Goal: Transaction & Acquisition: Purchase product/service

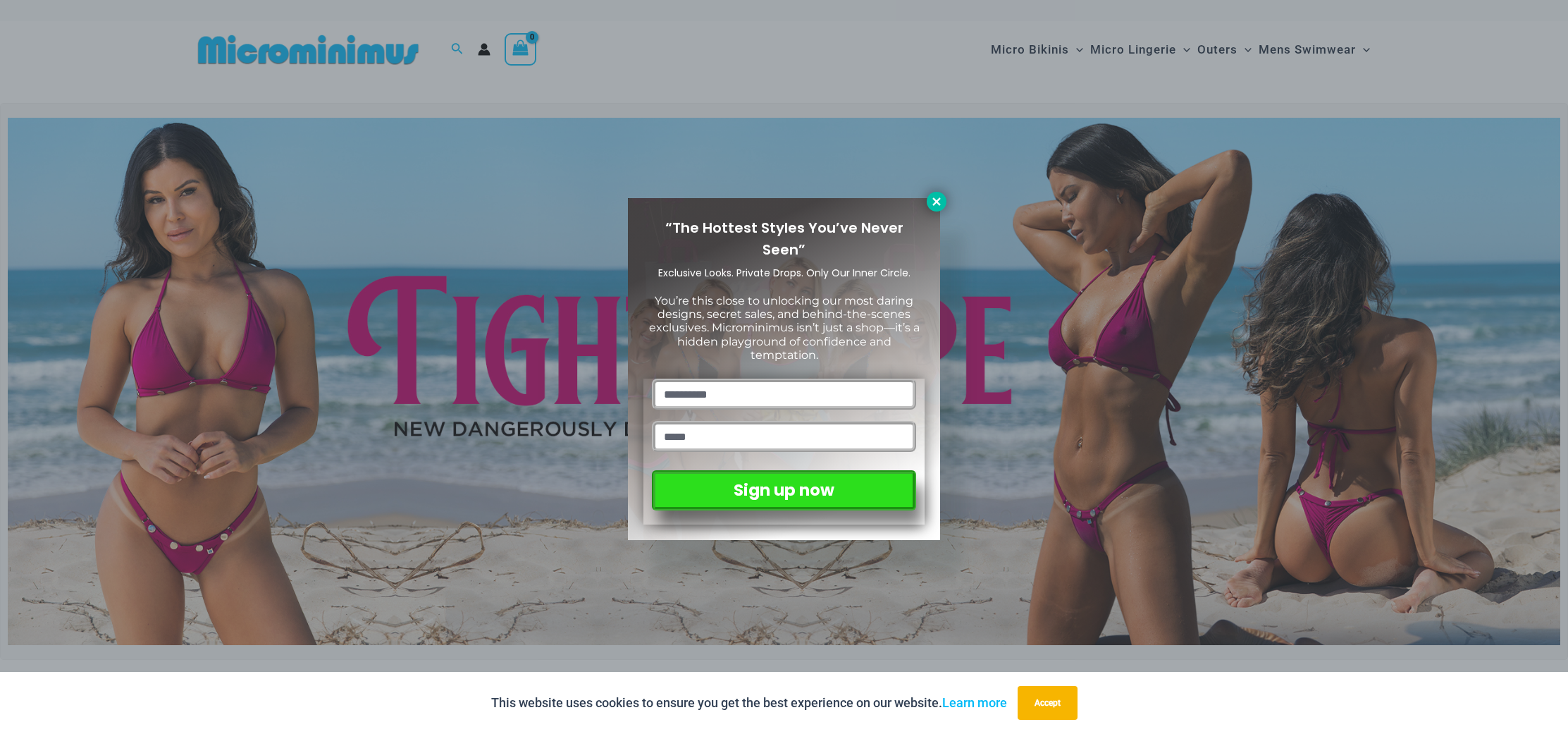
click at [936, 198] on icon at bounding box center [937, 202] width 13 height 13
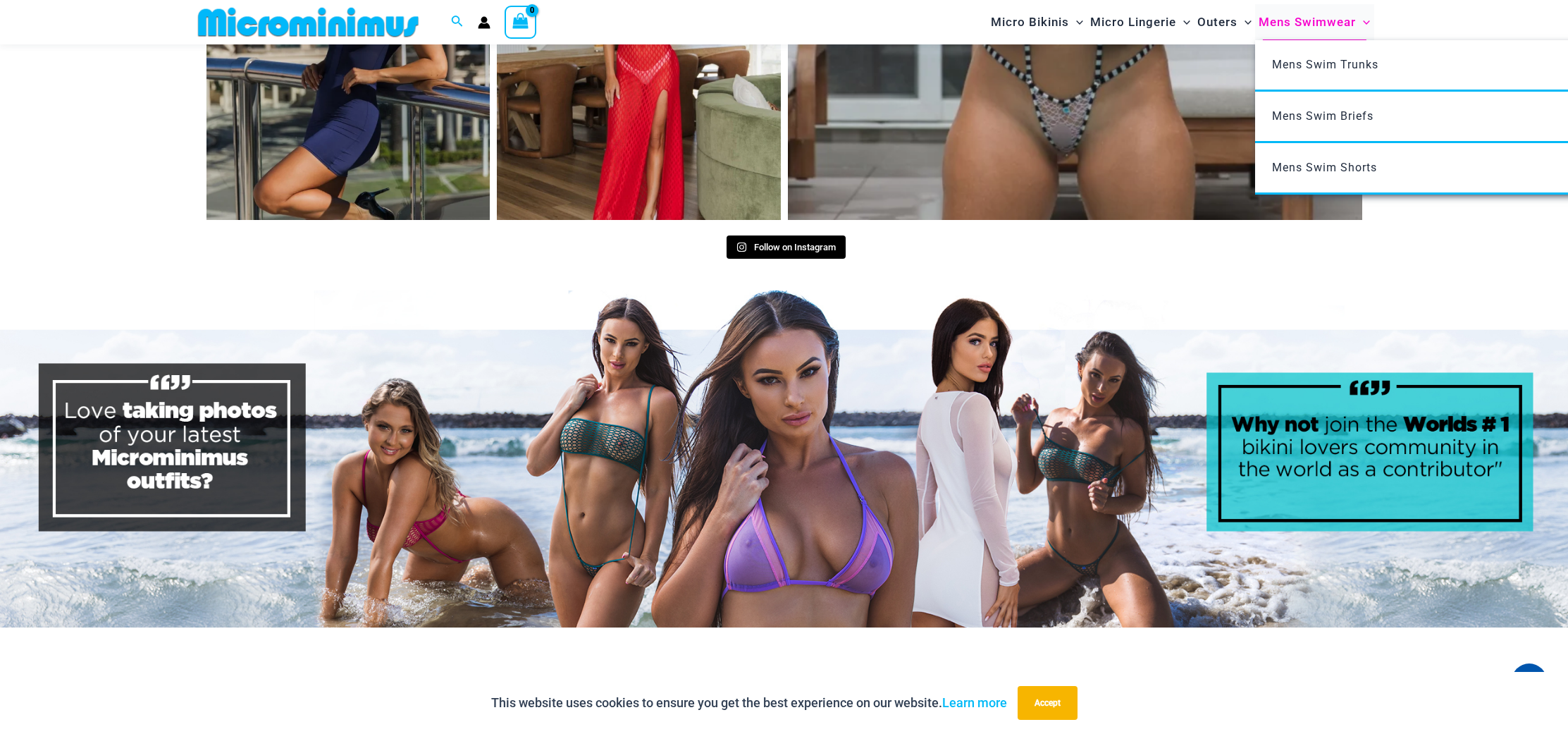
scroll to position [7197, 0]
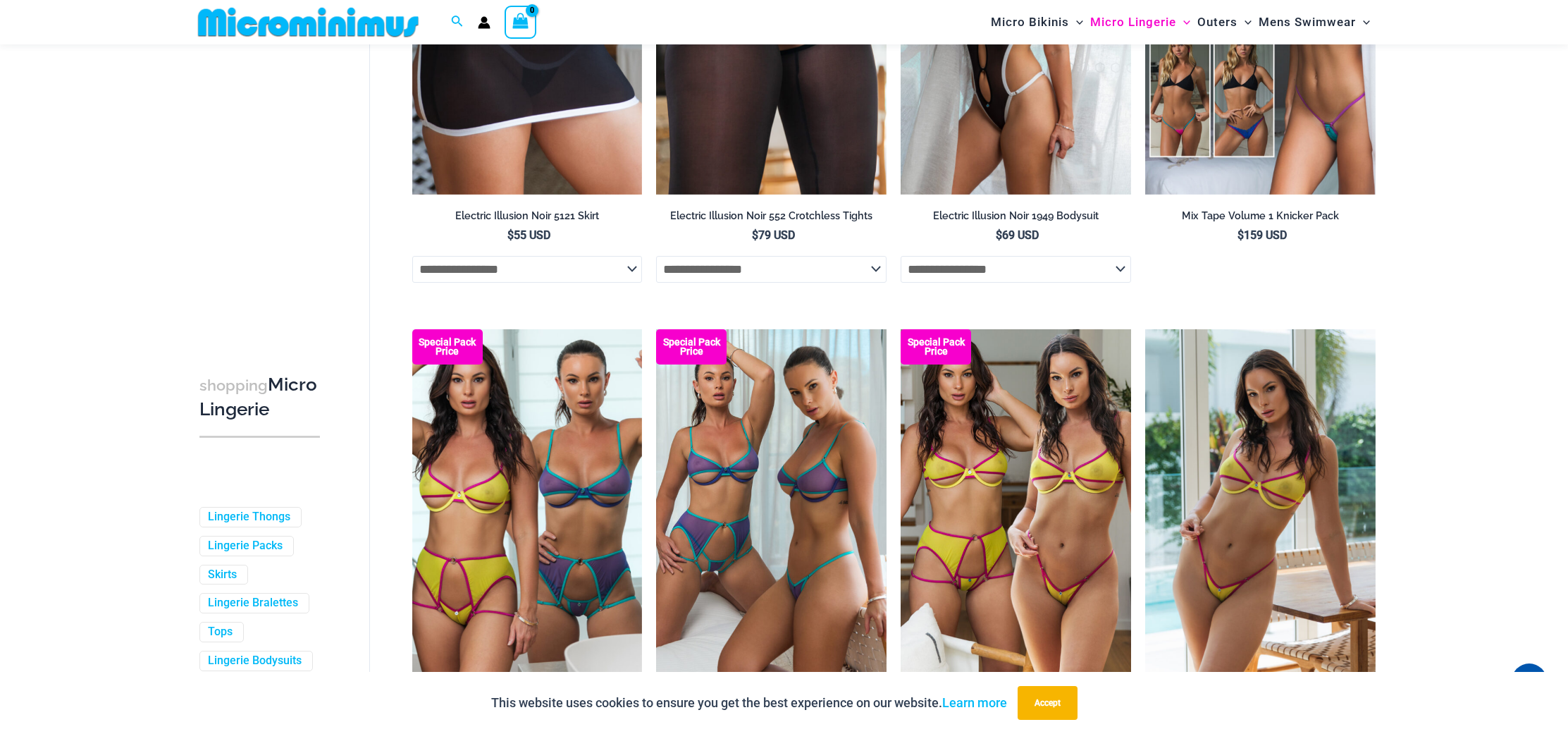
scroll to position [3279, 0]
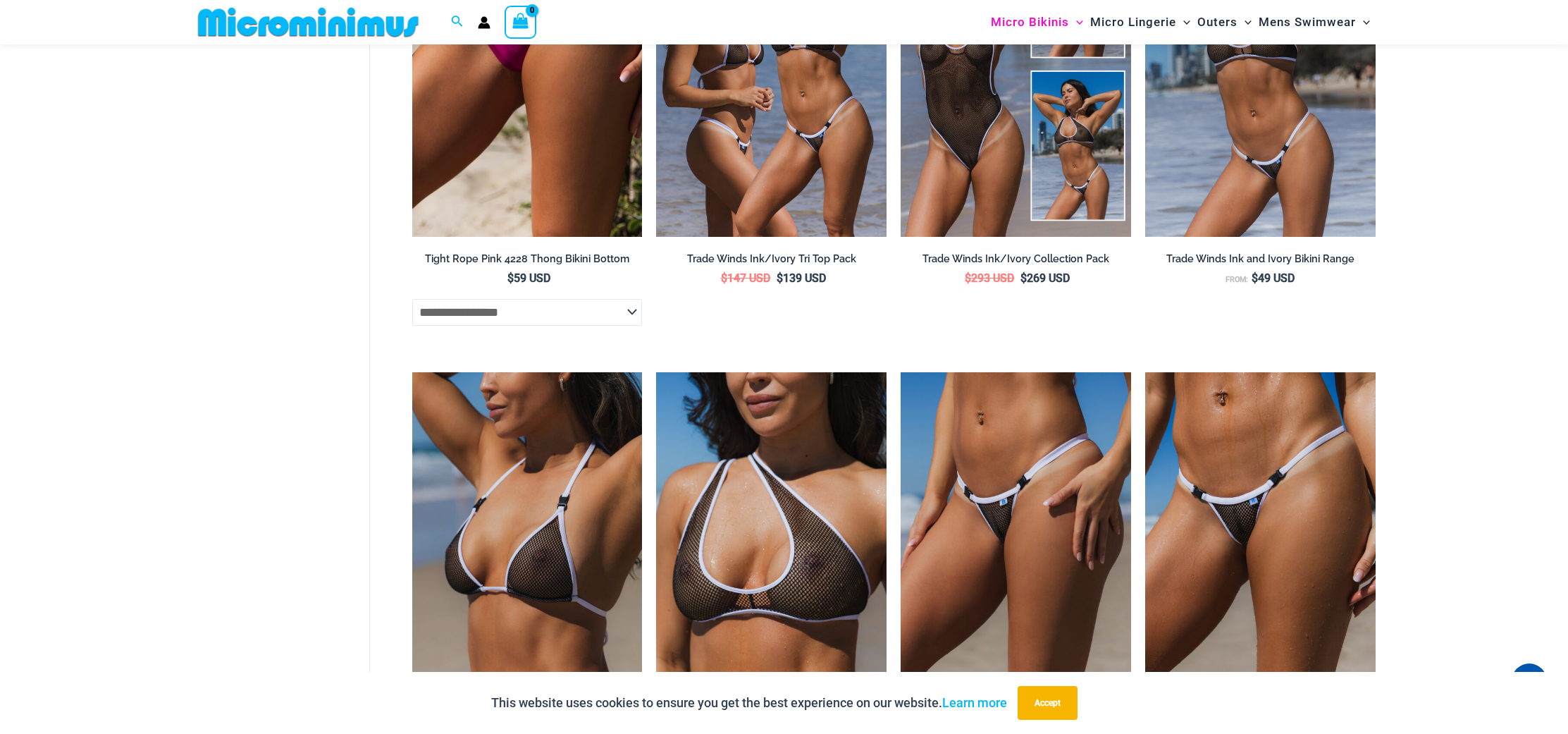
scroll to position [1065, 0]
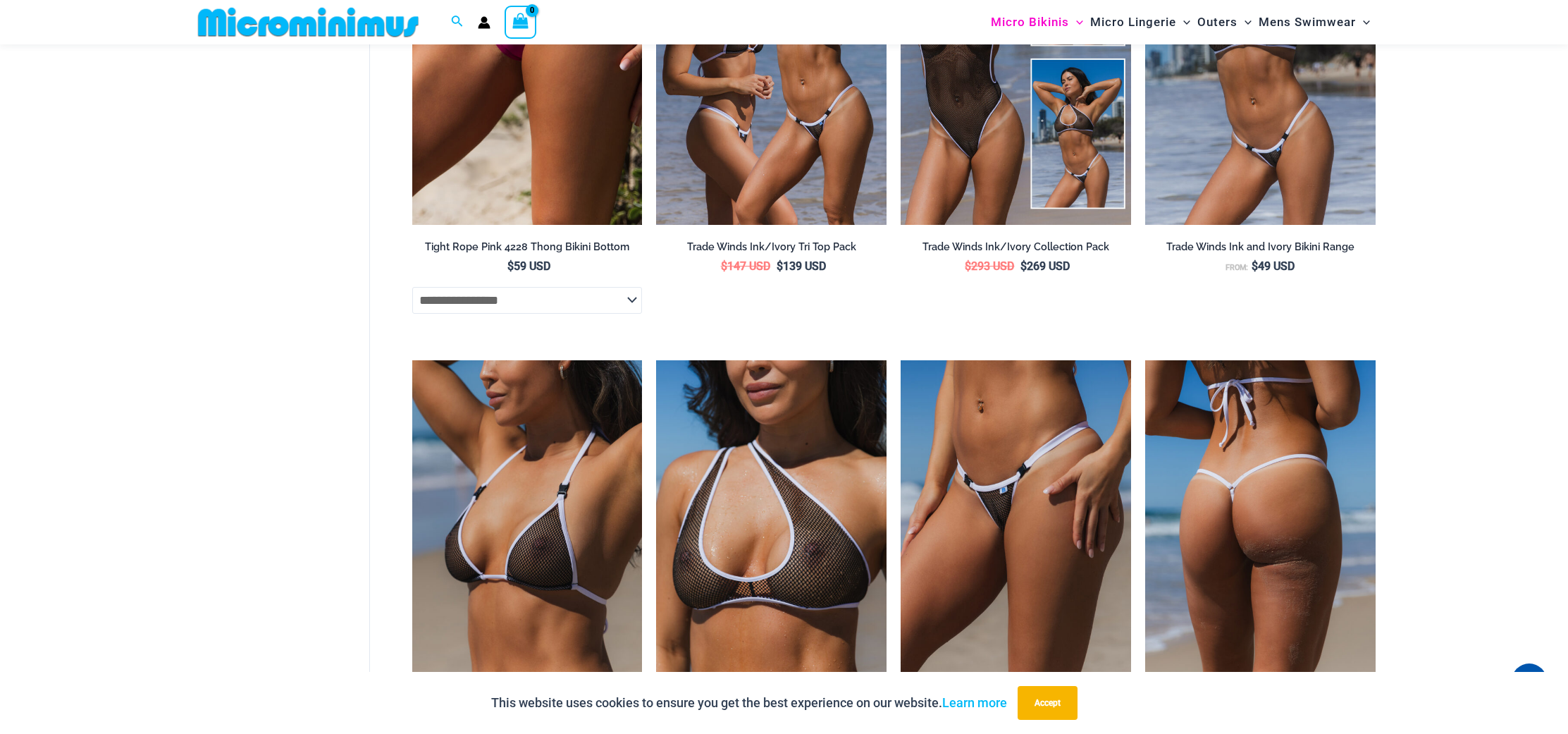
click at [1265, 457] on img at bounding box center [1260, 533] width 230 height 346
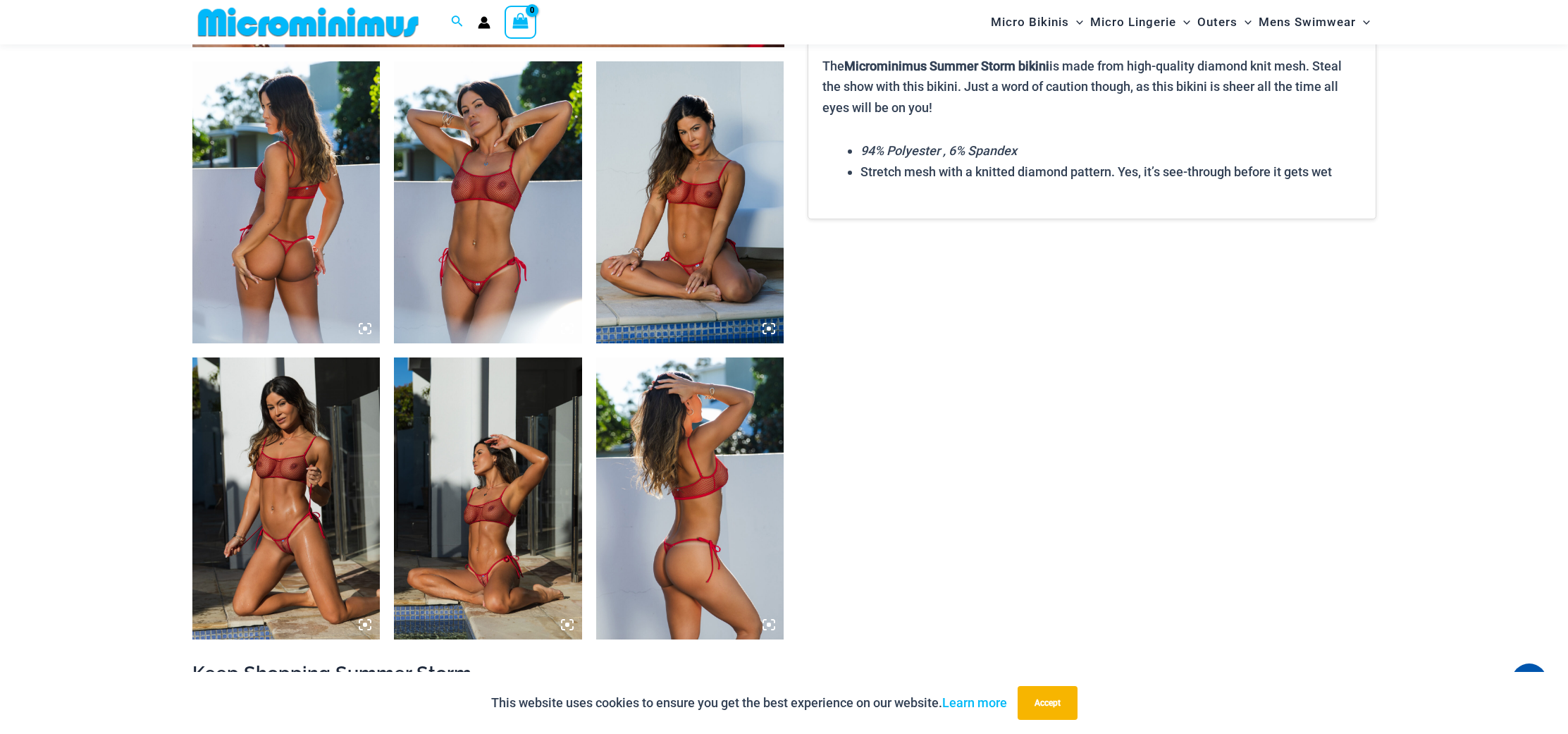
scroll to position [978, 0]
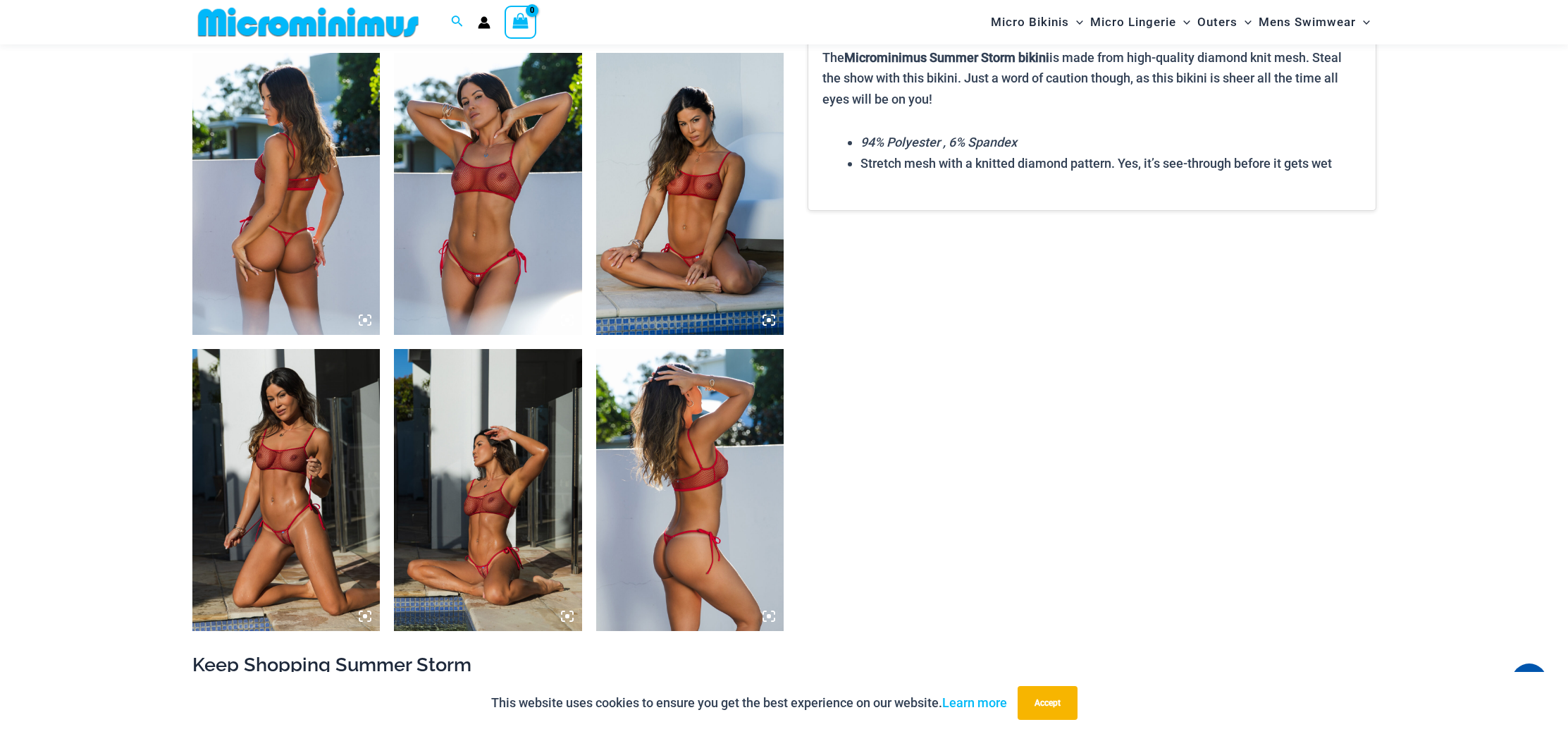
click at [305, 421] on img at bounding box center [286, 489] width 188 height 282
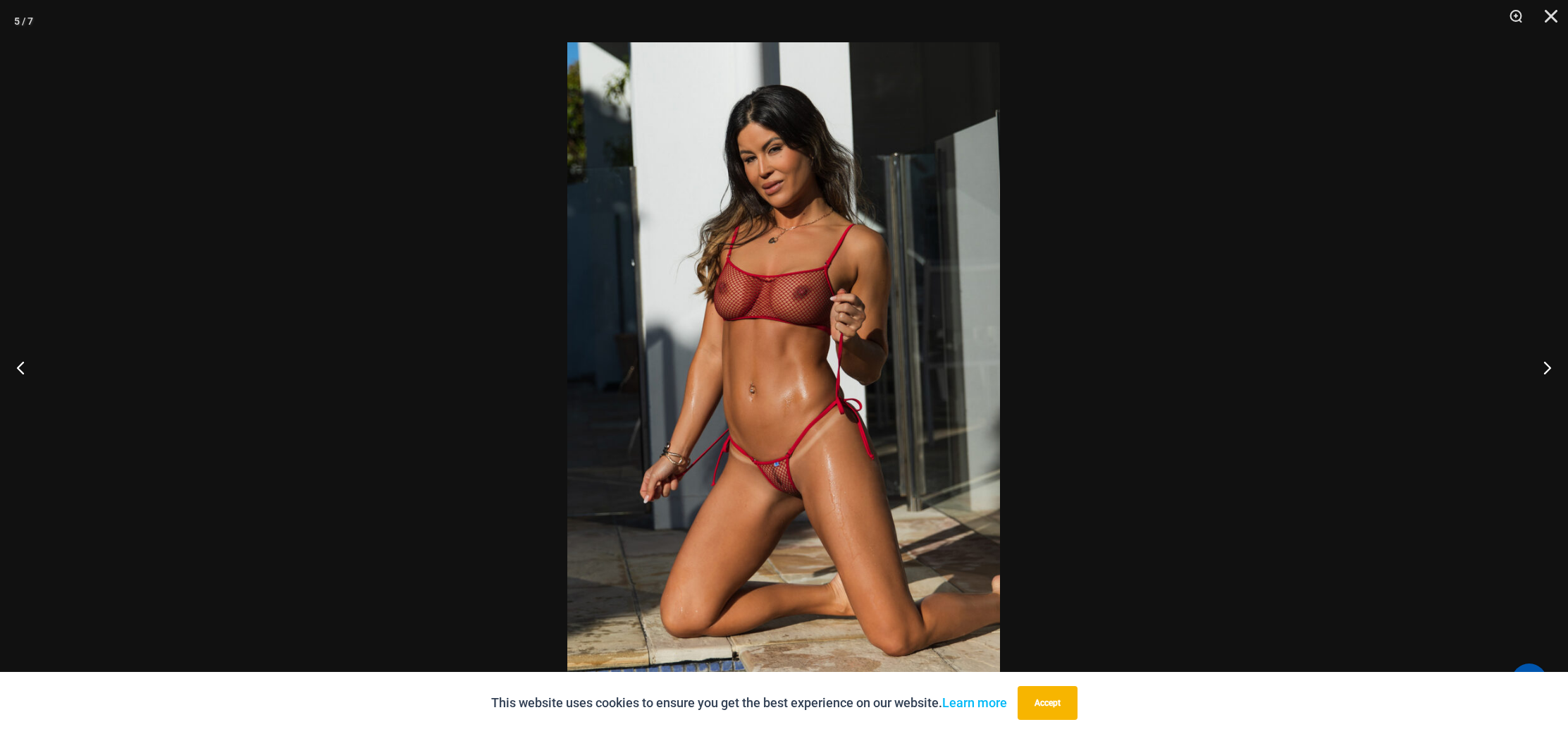
click at [320, 374] on div at bounding box center [784, 367] width 1568 height 734
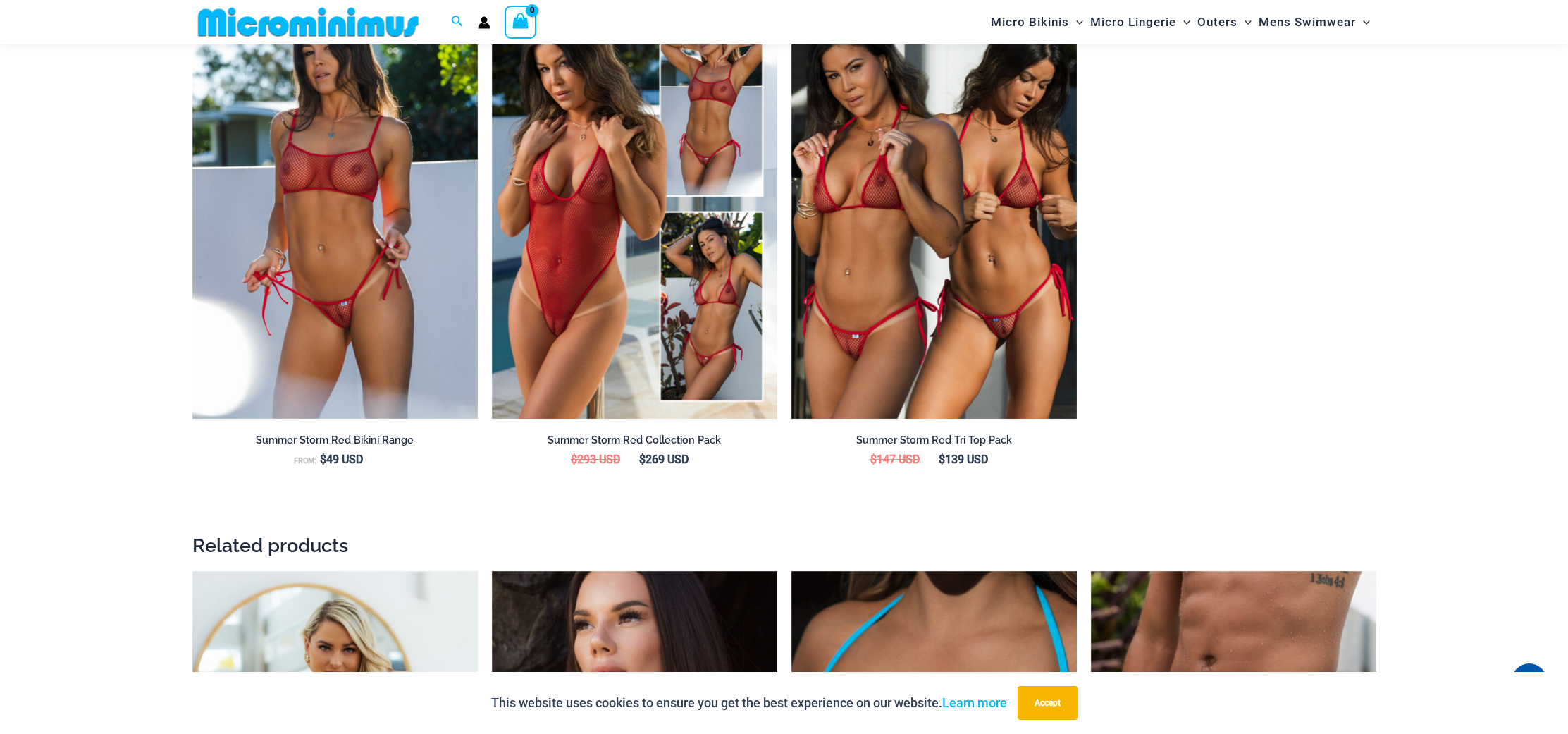
scroll to position [1679, 0]
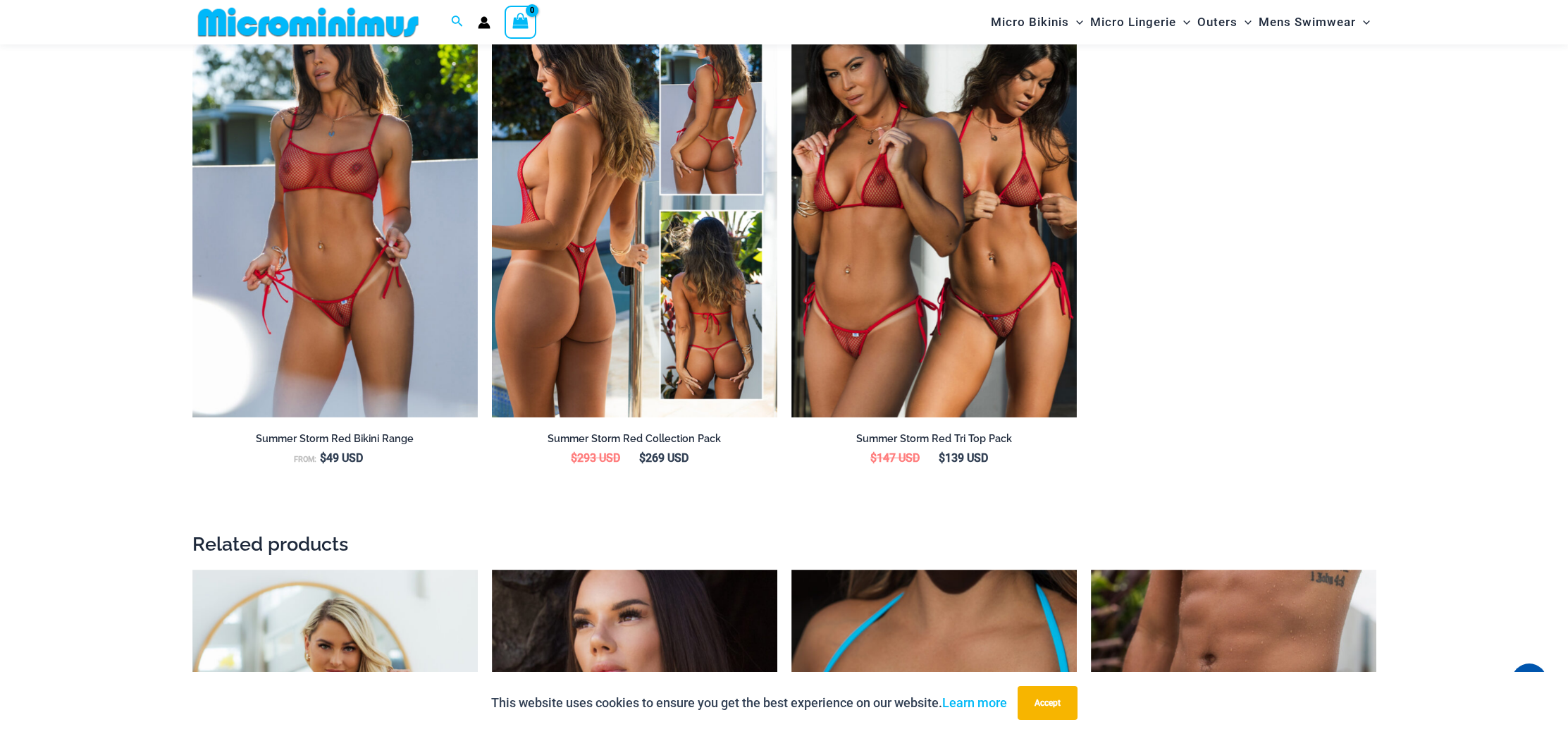
click at [630, 218] on img at bounding box center [634, 203] width 285 height 428
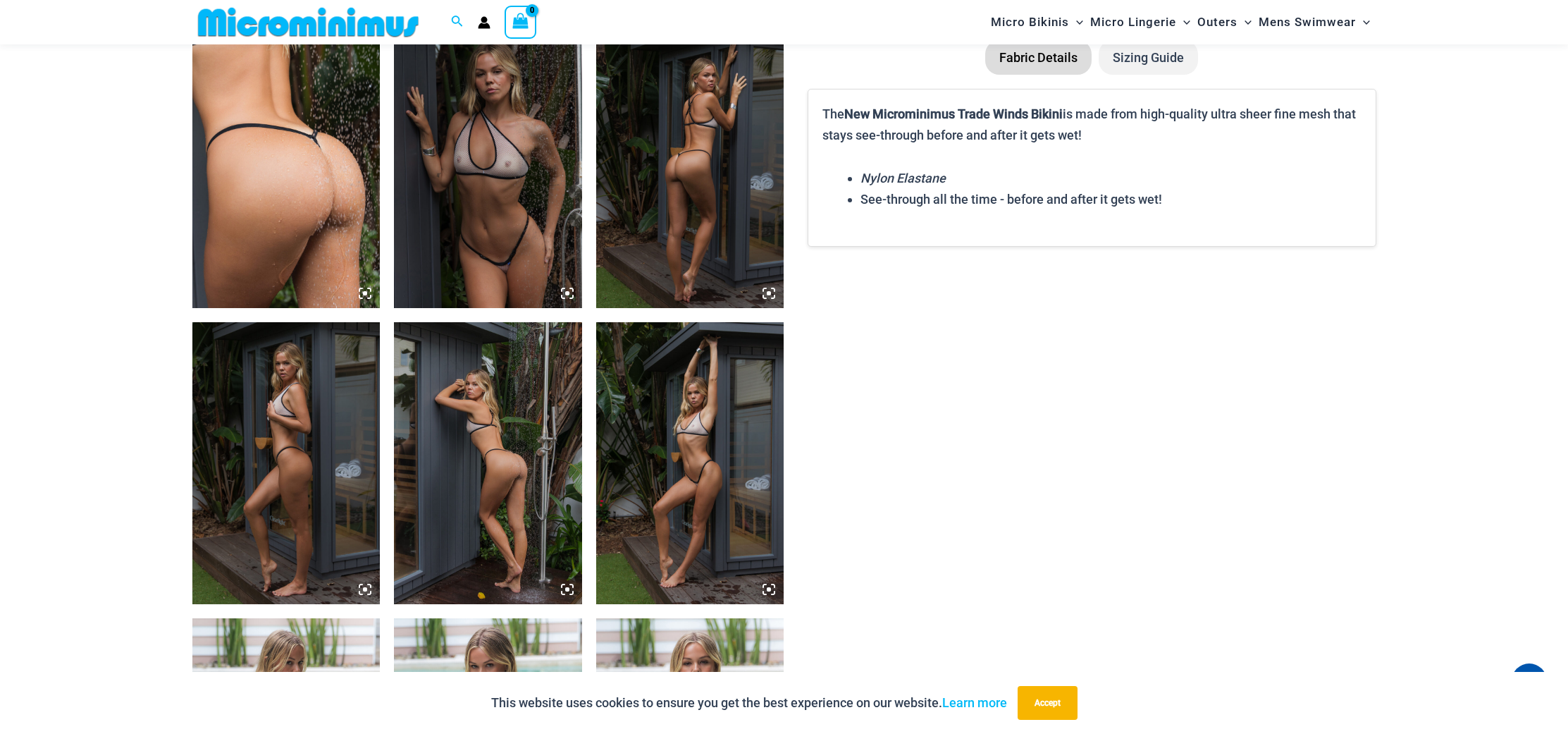
scroll to position [992, 0]
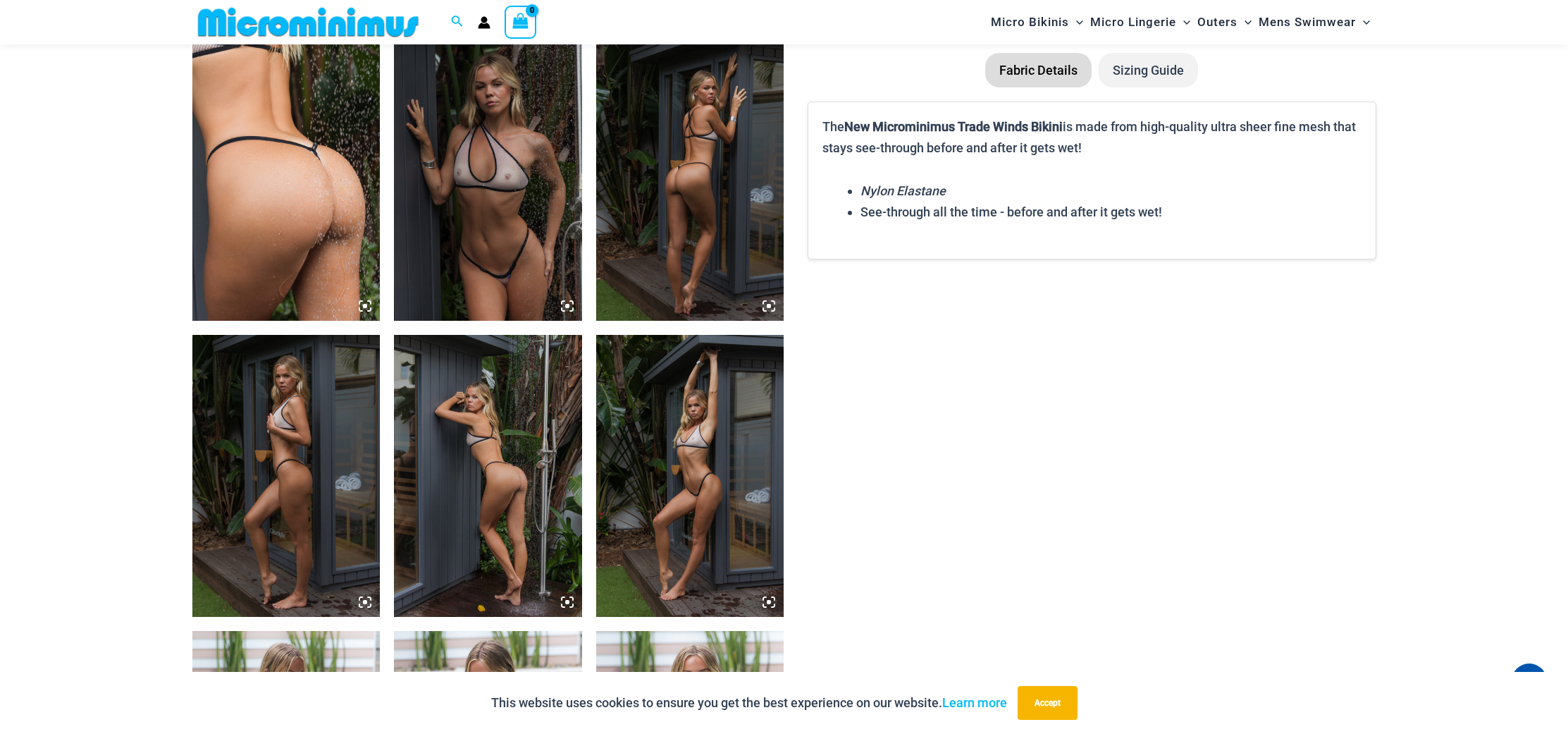
click at [471, 137] on img at bounding box center [488, 180] width 188 height 282
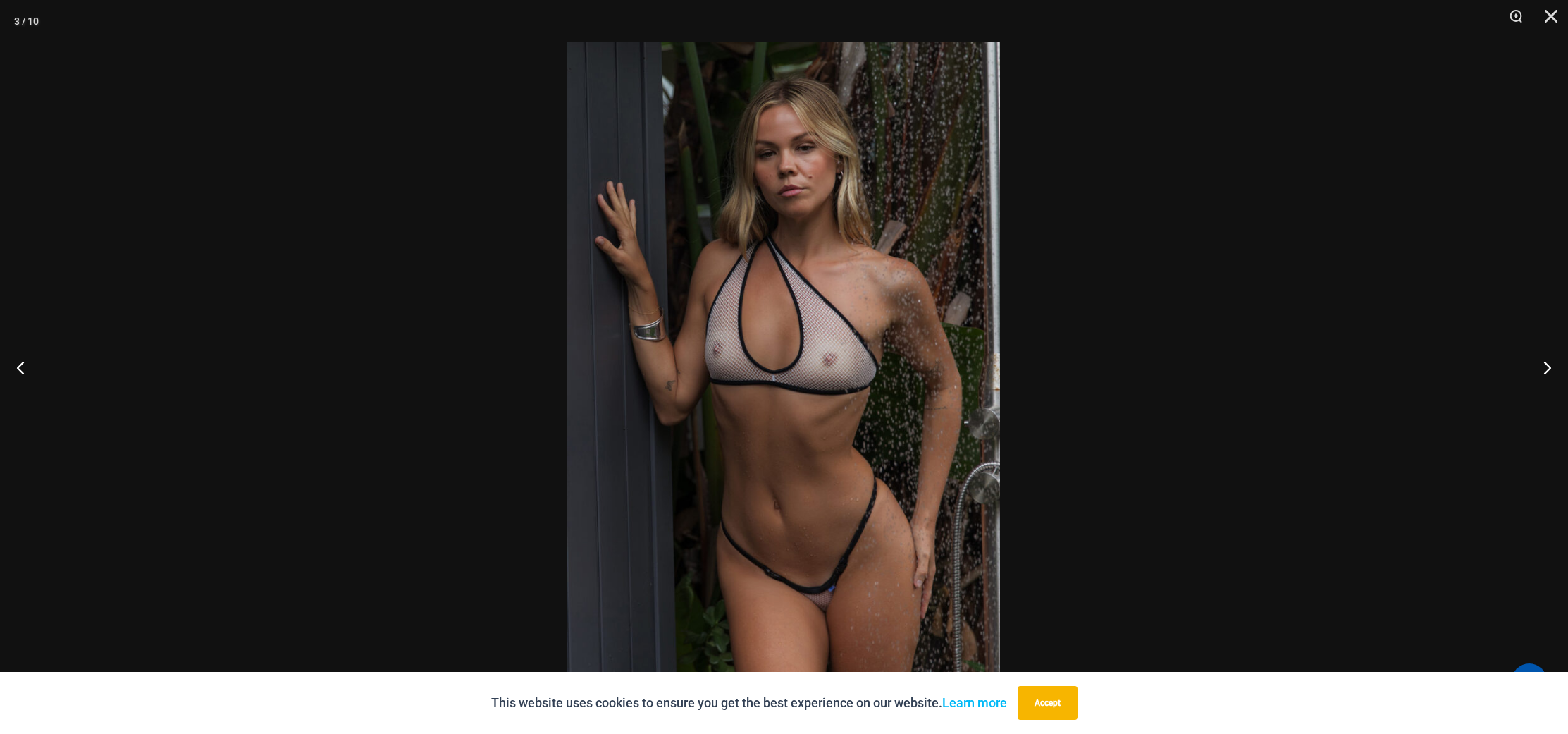
click at [471, 137] on div at bounding box center [784, 367] width 1568 height 734
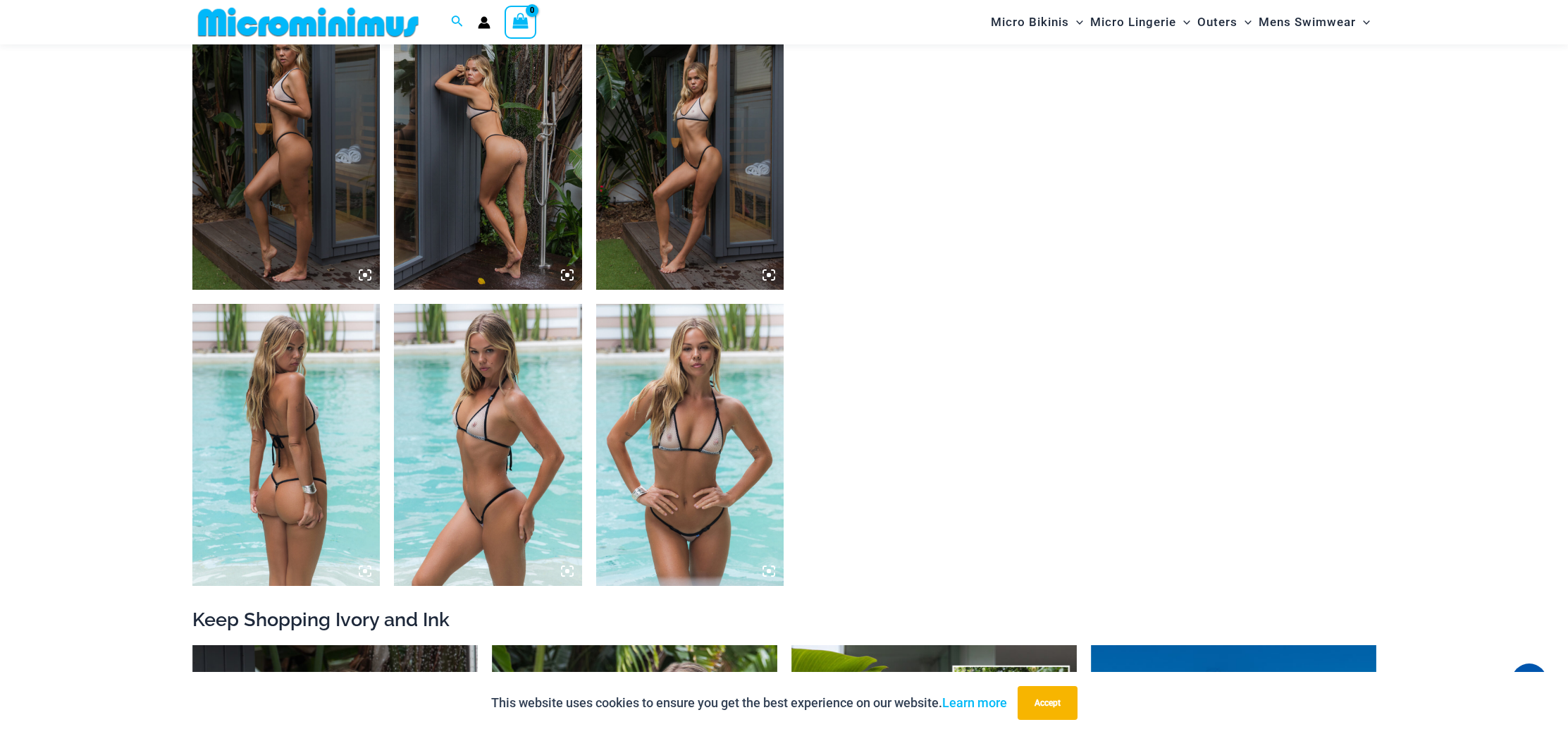
scroll to position [1319, 0]
click at [552, 339] on img at bounding box center [488, 444] width 188 height 282
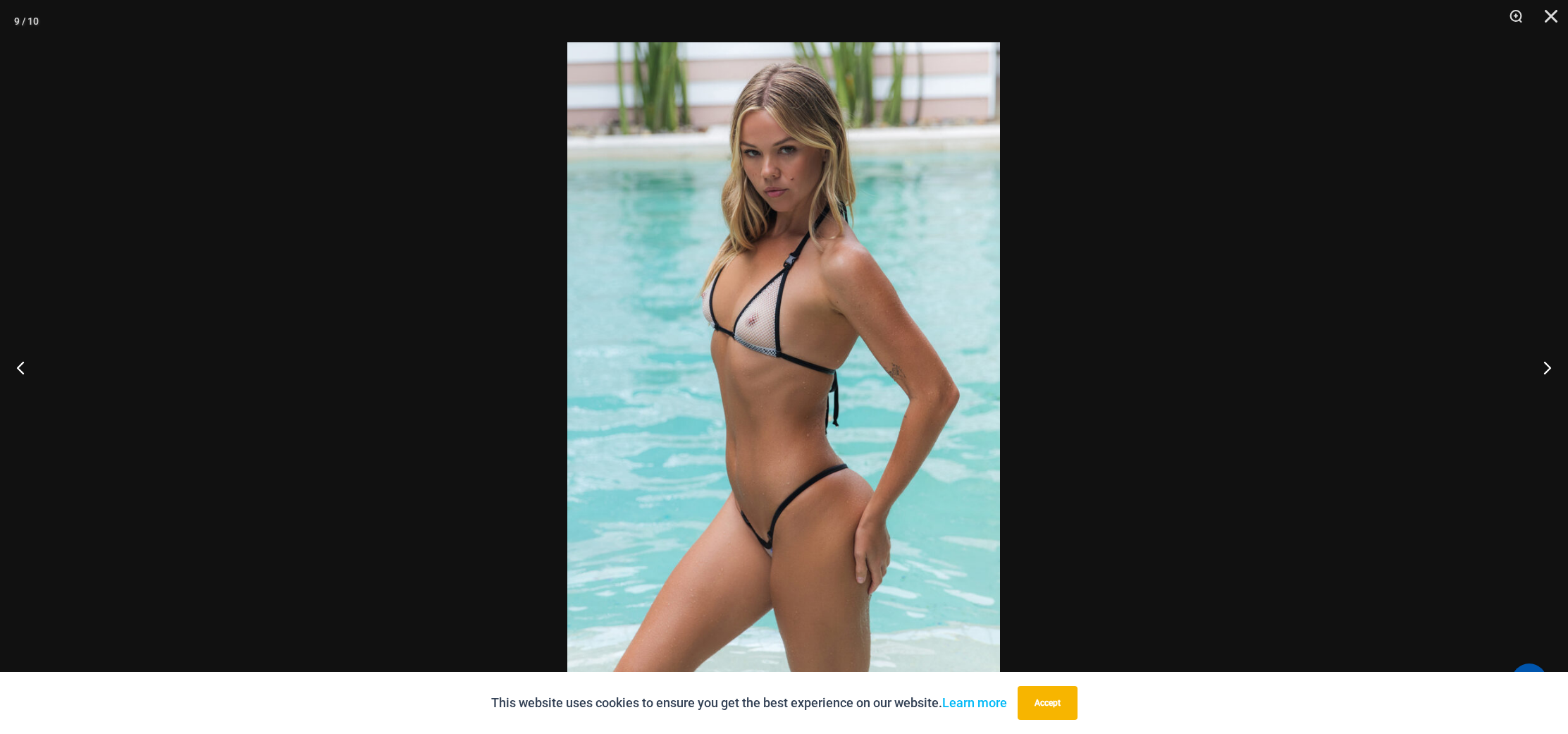
click at [502, 328] on div at bounding box center [784, 367] width 1568 height 734
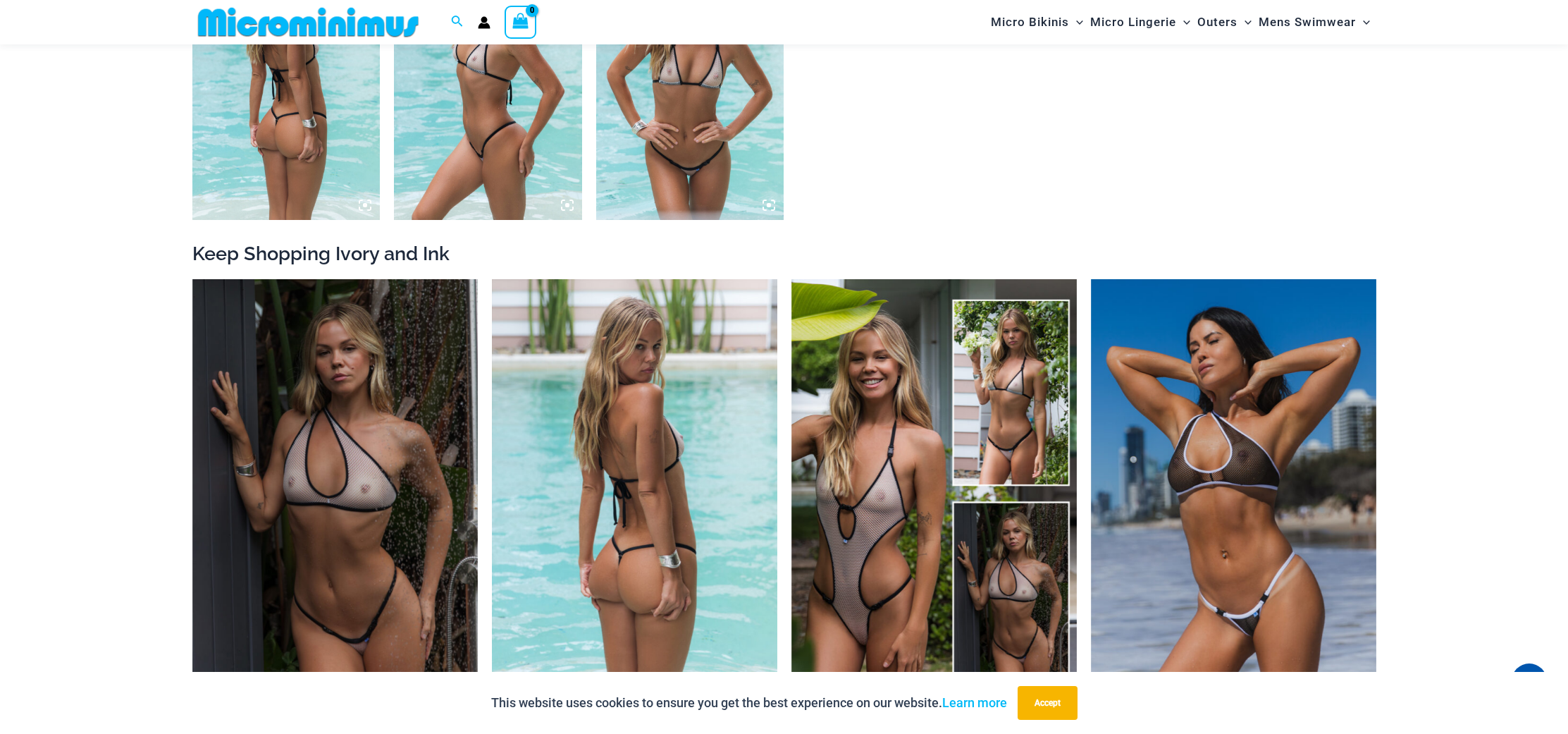
scroll to position [1833, 0]
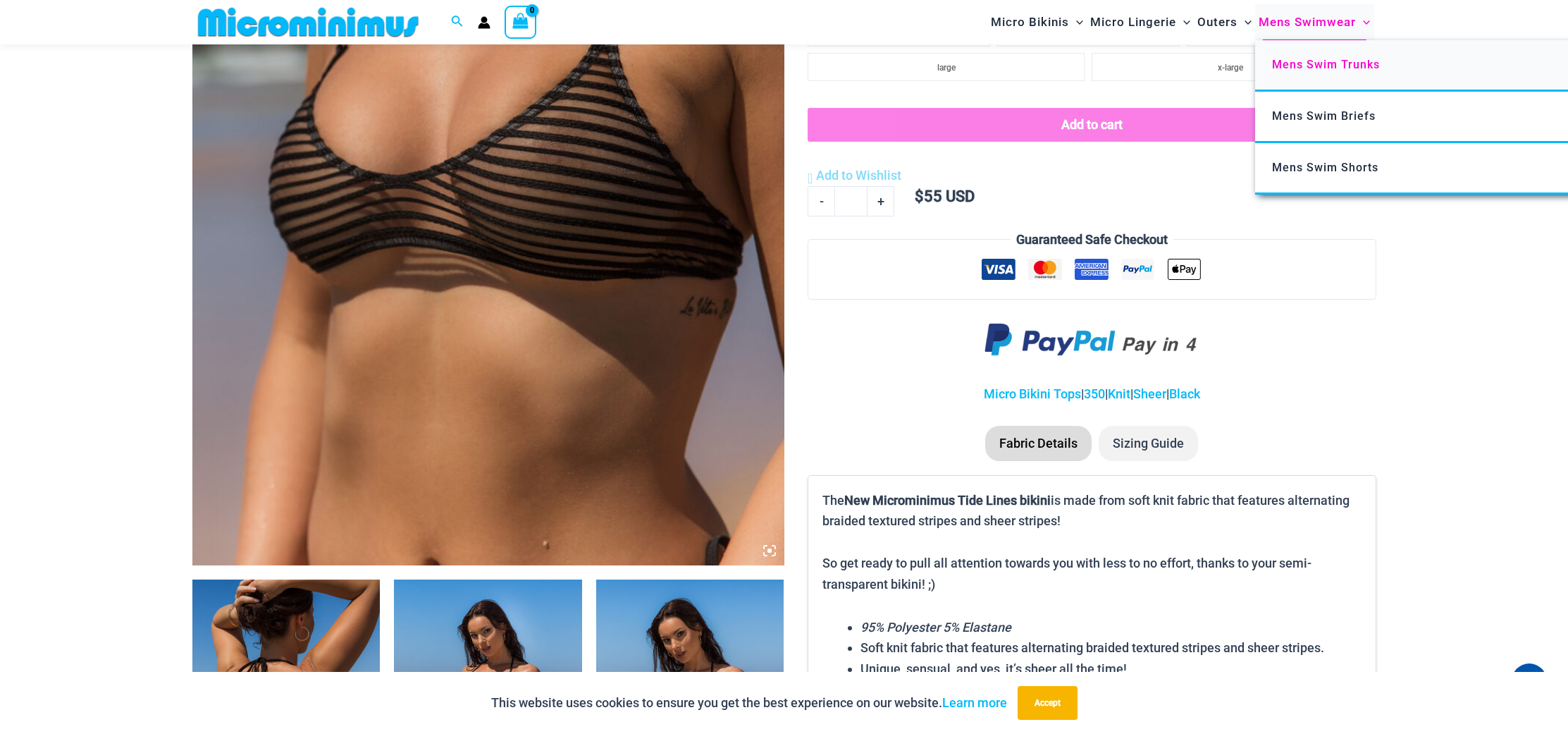
scroll to position [938, 0]
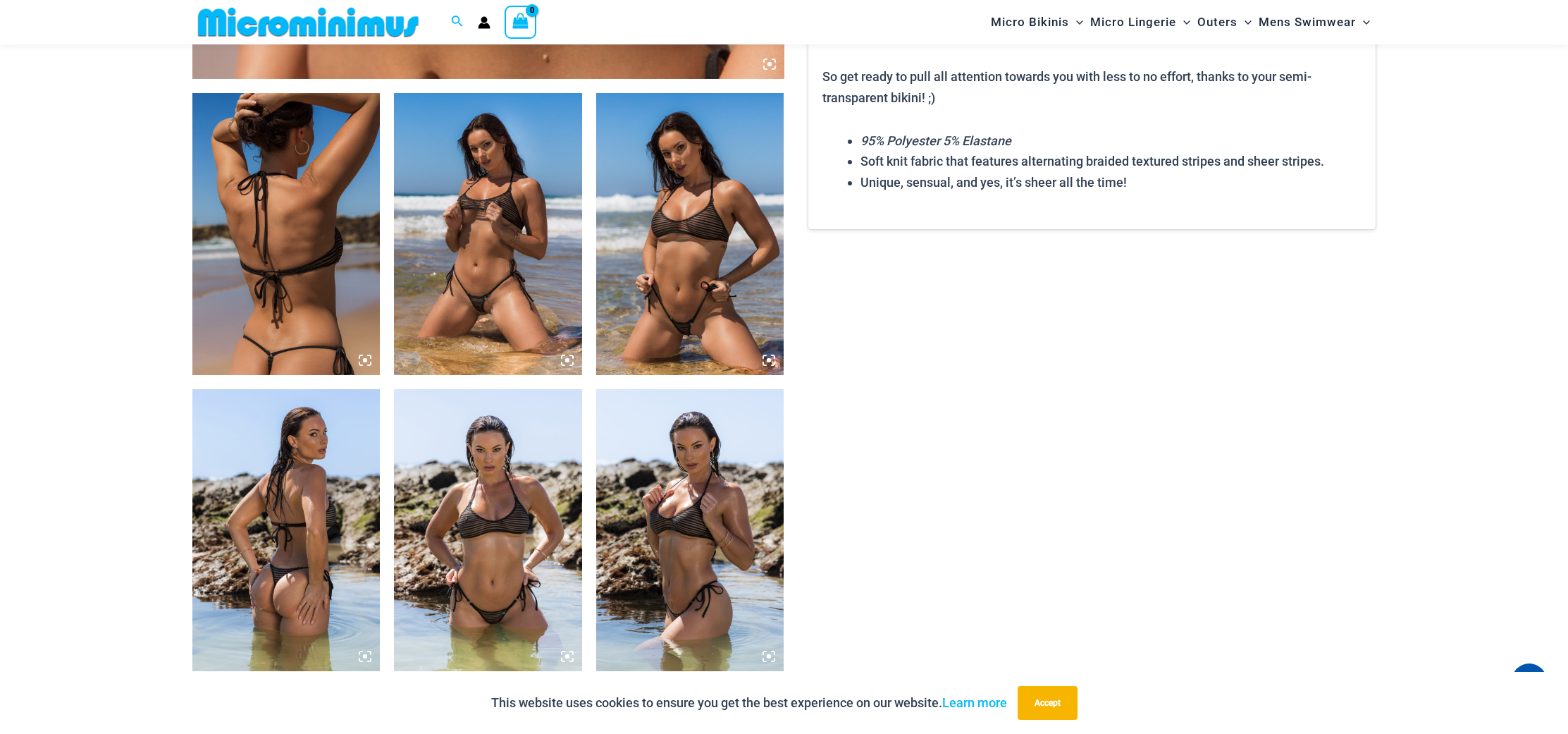
click at [672, 270] on img at bounding box center [690, 234] width 188 height 282
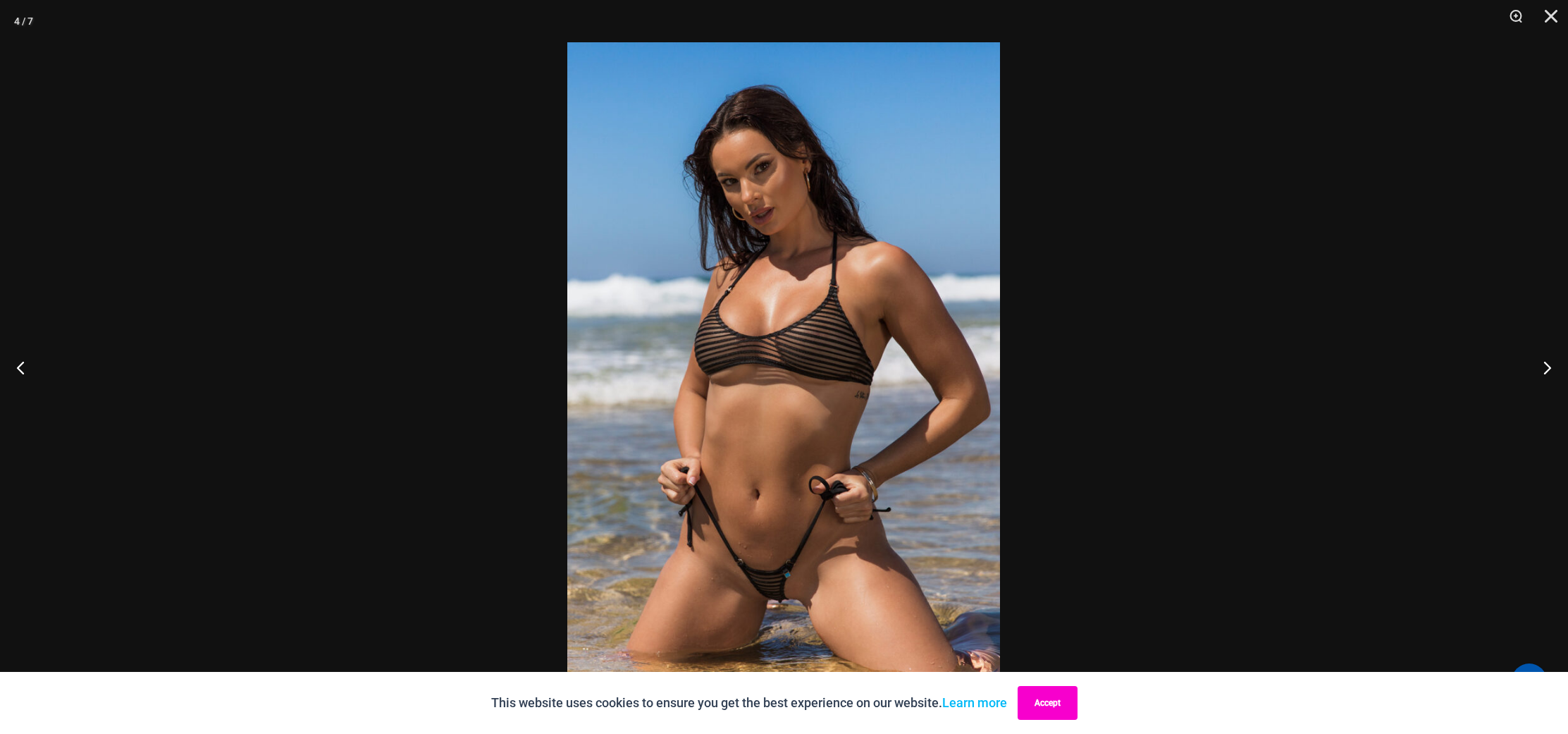
click at [1057, 698] on button "Accept" at bounding box center [1047, 703] width 60 height 34
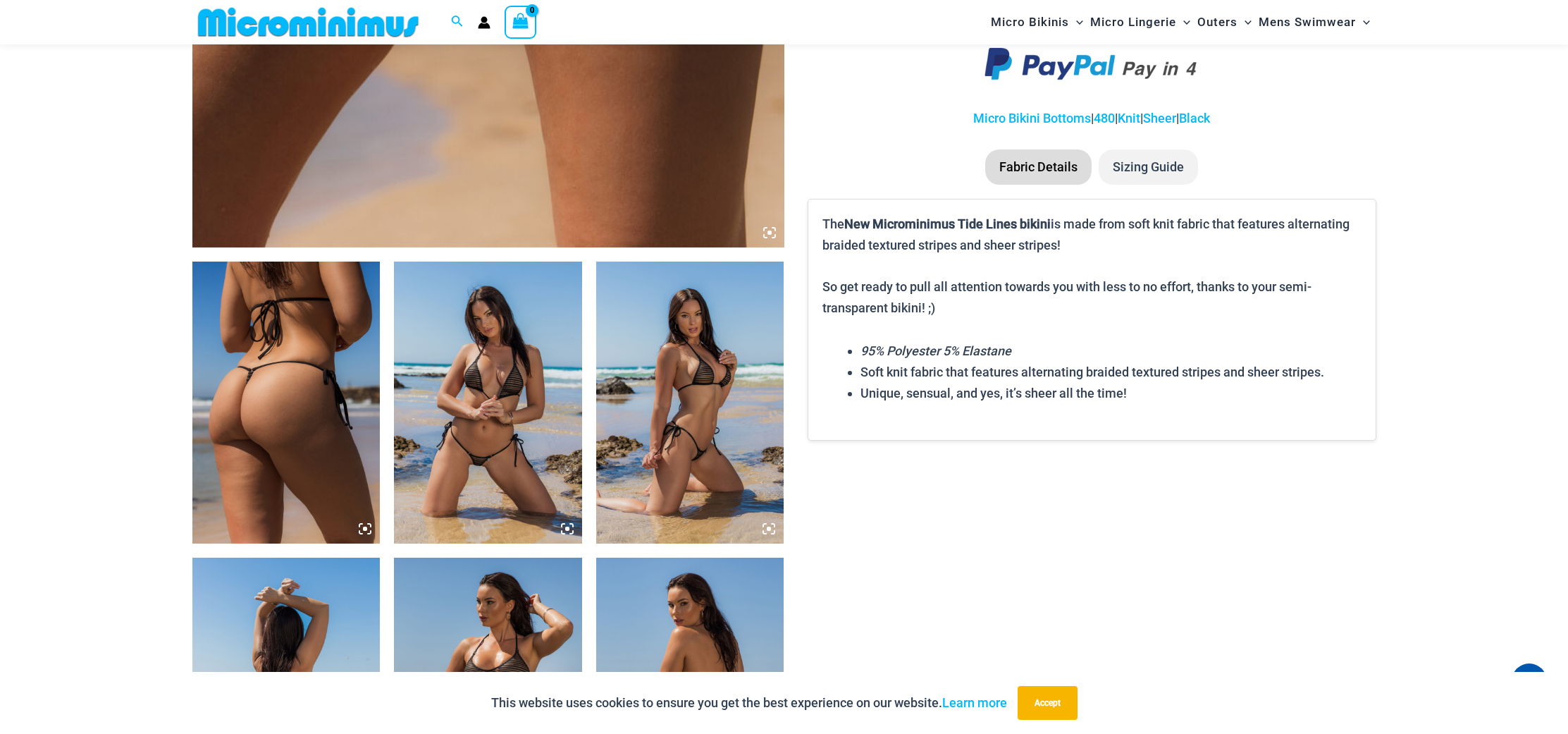
scroll to position [788, 0]
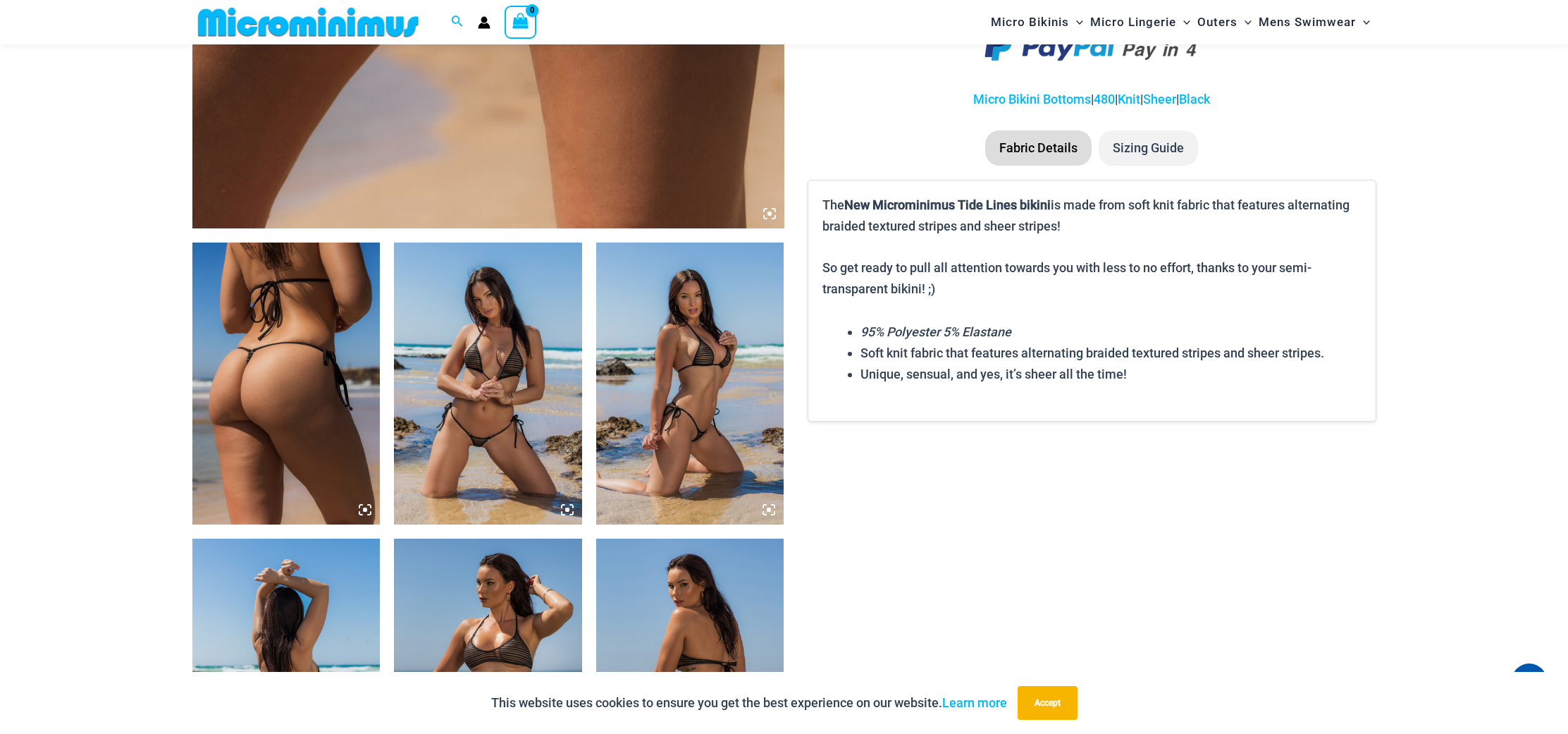
click at [505, 342] on img at bounding box center [488, 383] width 188 height 282
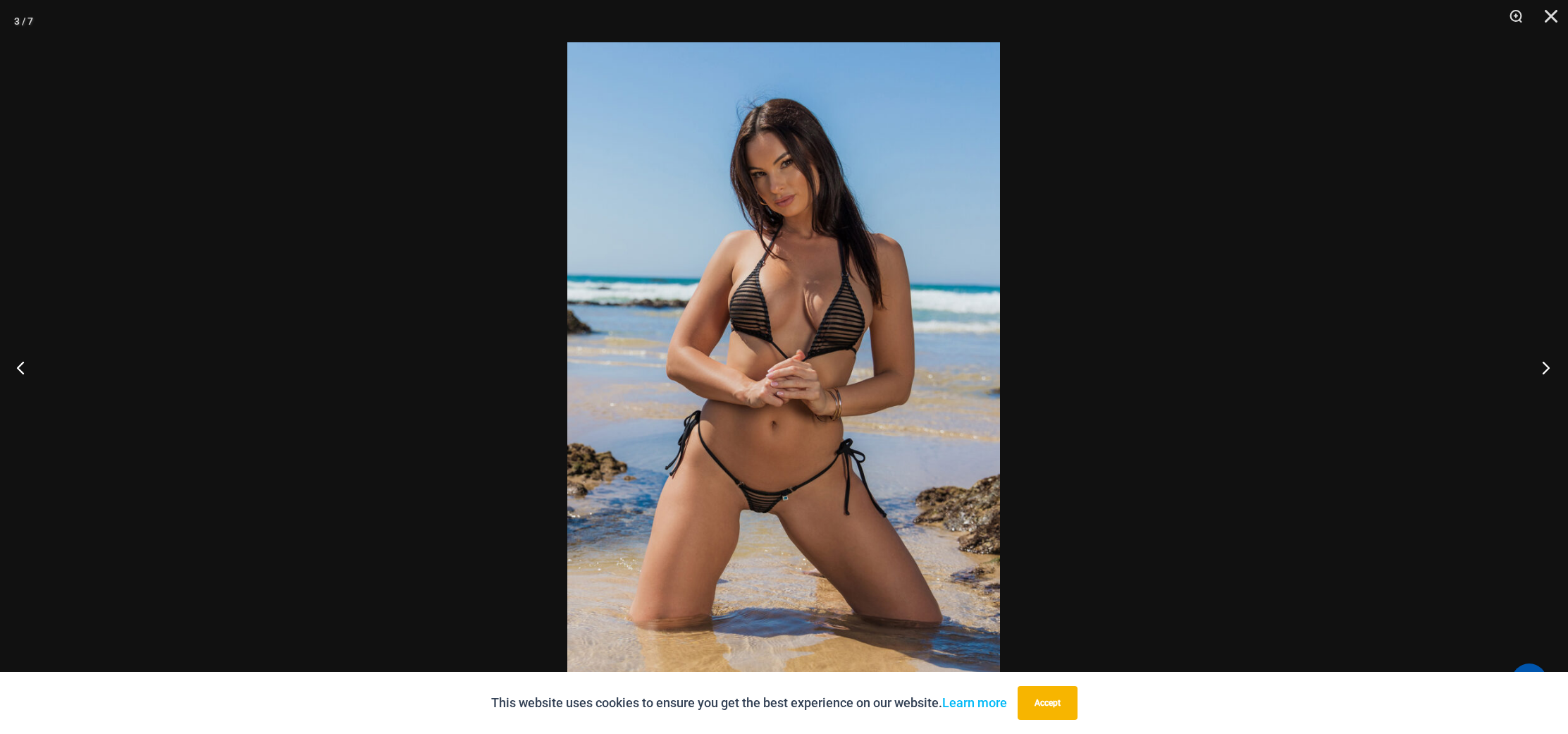
click at [1549, 356] on button "Next" at bounding box center [1541, 367] width 53 height 70
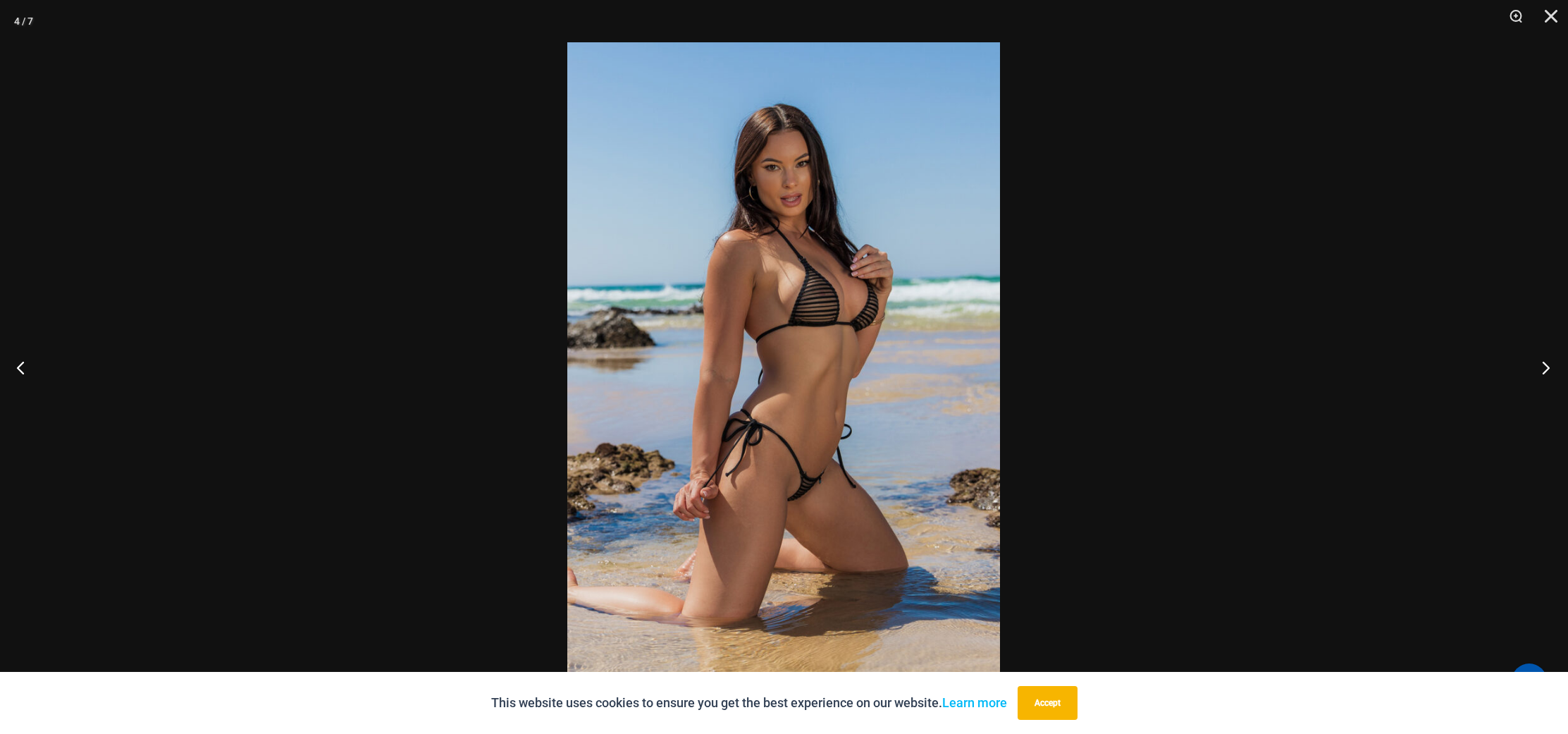
click at [1539, 345] on button "Next" at bounding box center [1541, 367] width 53 height 70
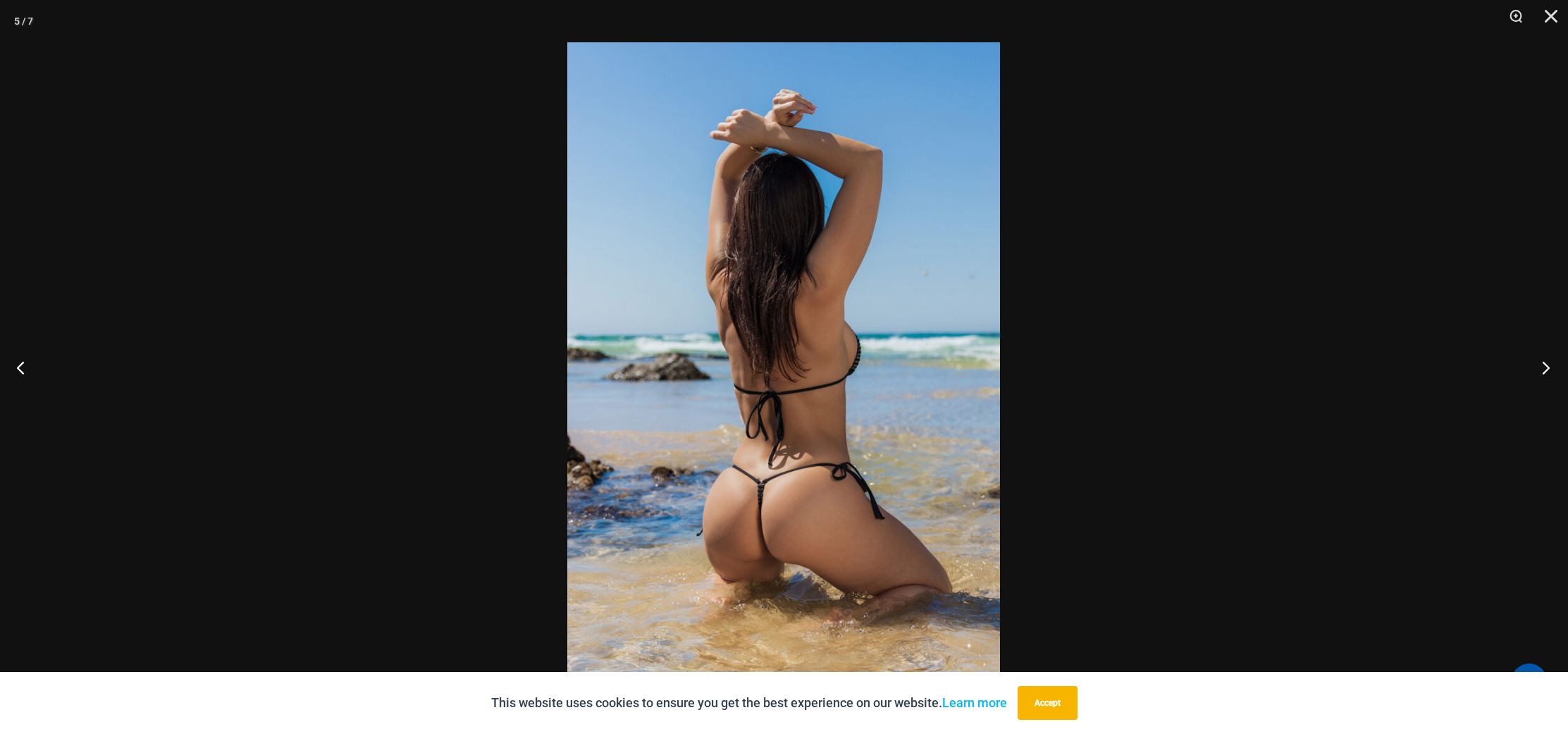
click at [1536, 342] on button "Next" at bounding box center [1541, 367] width 53 height 70
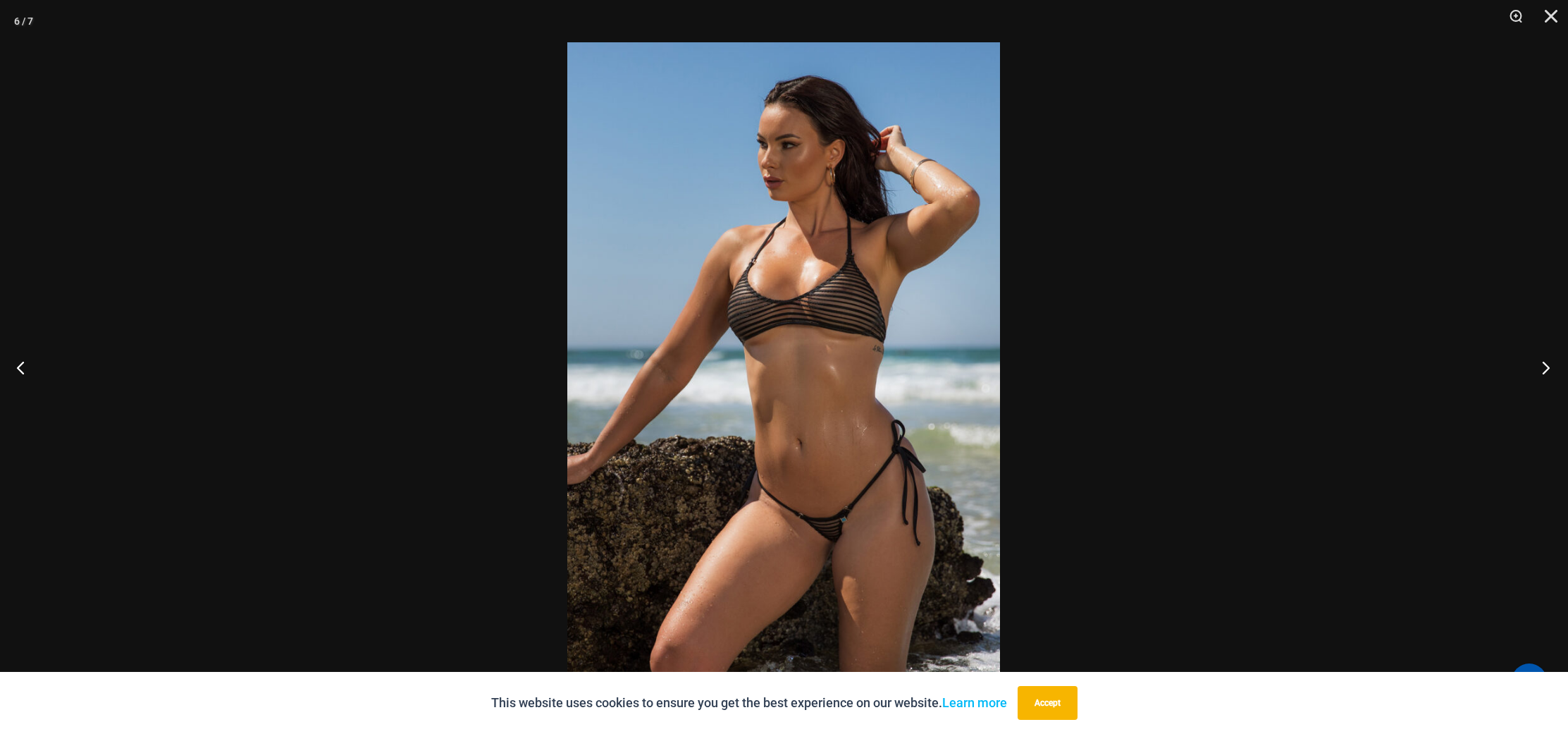
click at [1536, 342] on button "Next" at bounding box center [1541, 367] width 53 height 70
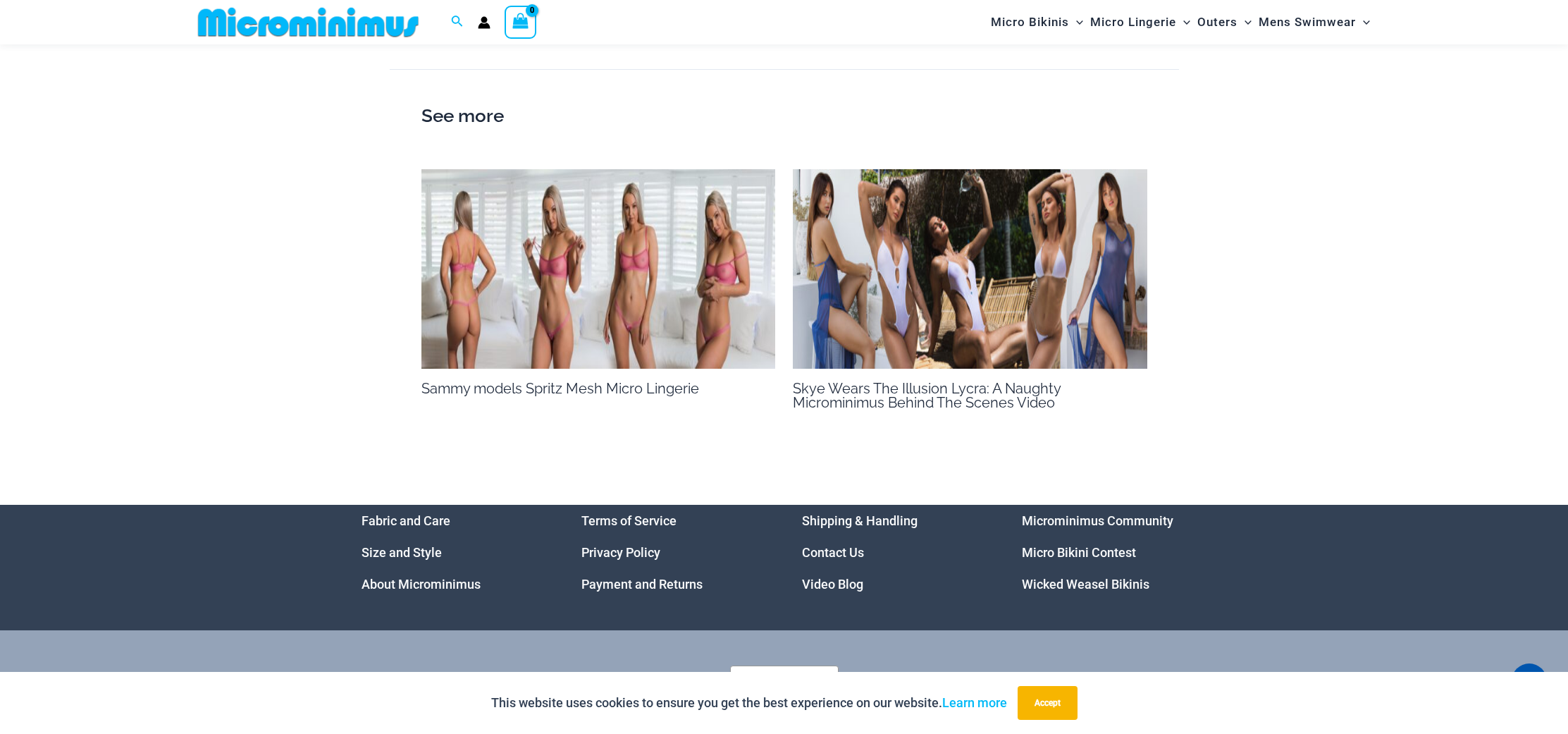
scroll to position [2126, 0]
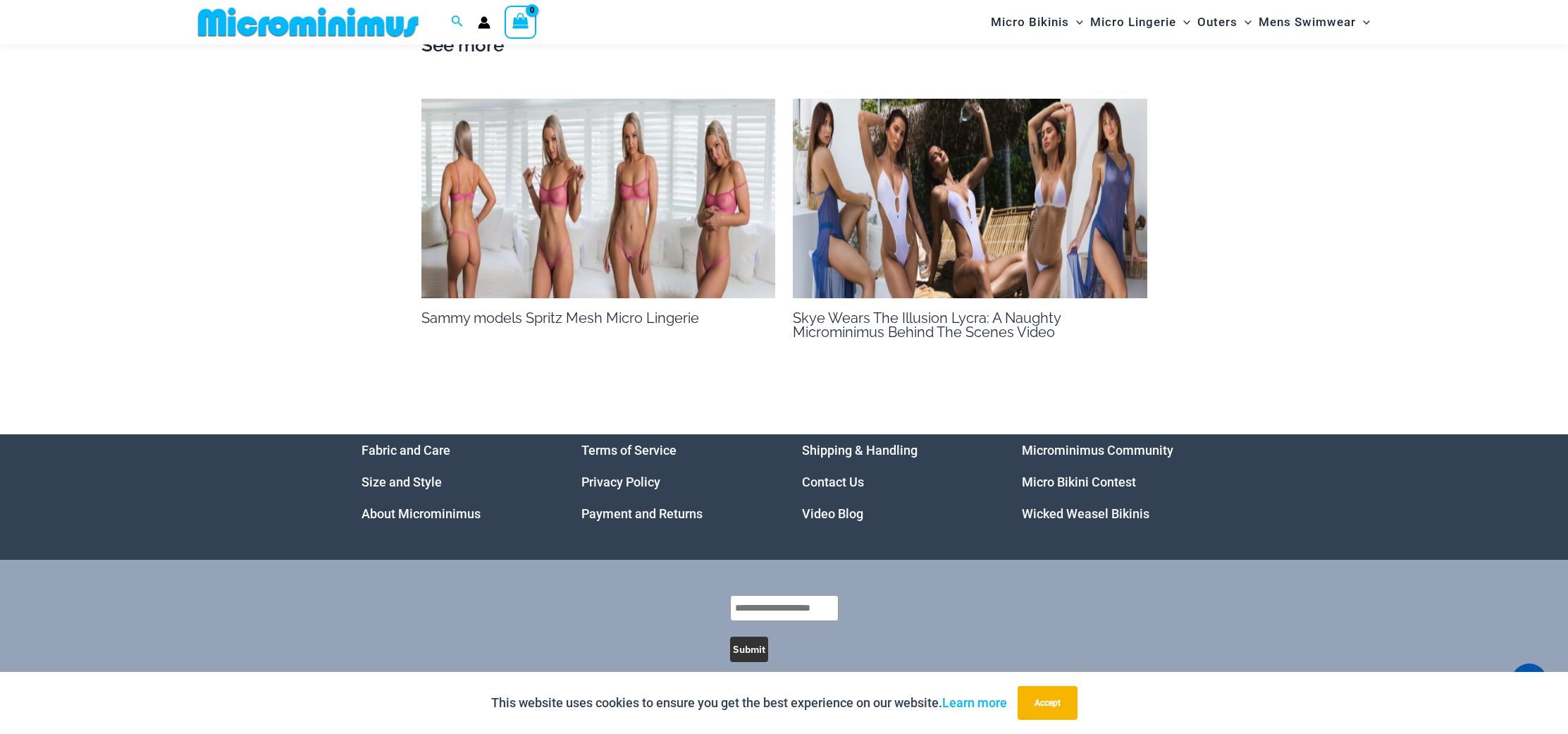
click at [578, 167] on img at bounding box center [598, 198] width 355 height 199
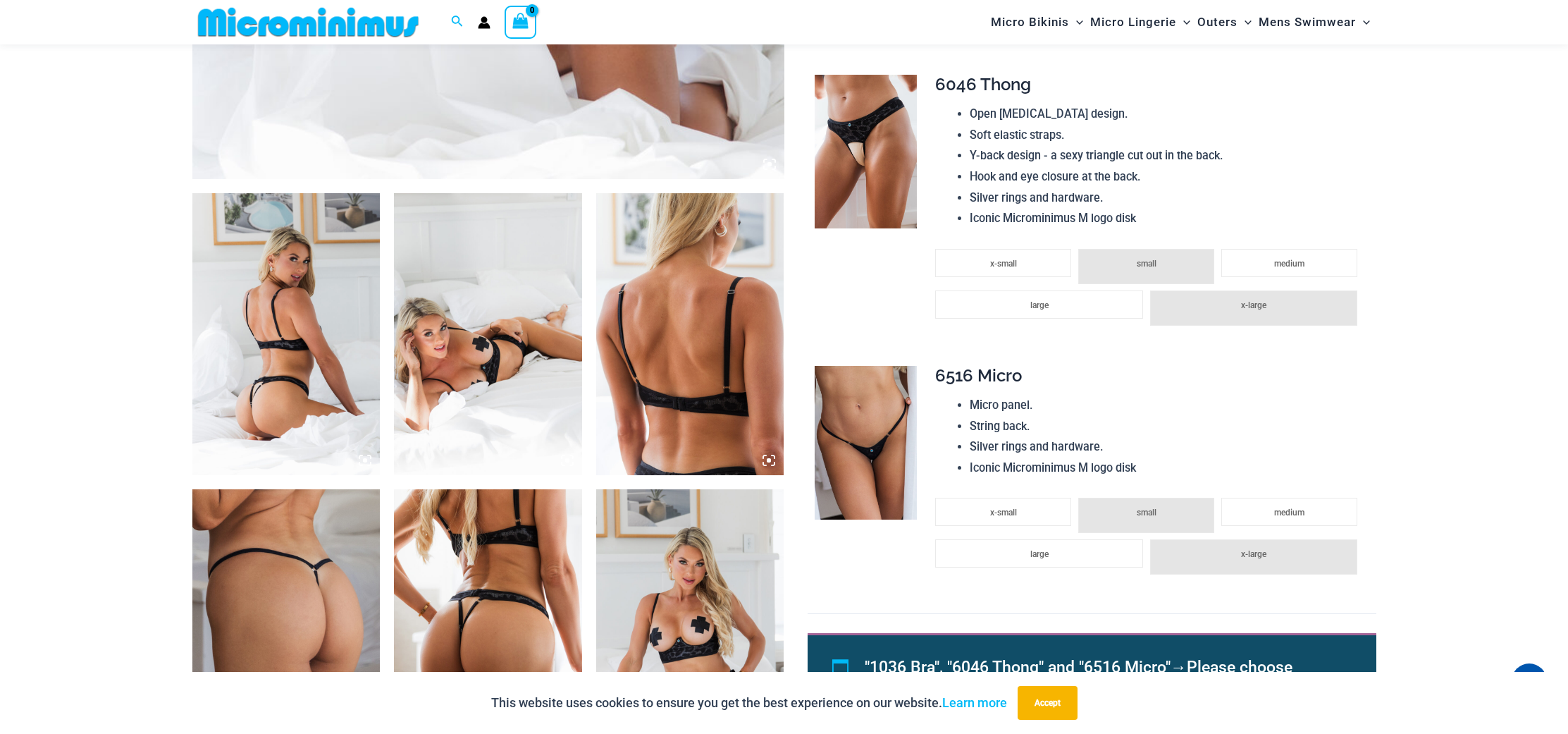
scroll to position [842, 0]
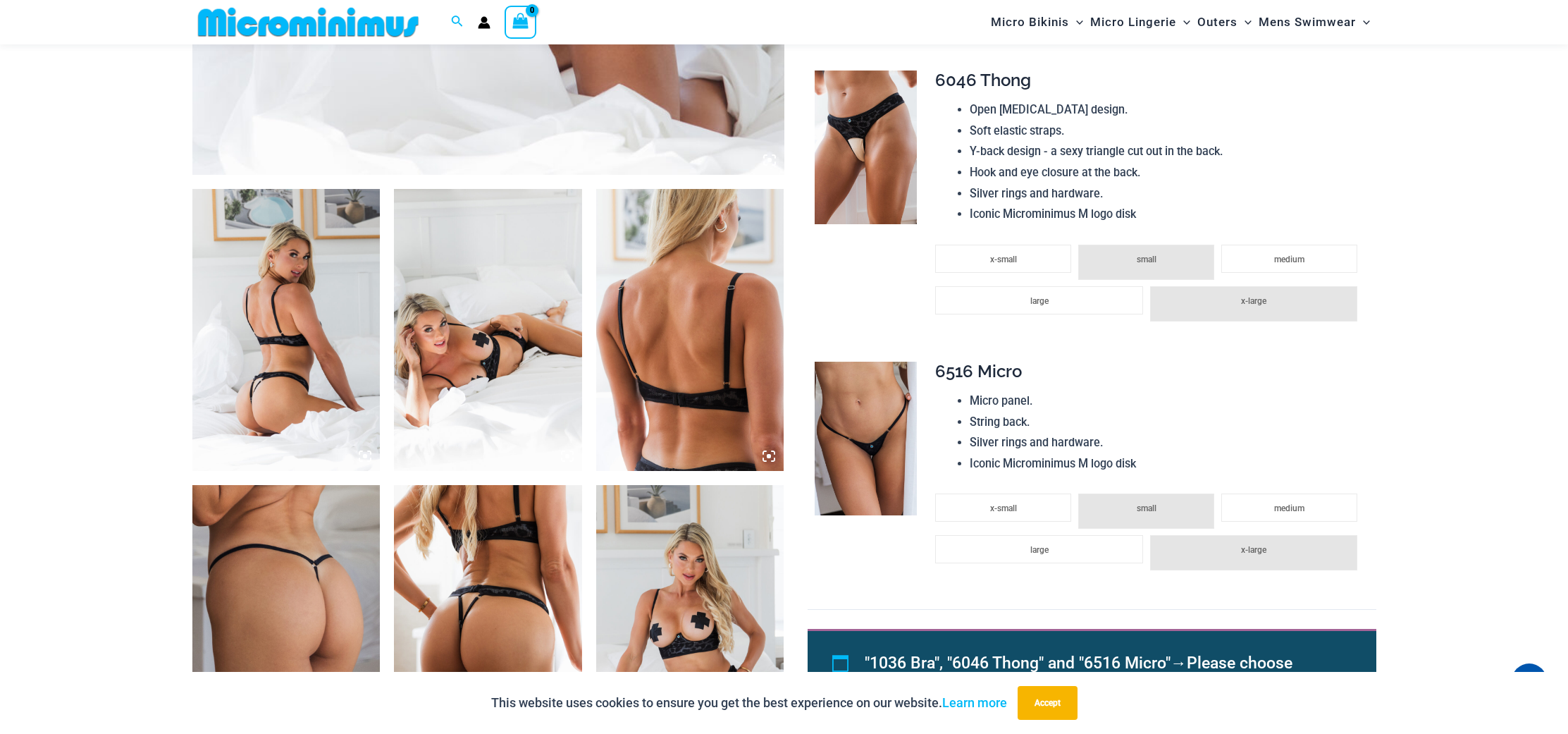
click at [339, 375] on img at bounding box center [286, 330] width 188 height 282
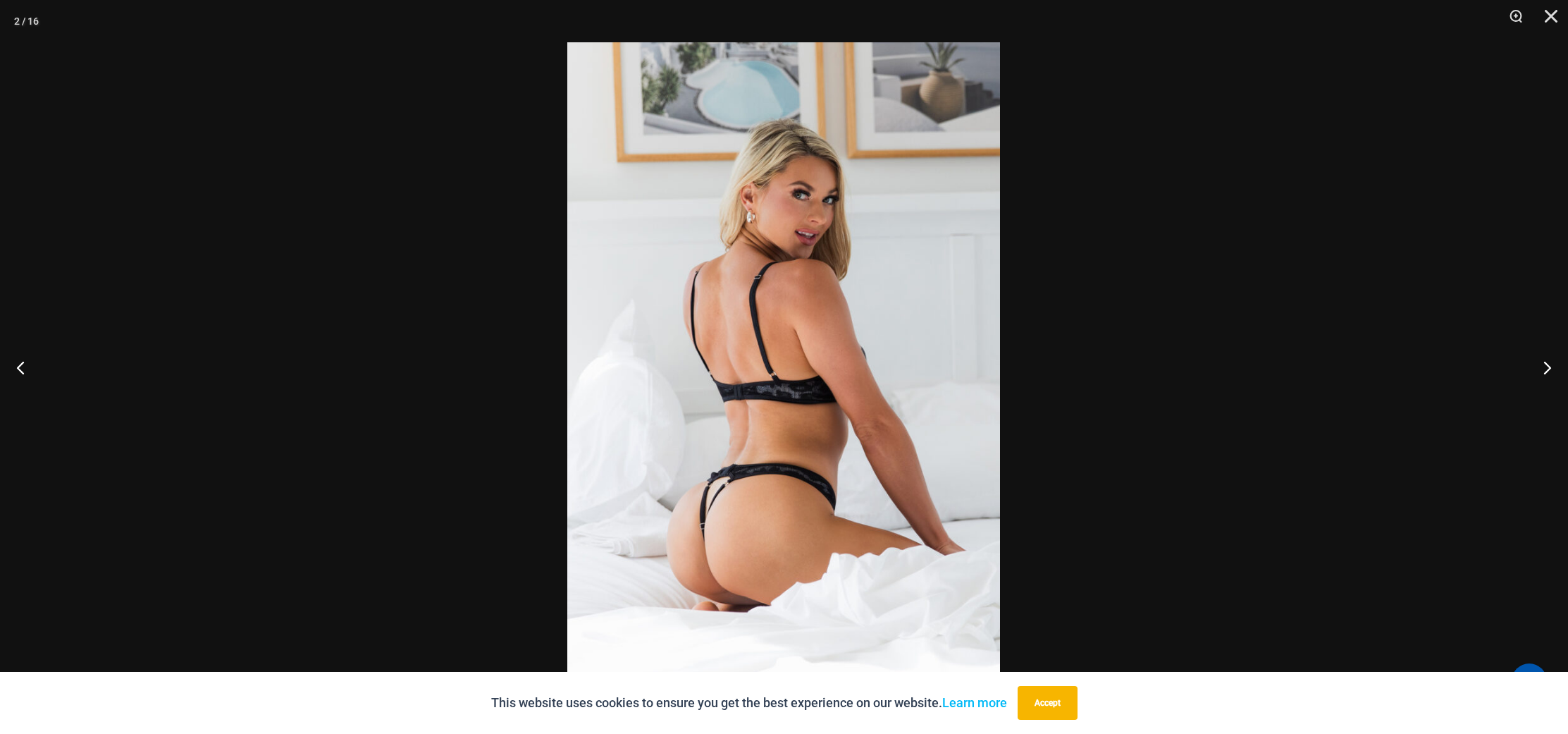
drag, startPoint x: 1035, startPoint y: 704, endPoint x: 1100, endPoint y: 661, distance: 77.9
click at [1046, 695] on button "Accept" at bounding box center [1047, 703] width 60 height 34
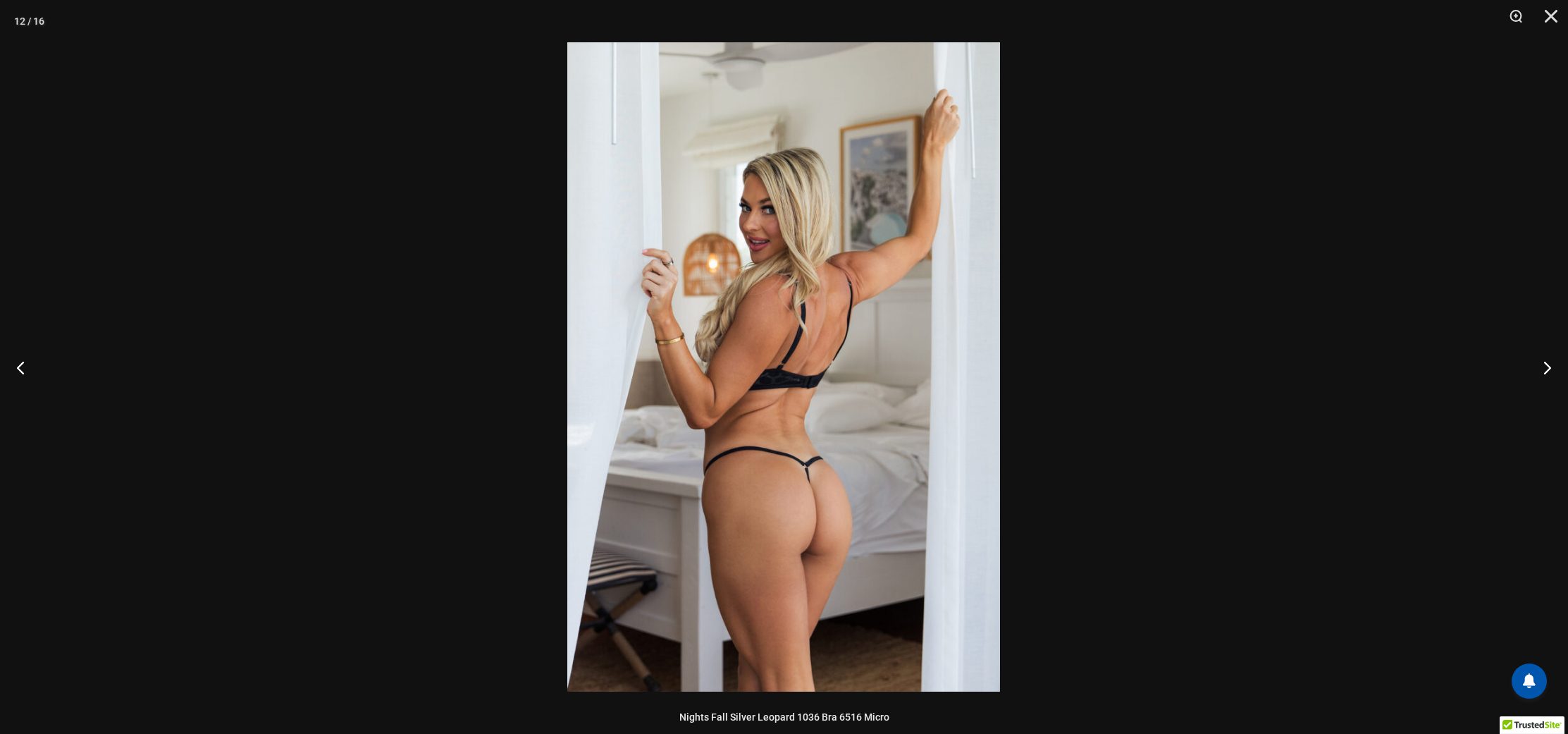
click at [954, 299] on img at bounding box center [784, 367] width 433 height 650
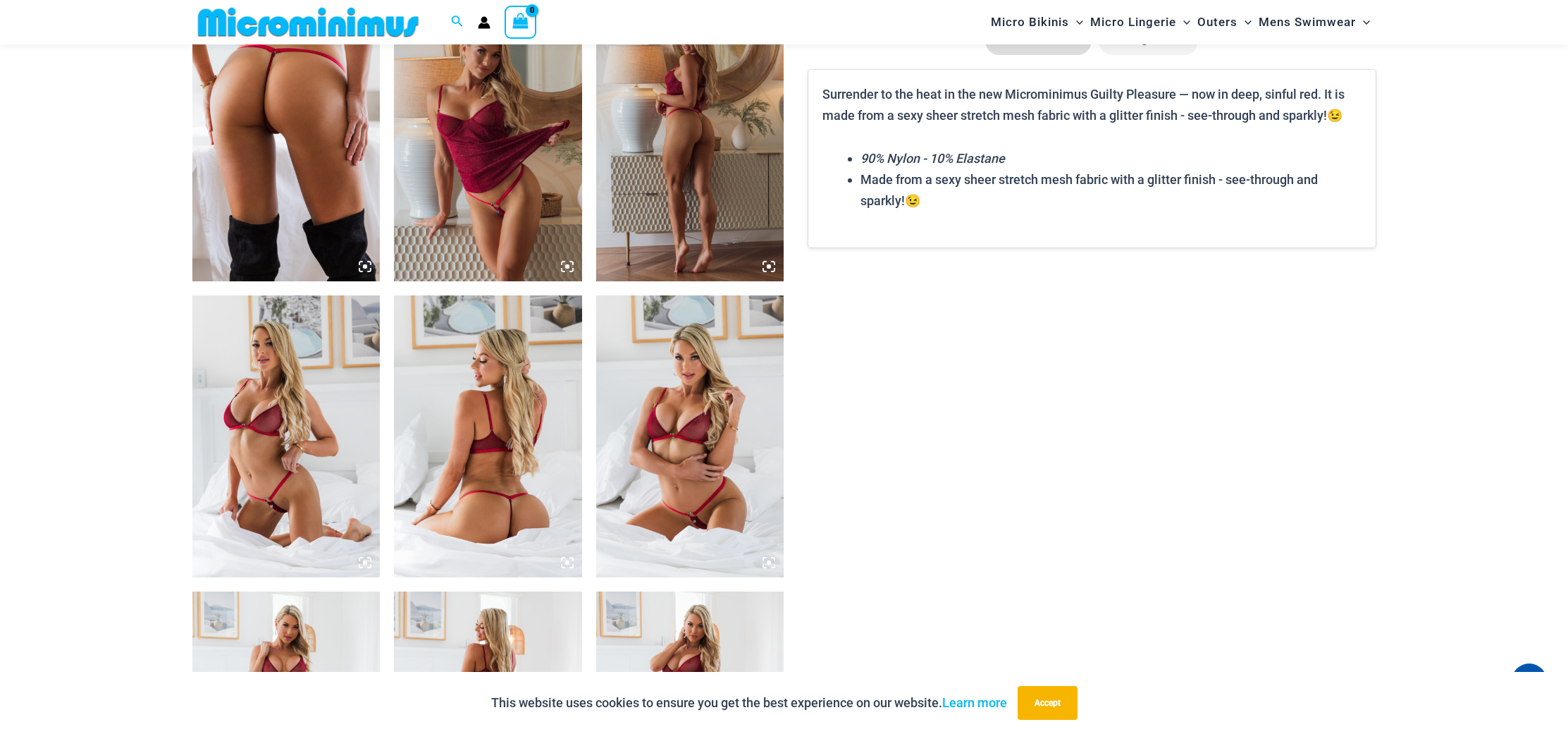
scroll to position [1025, 0]
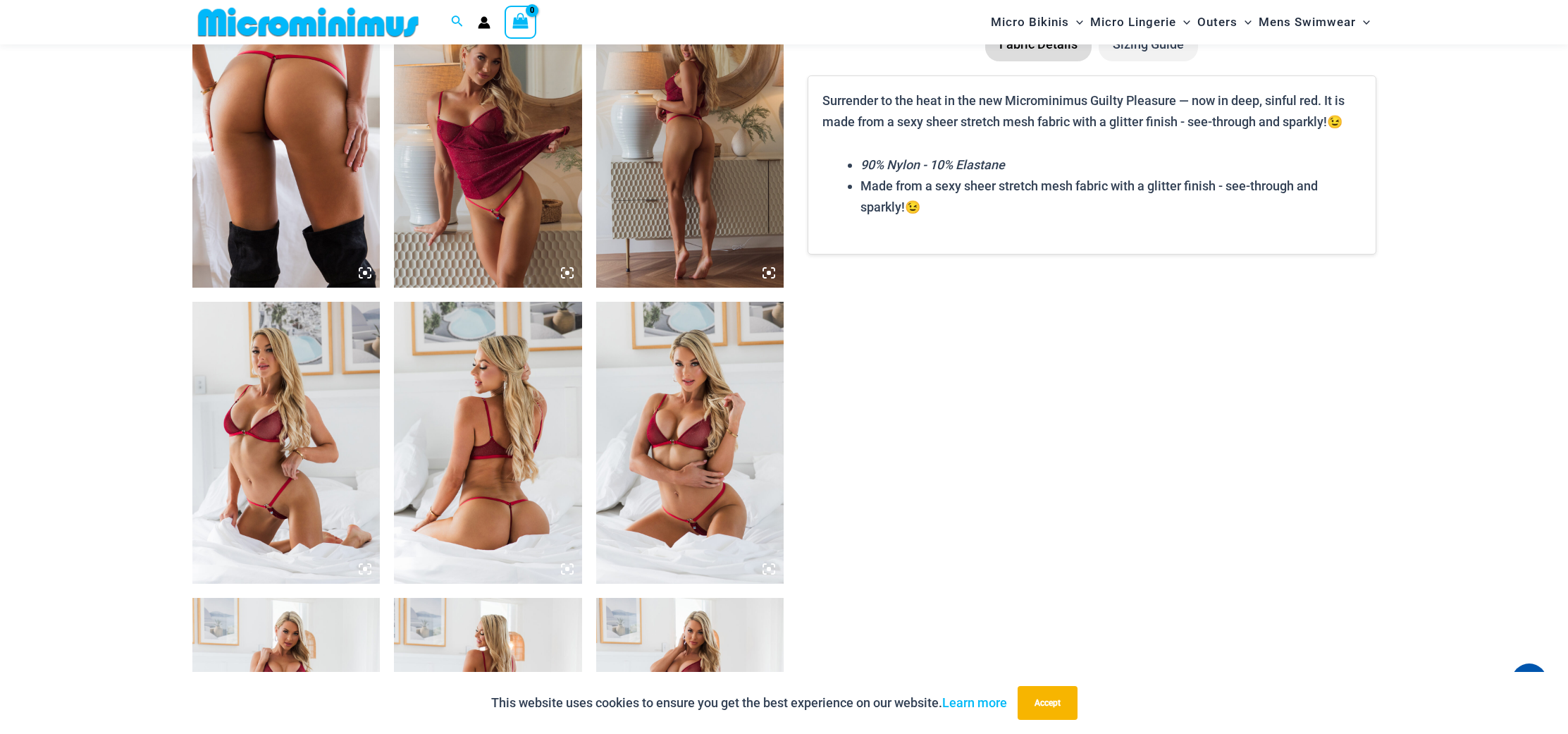
click at [309, 431] on img at bounding box center [286, 442] width 188 height 282
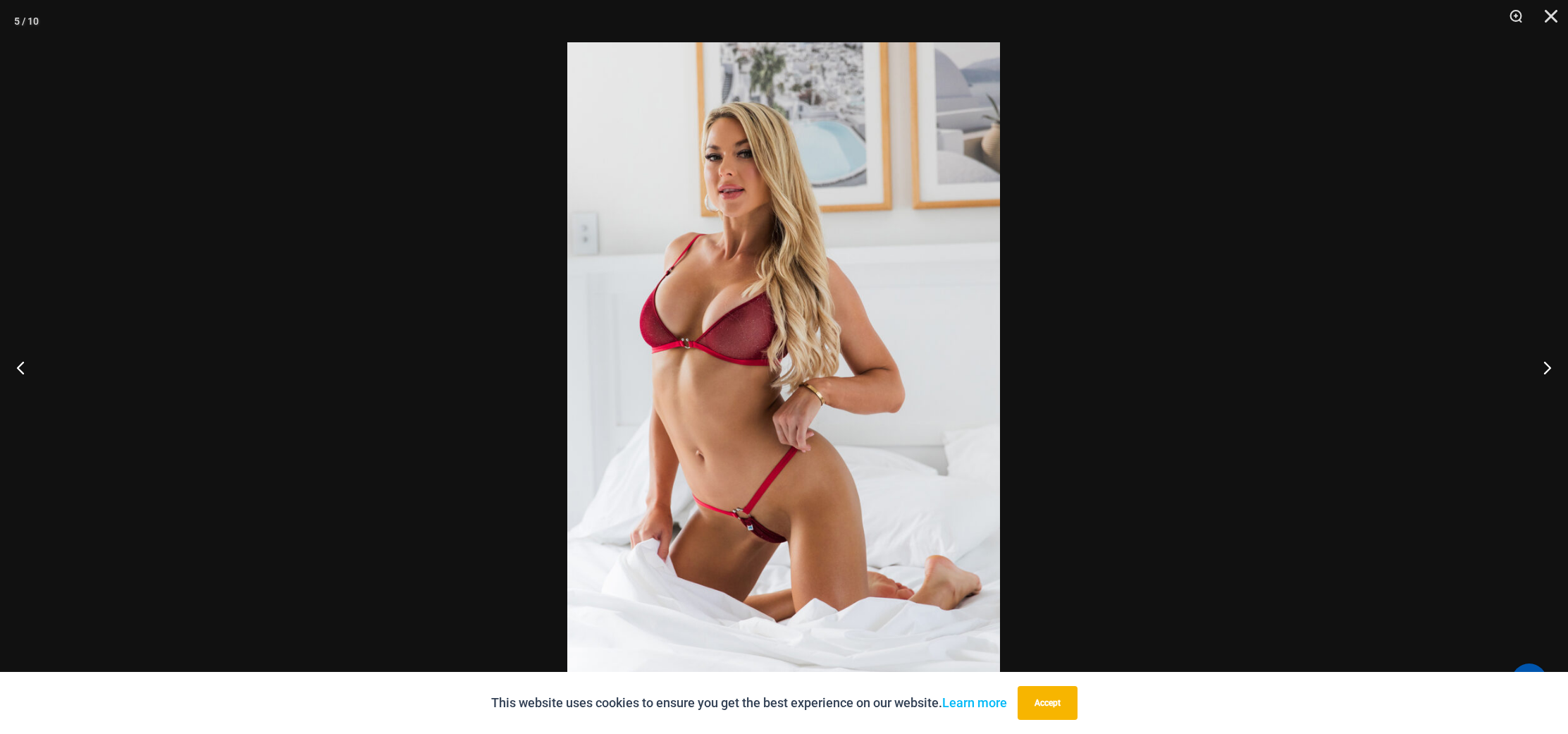
click at [713, 327] on img at bounding box center [784, 367] width 433 height 650
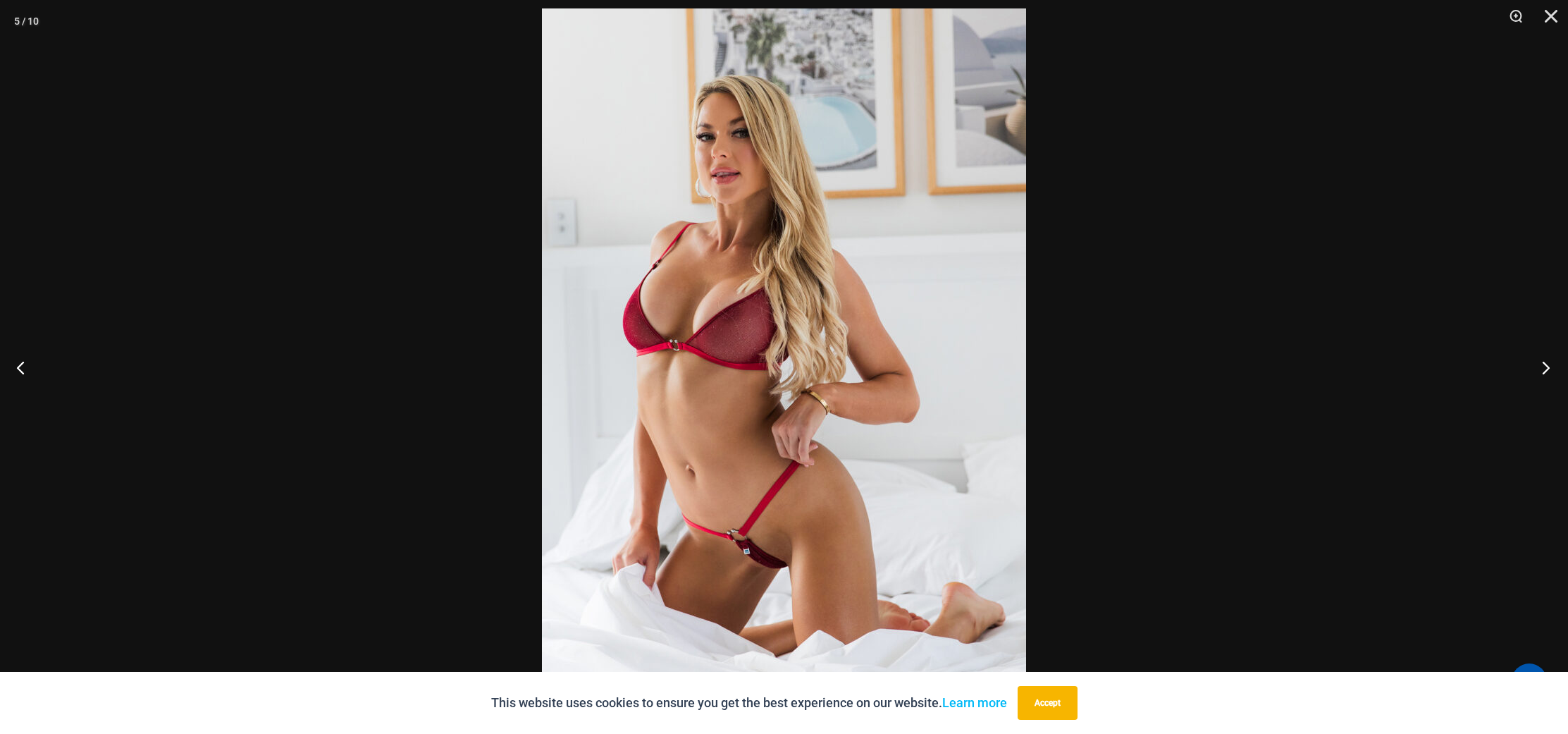
click at [1545, 363] on button "Next" at bounding box center [1541, 367] width 53 height 70
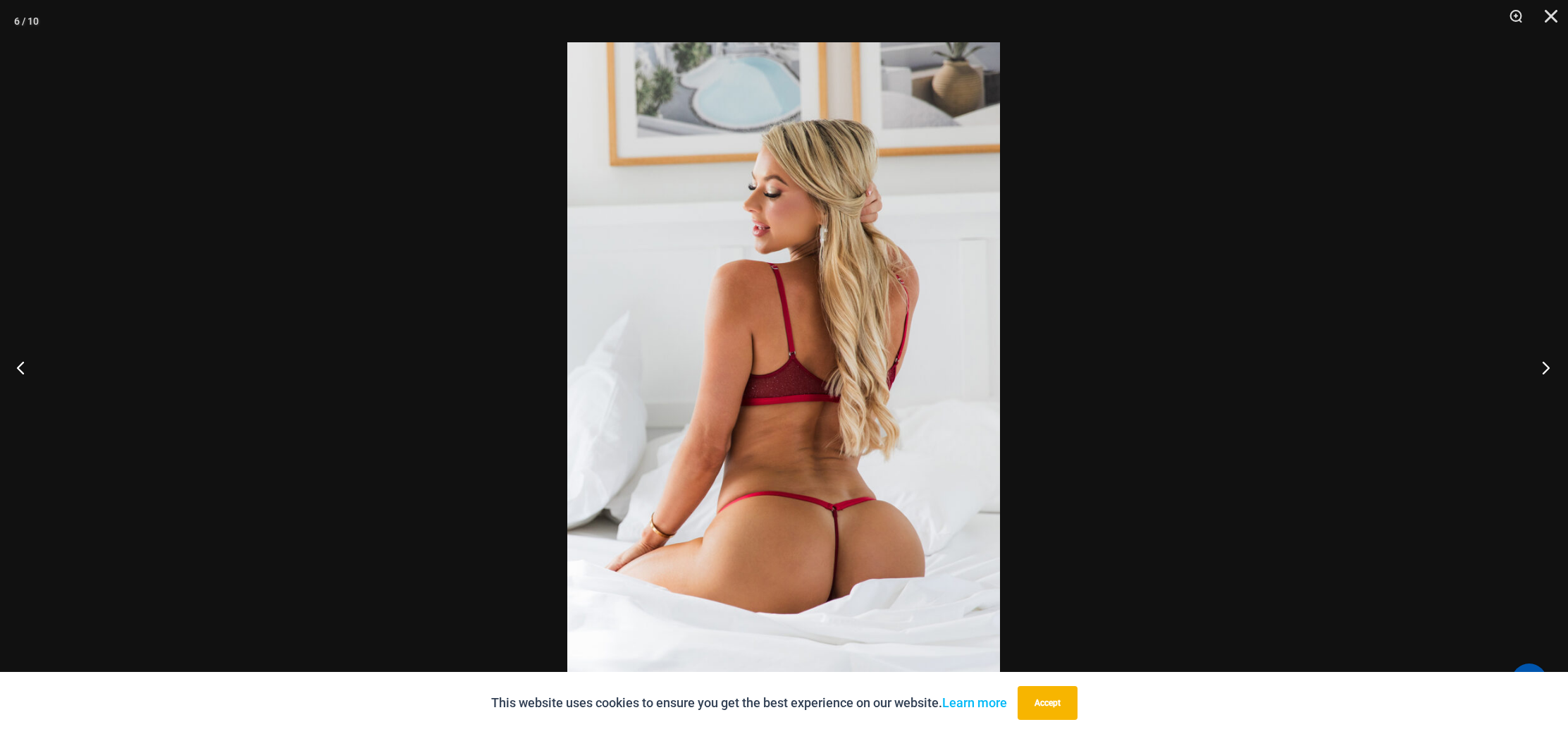
click at [1545, 363] on button "Next" at bounding box center [1541, 367] width 53 height 70
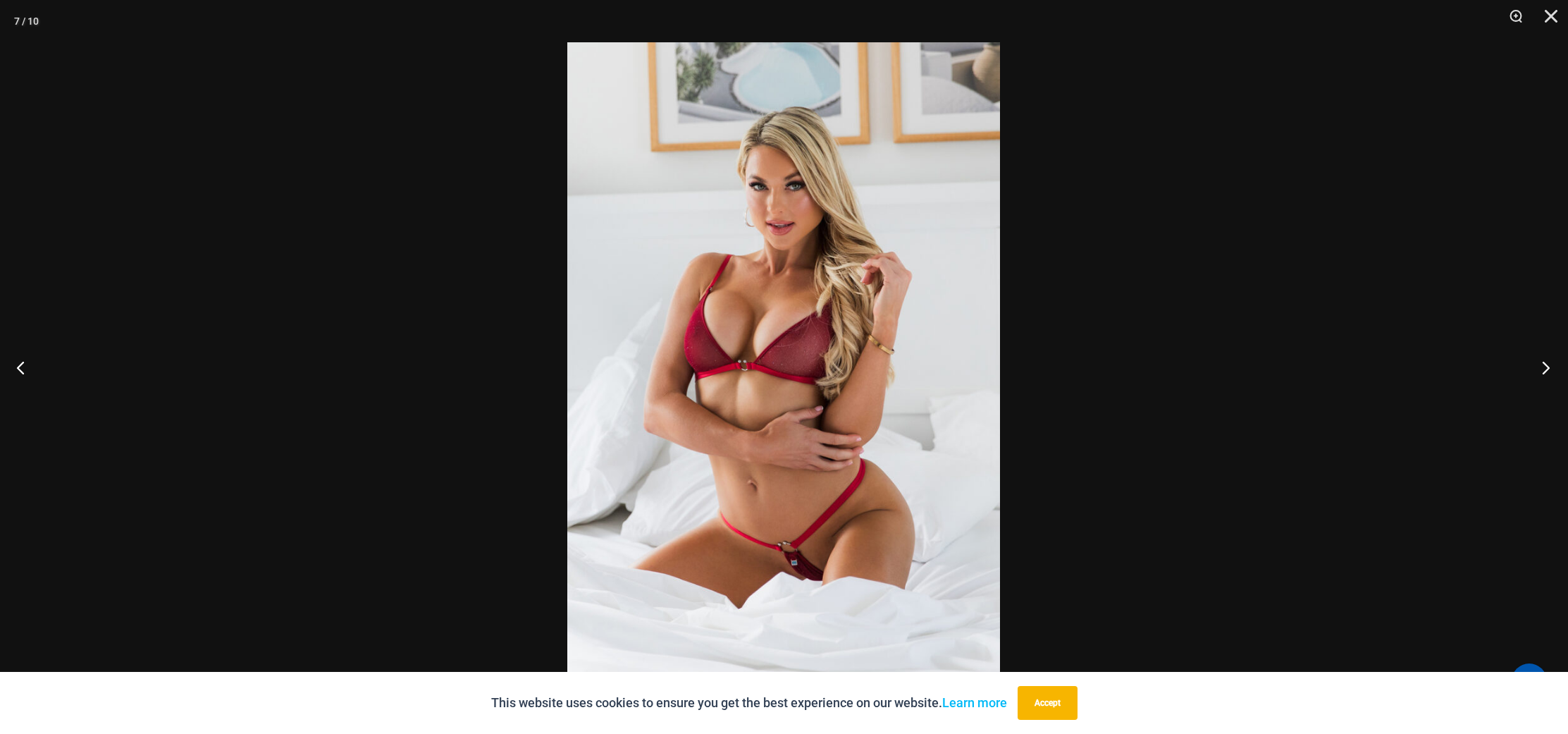
click at [1545, 363] on button "Next" at bounding box center [1541, 367] width 53 height 70
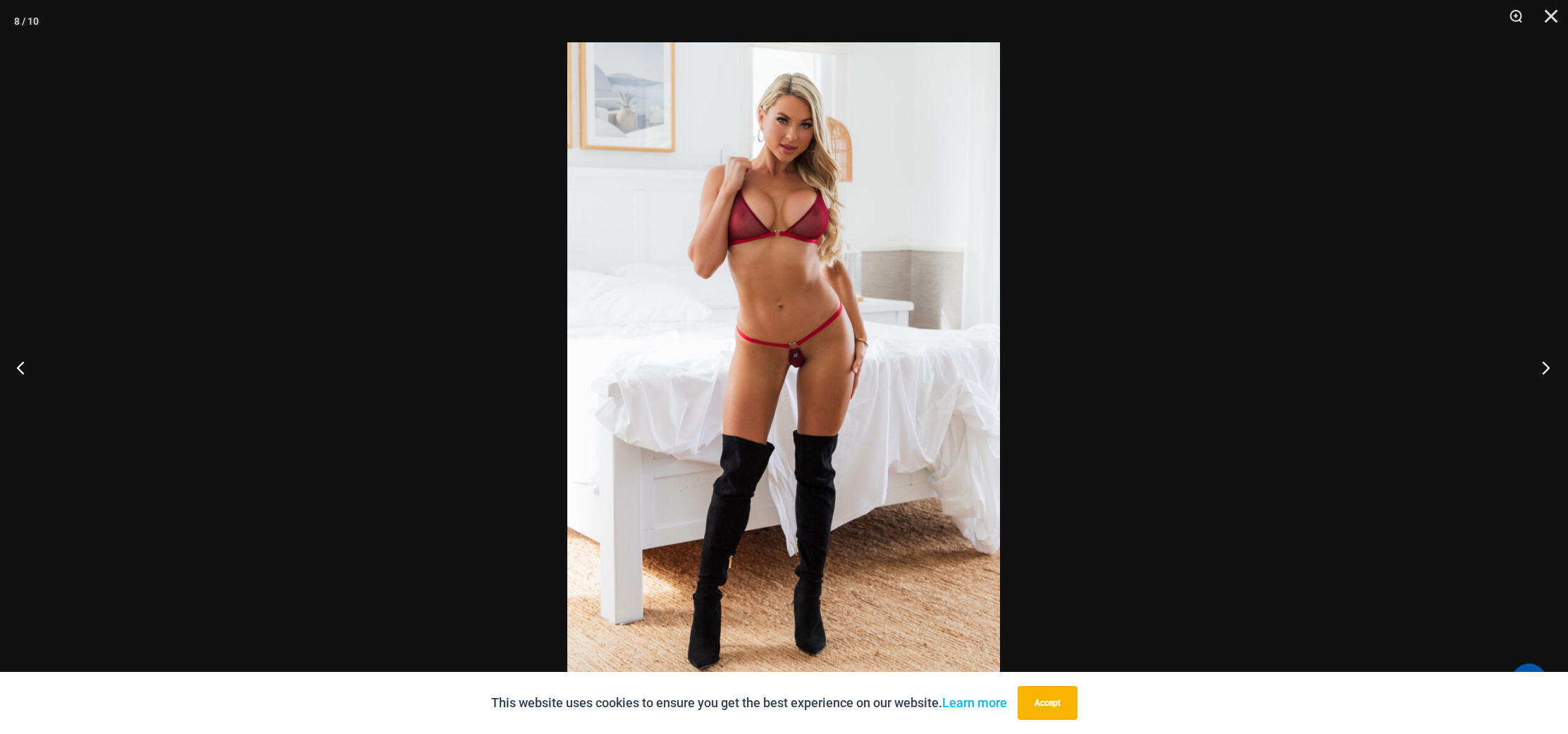
click at [1545, 363] on button "Next" at bounding box center [1541, 367] width 53 height 70
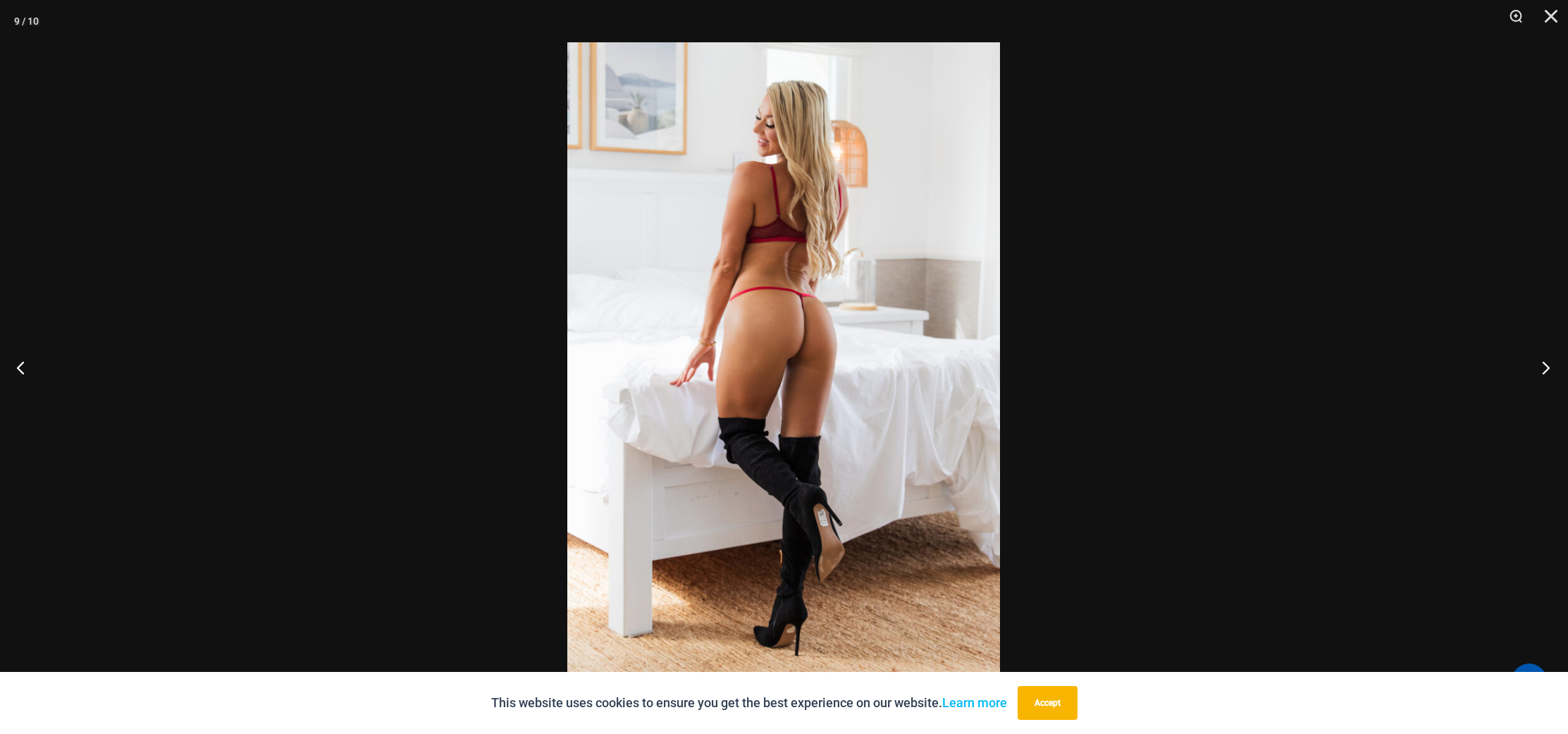
click at [1545, 363] on button "Next" at bounding box center [1541, 367] width 53 height 70
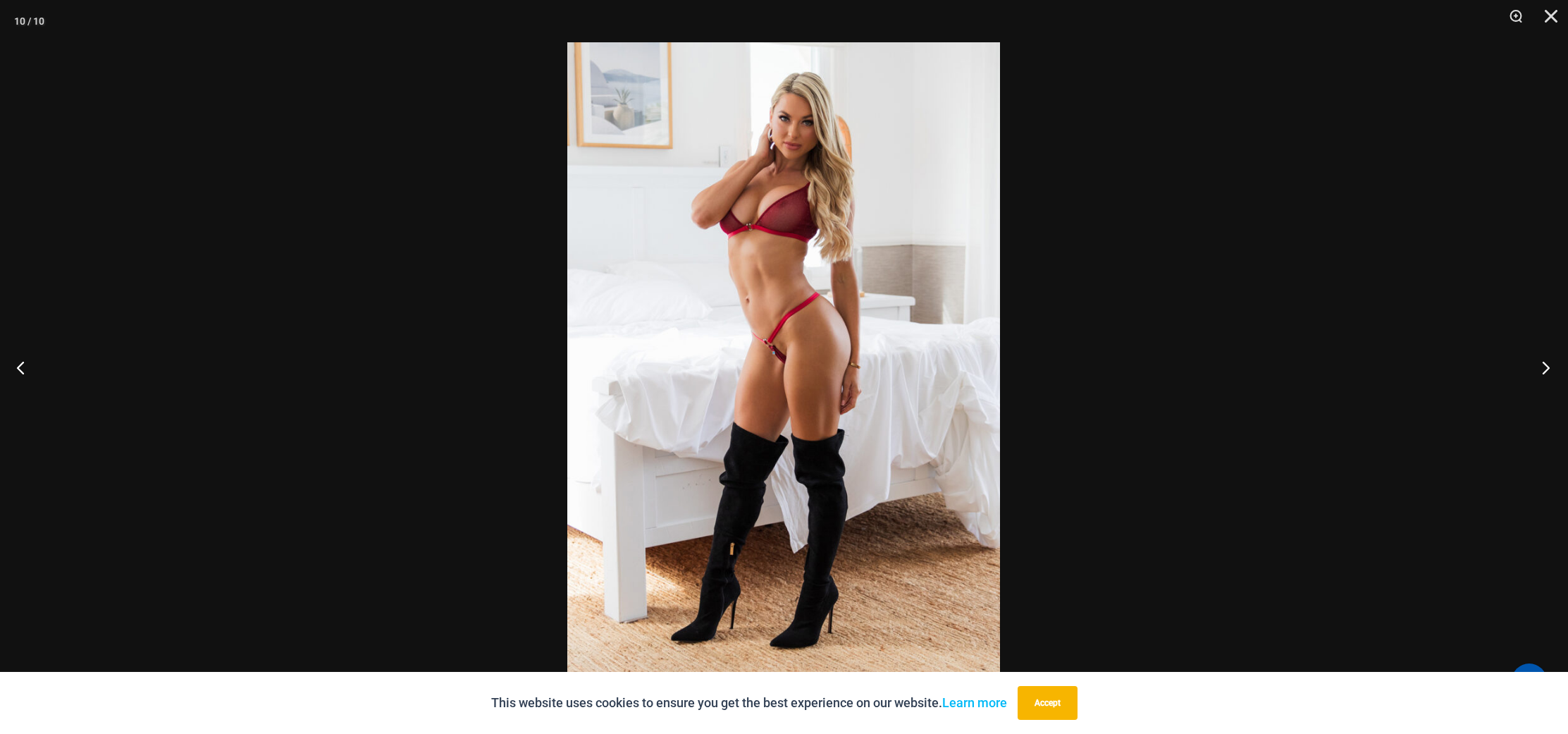
click at [1545, 363] on button "Next" at bounding box center [1541, 367] width 53 height 70
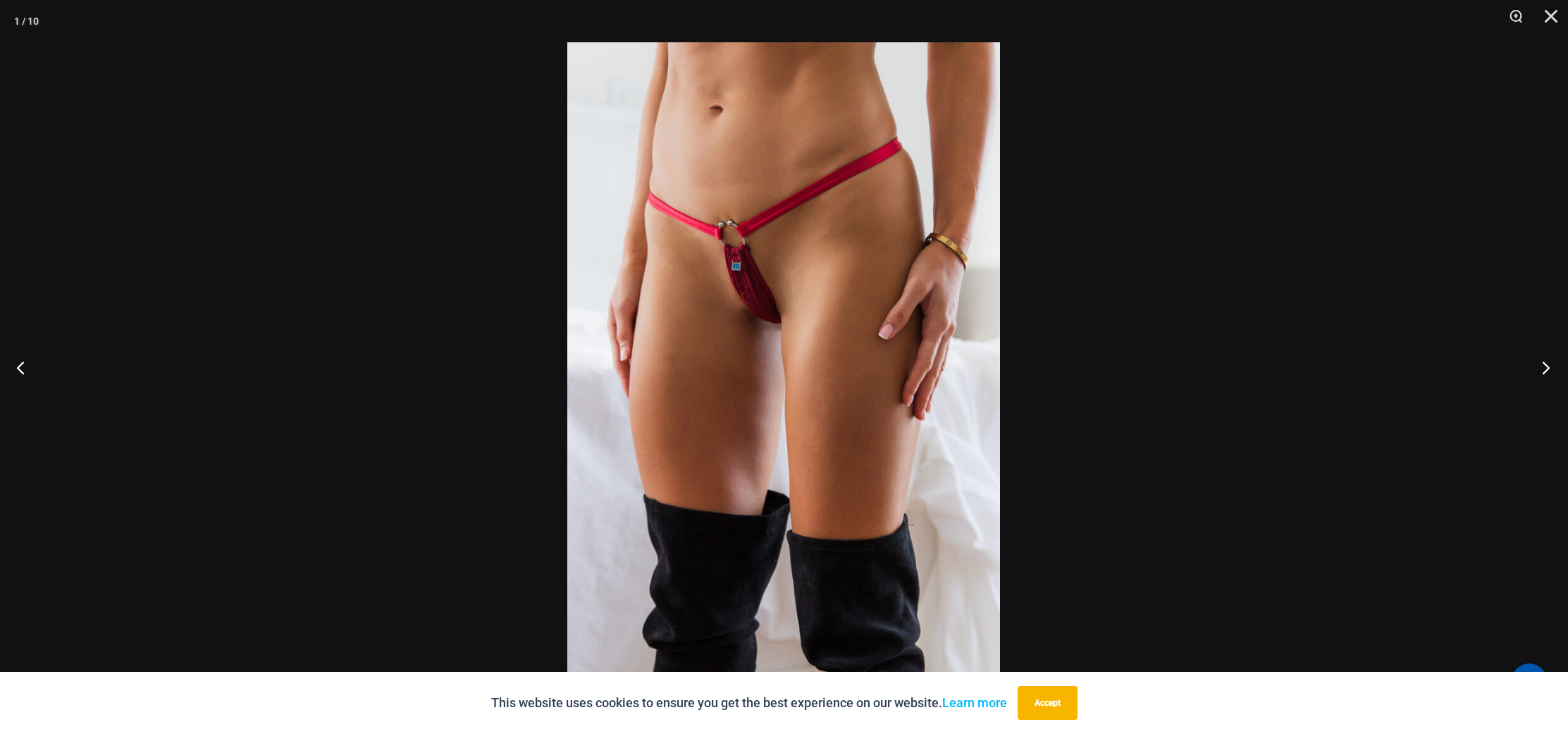
click at [1545, 363] on button "Next" at bounding box center [1541, 367] width 53 height 70
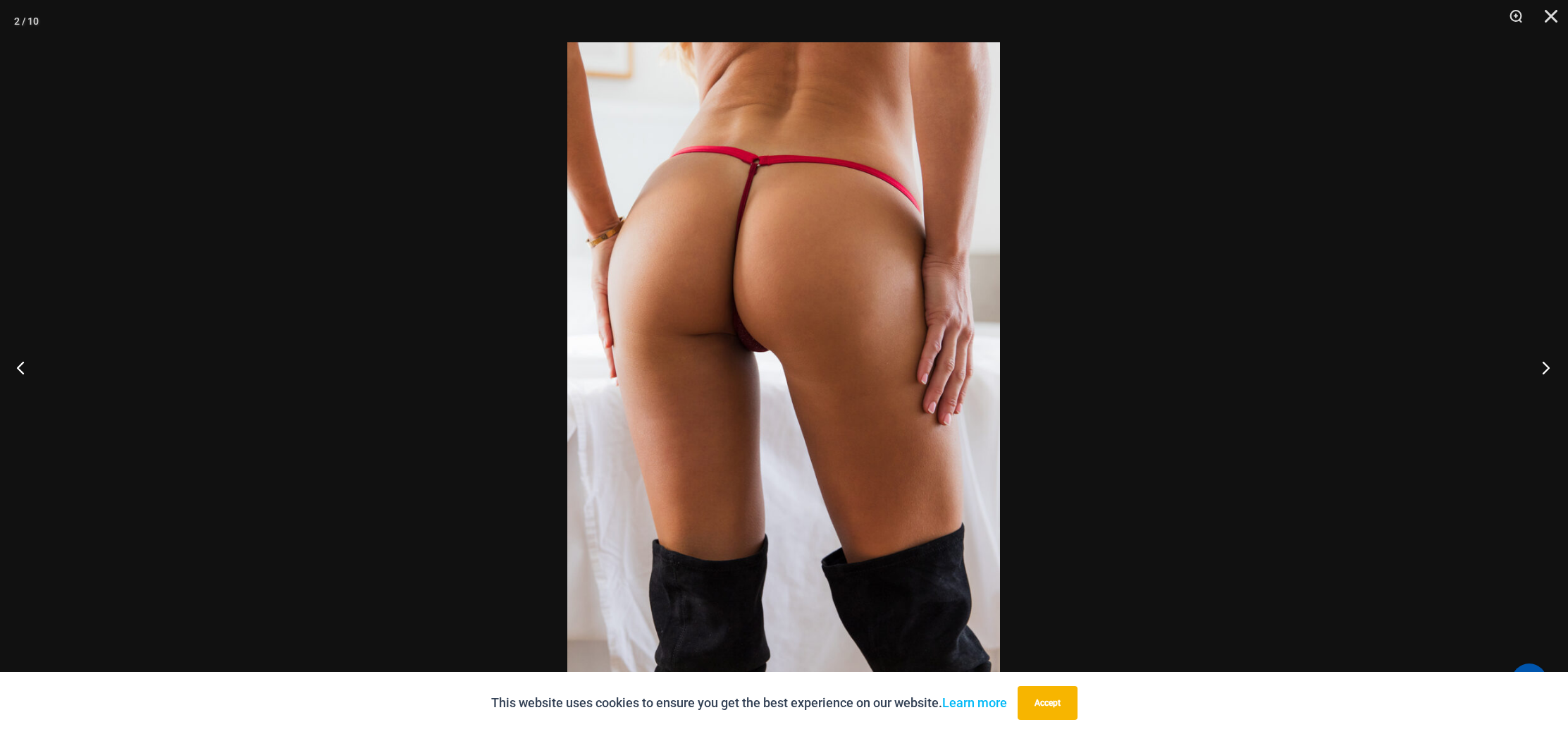
click at [1545, 363] on button "Next" at bounding box center [1541, 367] width 53 height 70
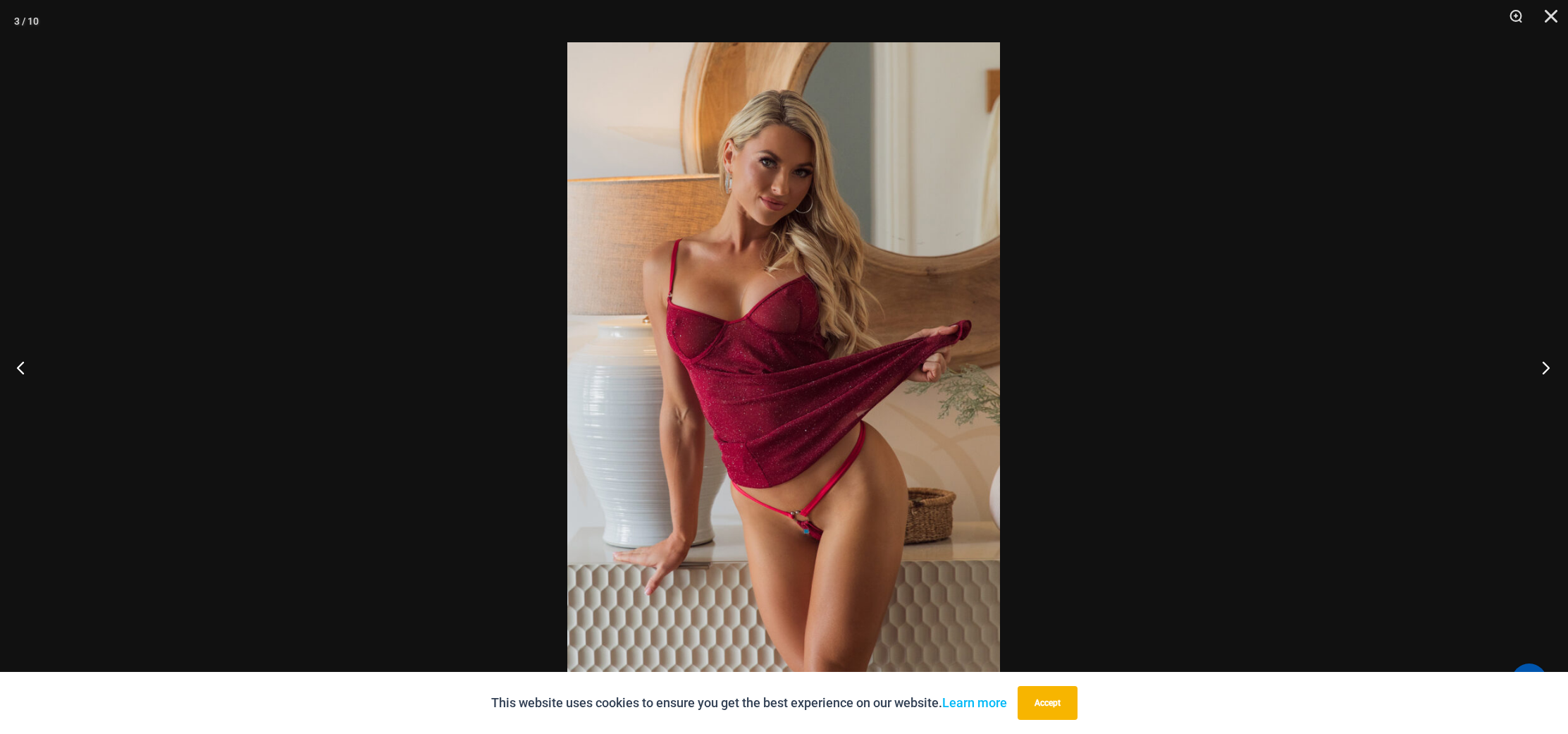
click at [1545, 363] on button "Next" at bounding box center [1541, 367] width 53 height 70
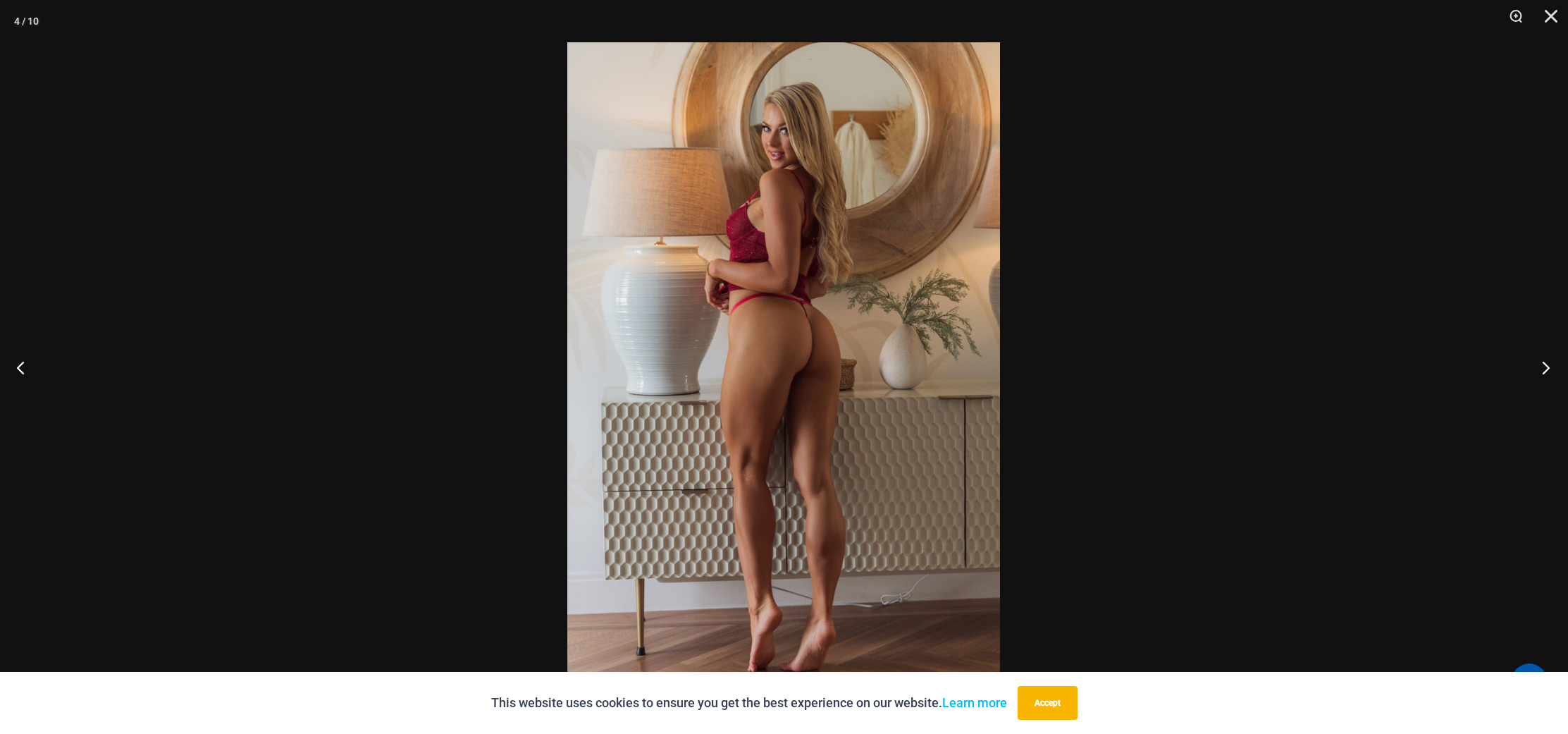
click at [1545, 363] on button "Next" at bounding box center [1541, 367] width 53 height 70
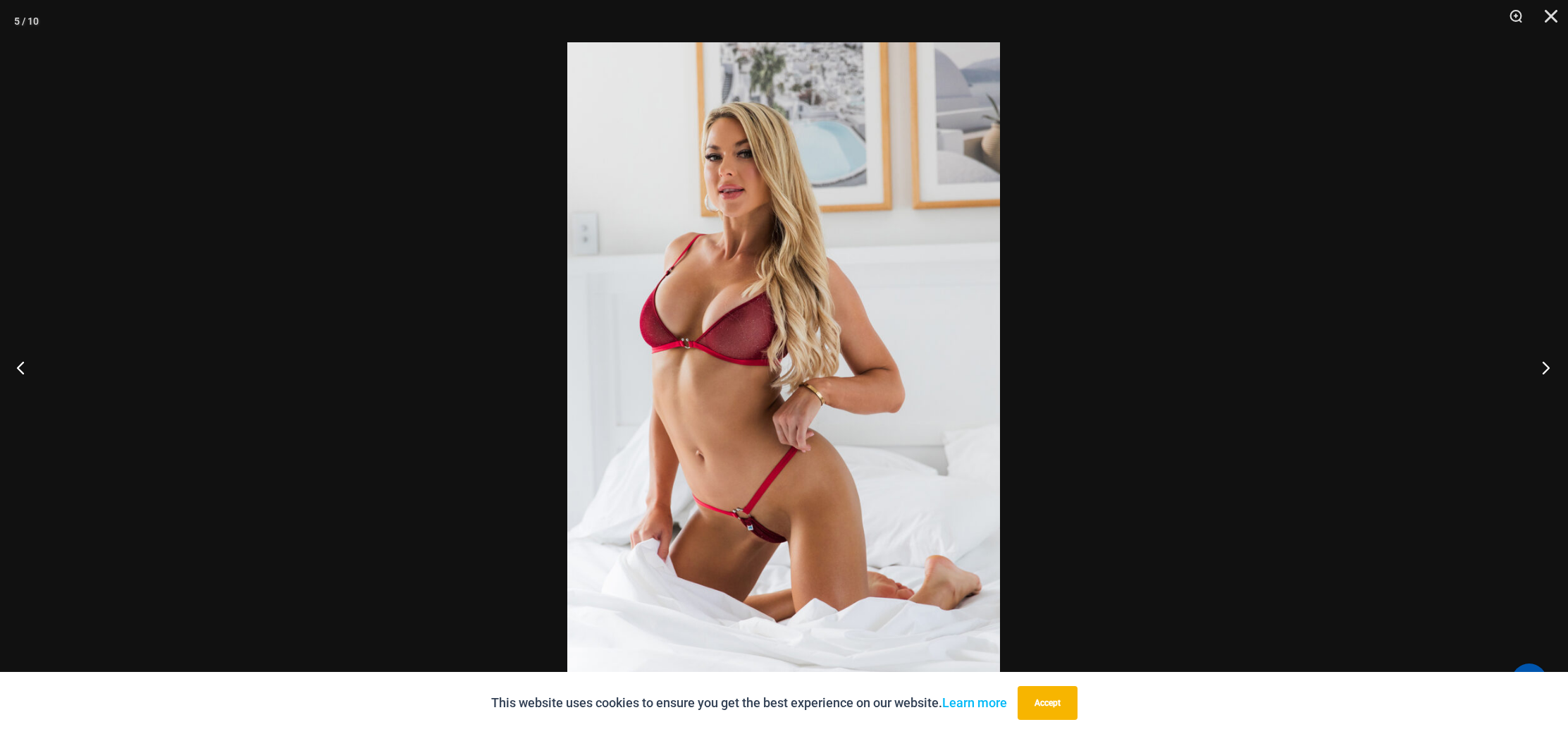
click at [1545, 363] on button "Next" at bounding box center [1541, 367] width 53 height 70
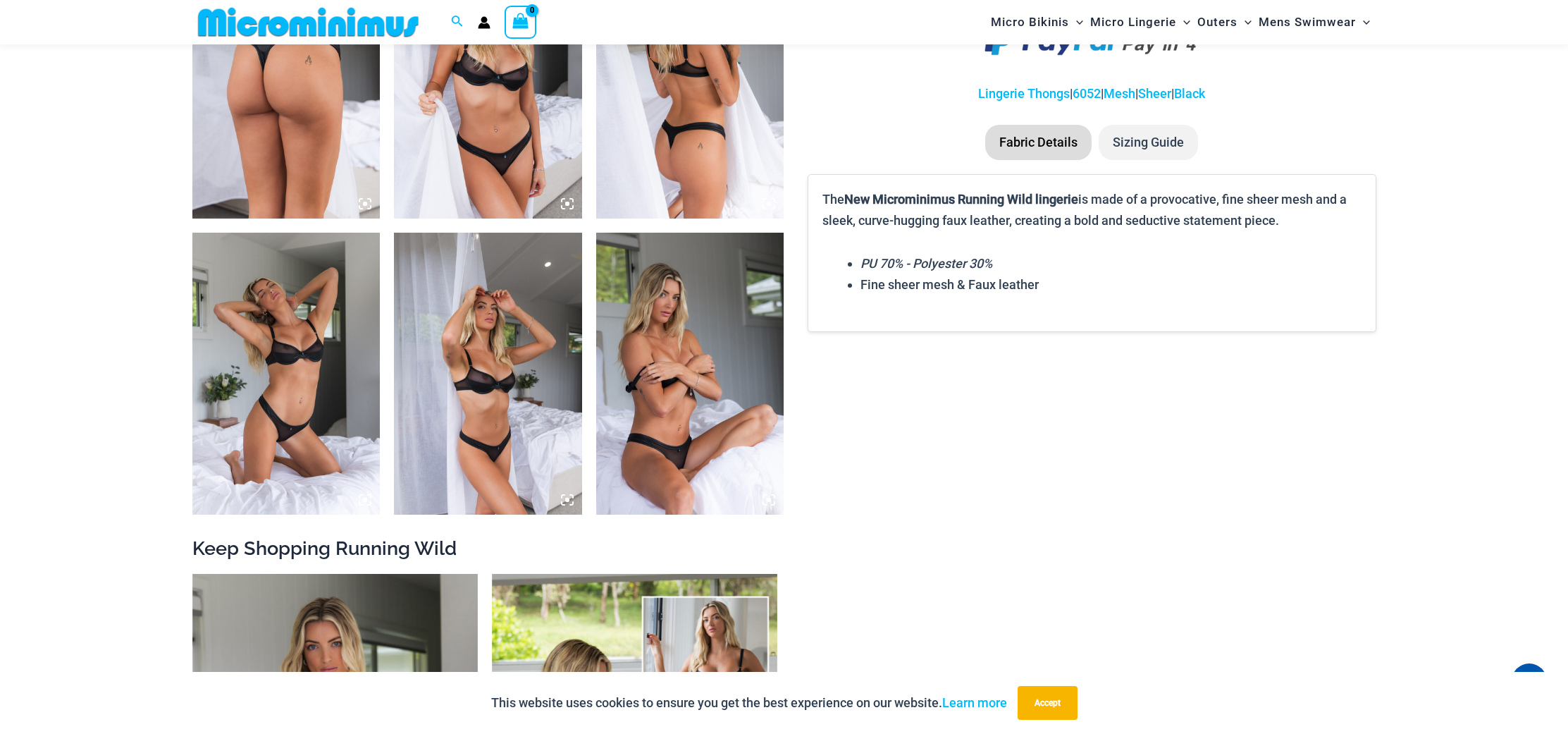
scroll to position [1101, 0]
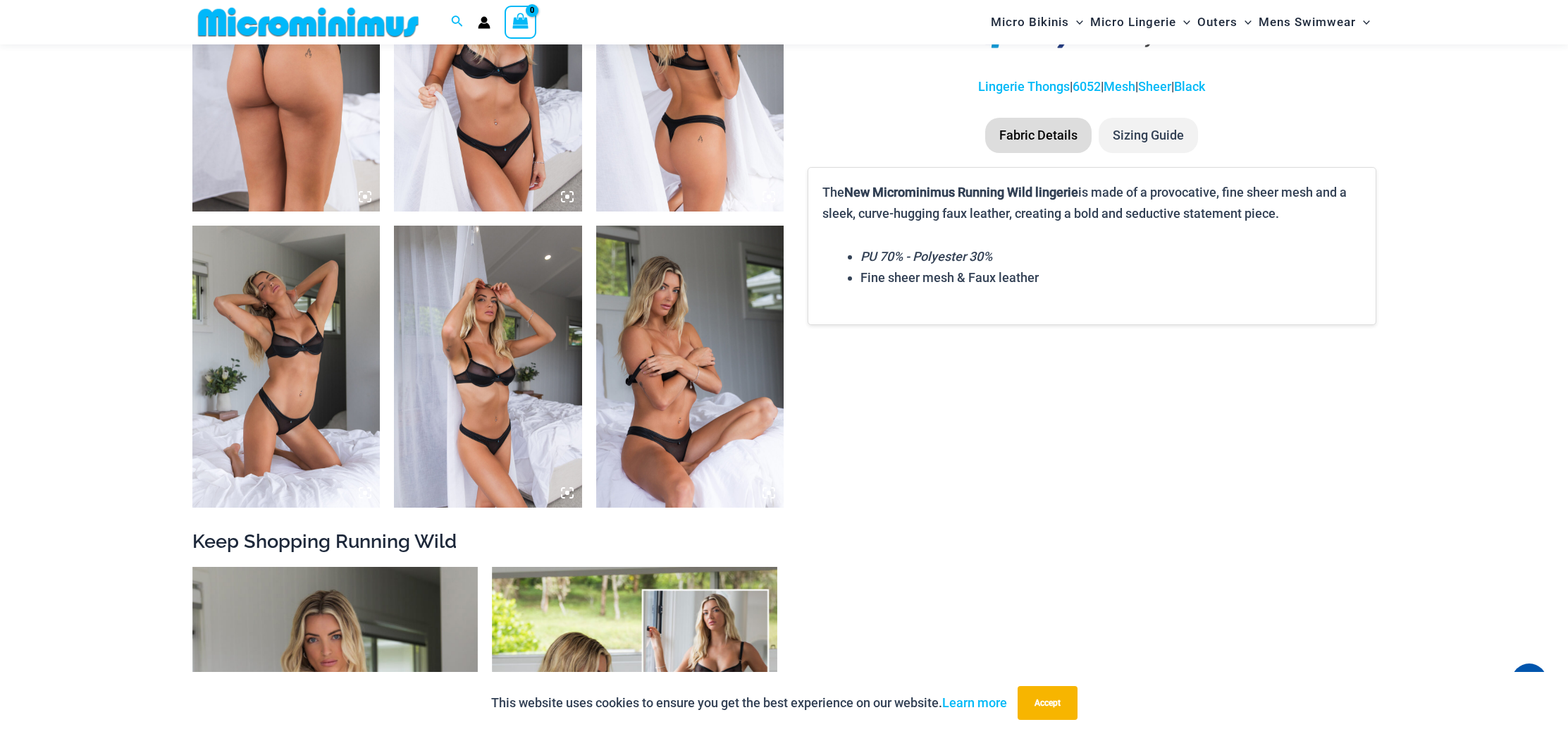
click at [483, 119] on img at bounding box center [488, 70] width 188 height 282
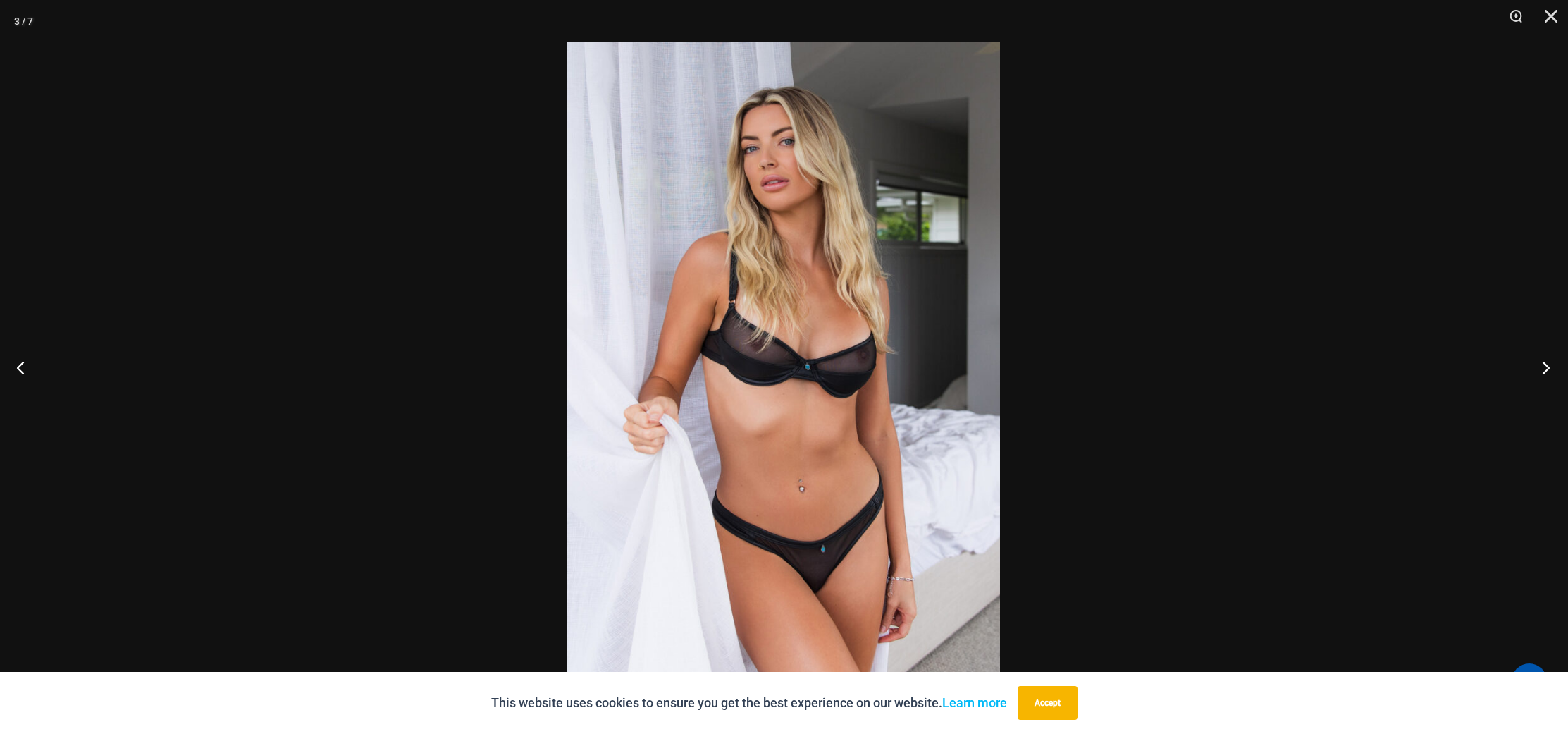
click at [1537, 361] on button "Next" at bounding box center [1541, 367] width 53 height 70
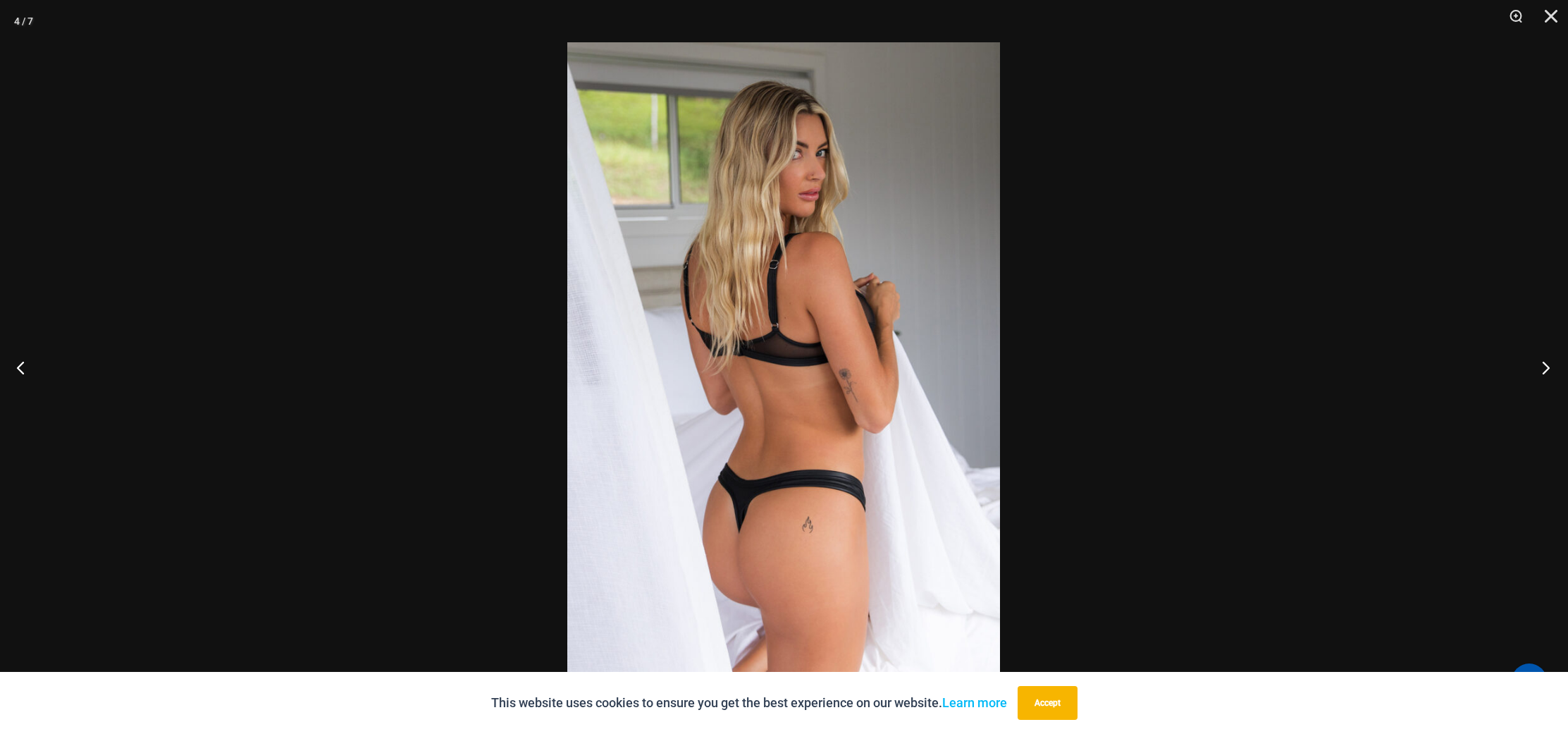
click at [1537, 361] on button "Next" at bounding box center [1541, 367] width 53 height 70
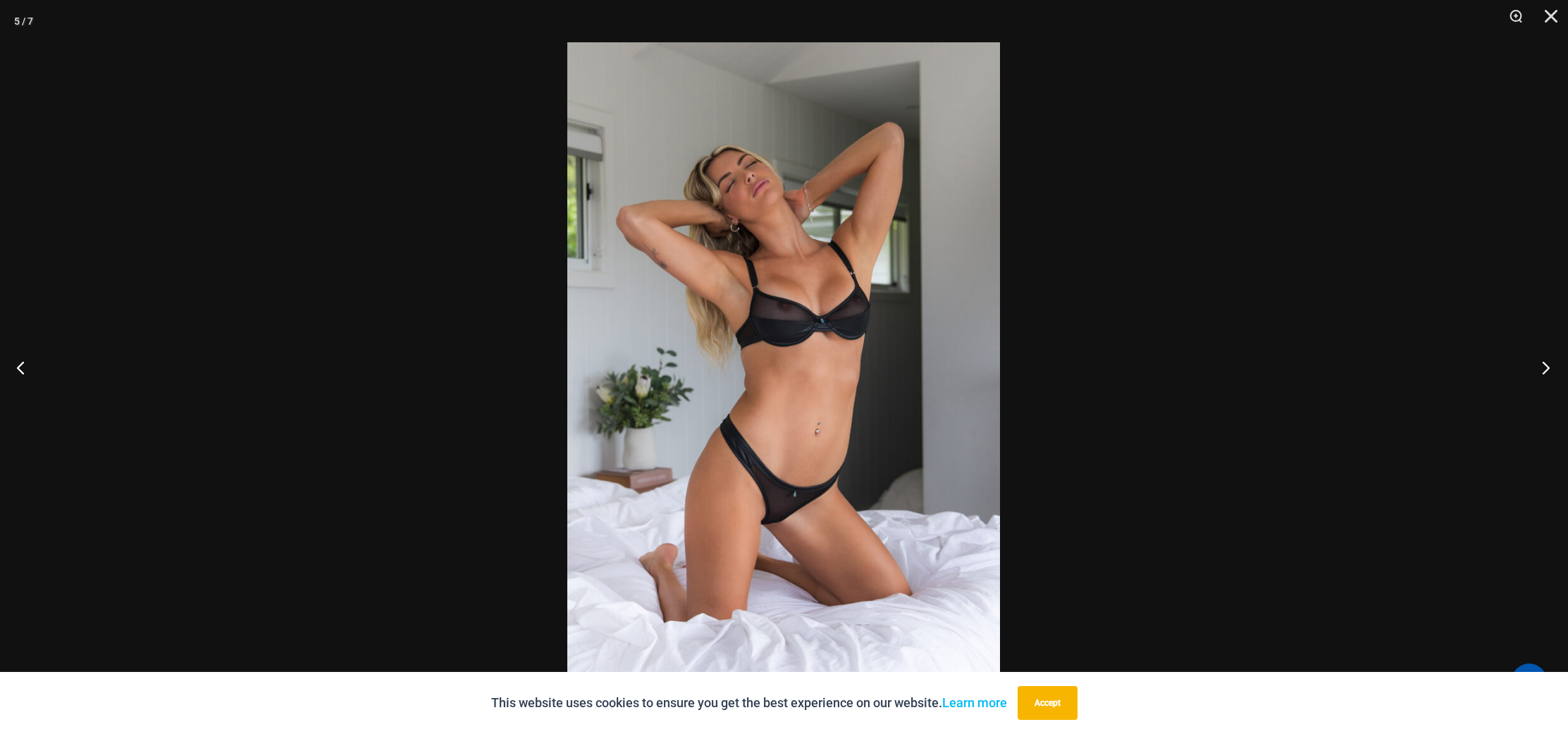
click at [1537, 361] on button "Next" at bounding box center [1541, 367] width 53 height 70
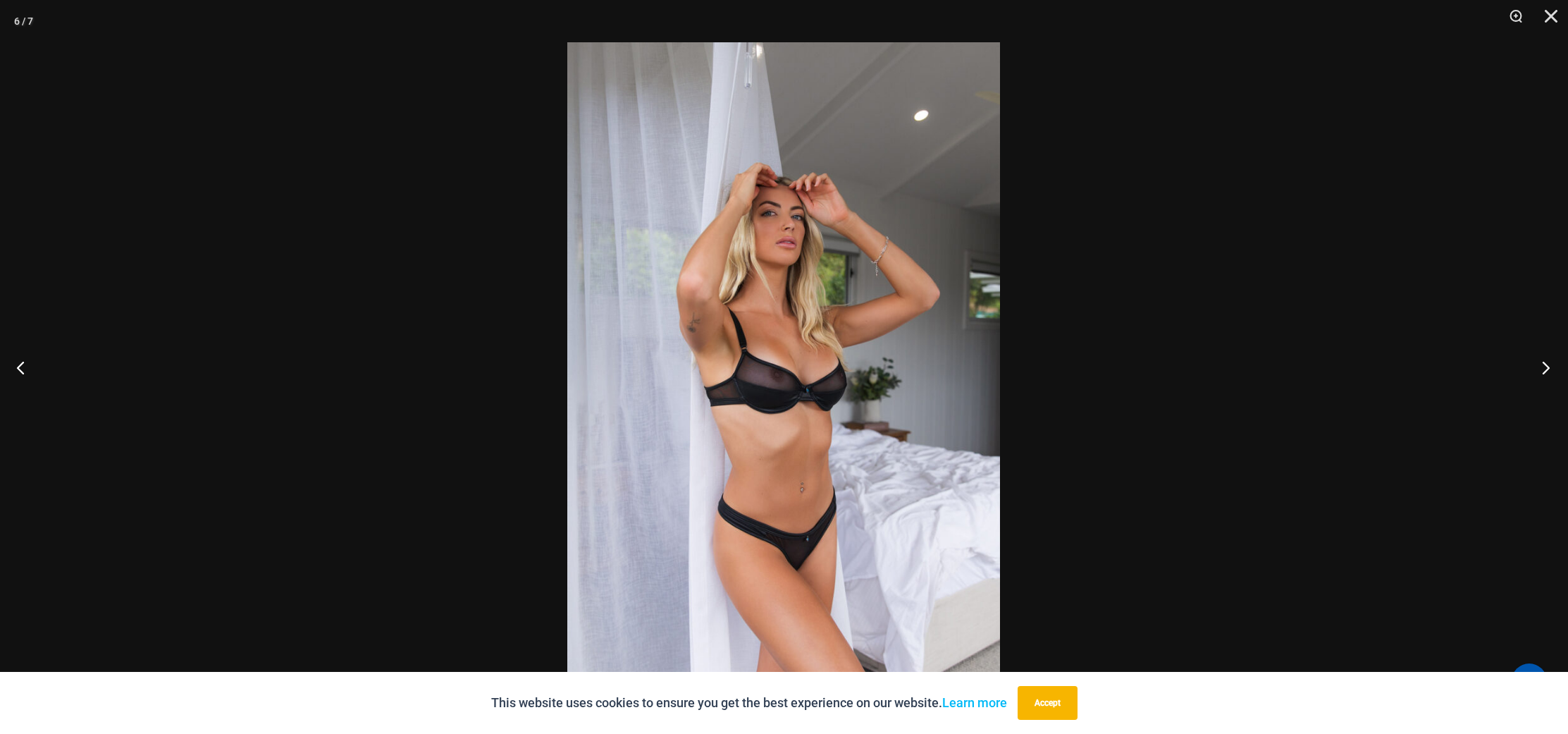
click at [1537, 361] on button "Next" at bounding box center [1541, 367] width 53 height 70
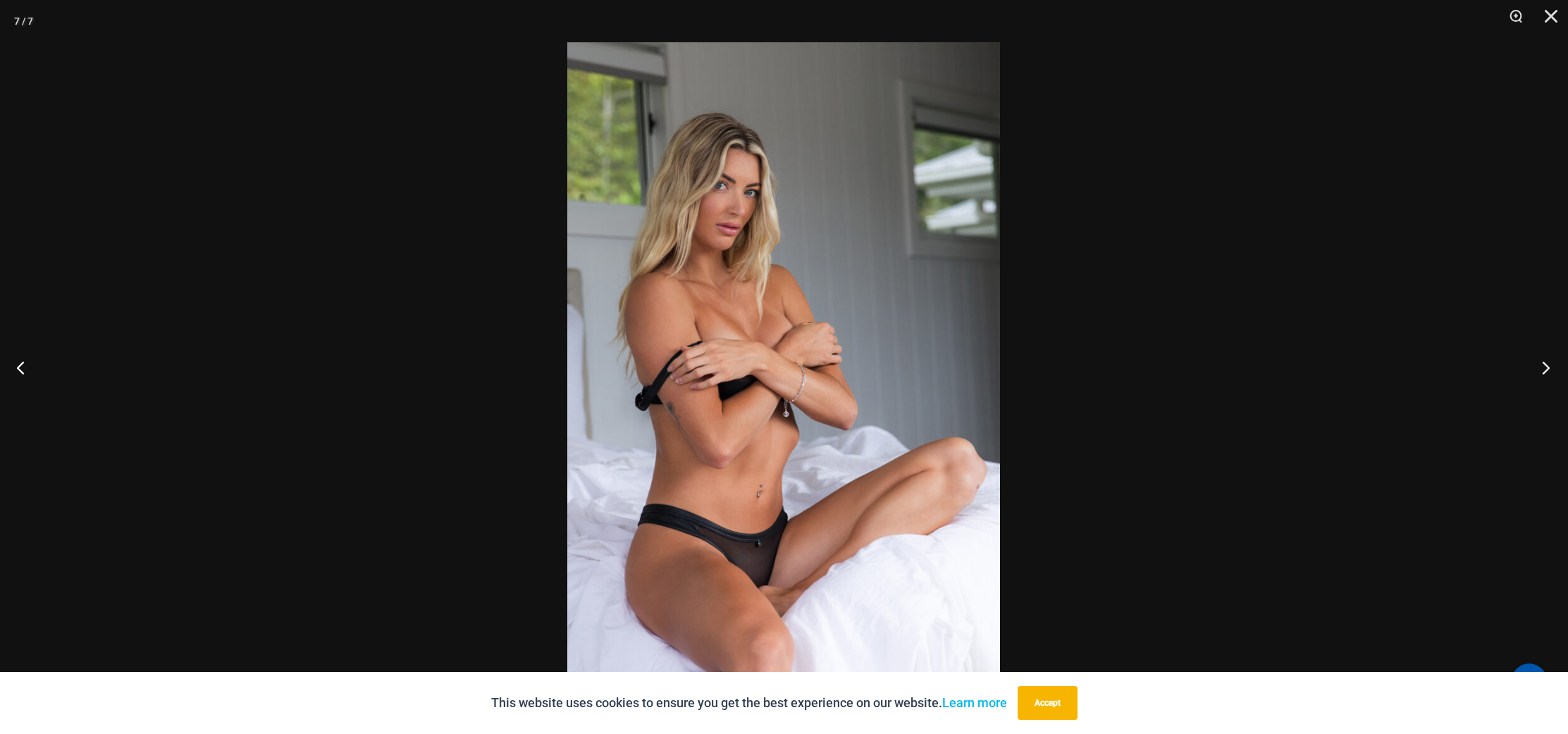
click at [1537, 361] on button "Next" at bounding box center [1541, 367] width 53 height 70
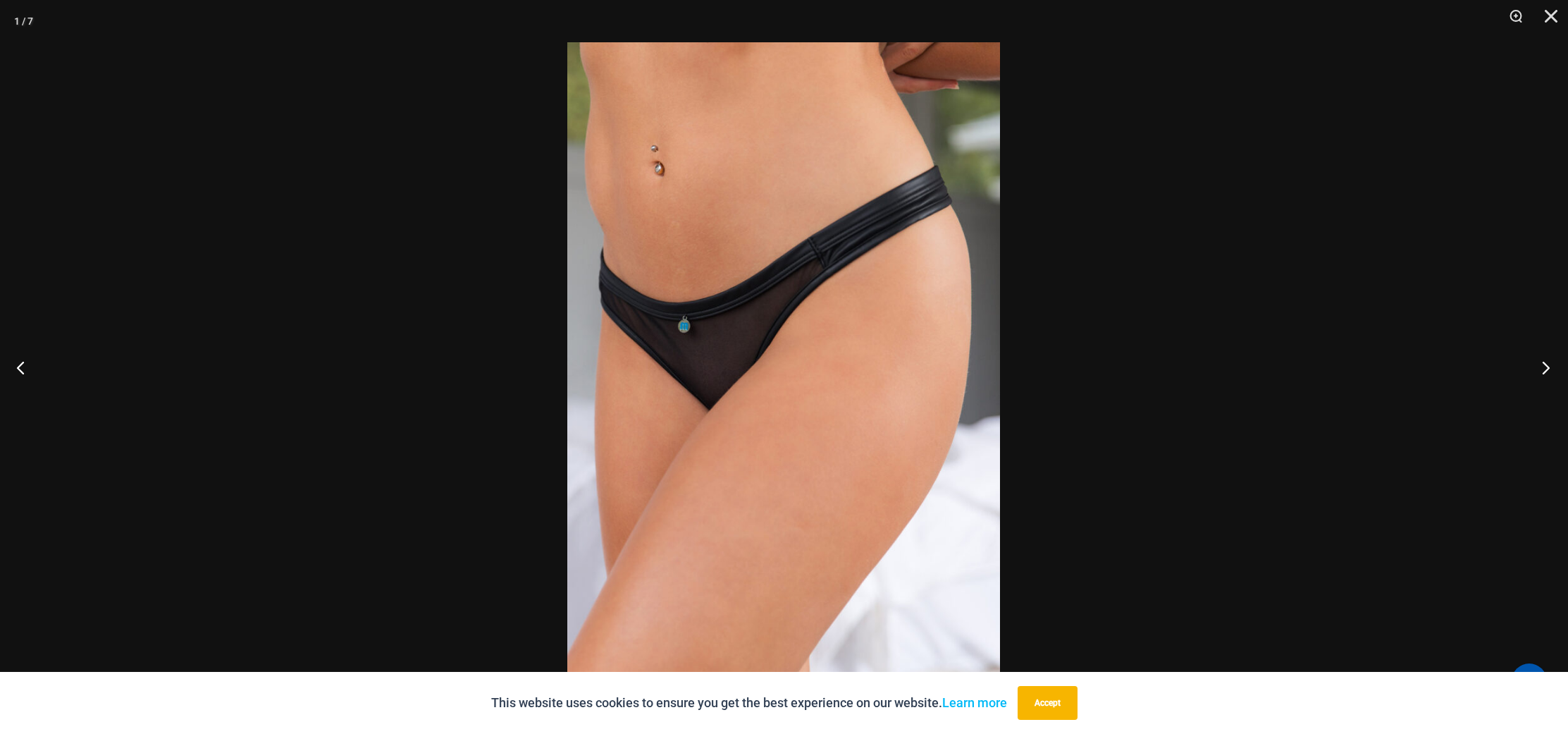
click at [1537, 361] on button "Next" at bounding box center [1541, 367] width 53 height 70
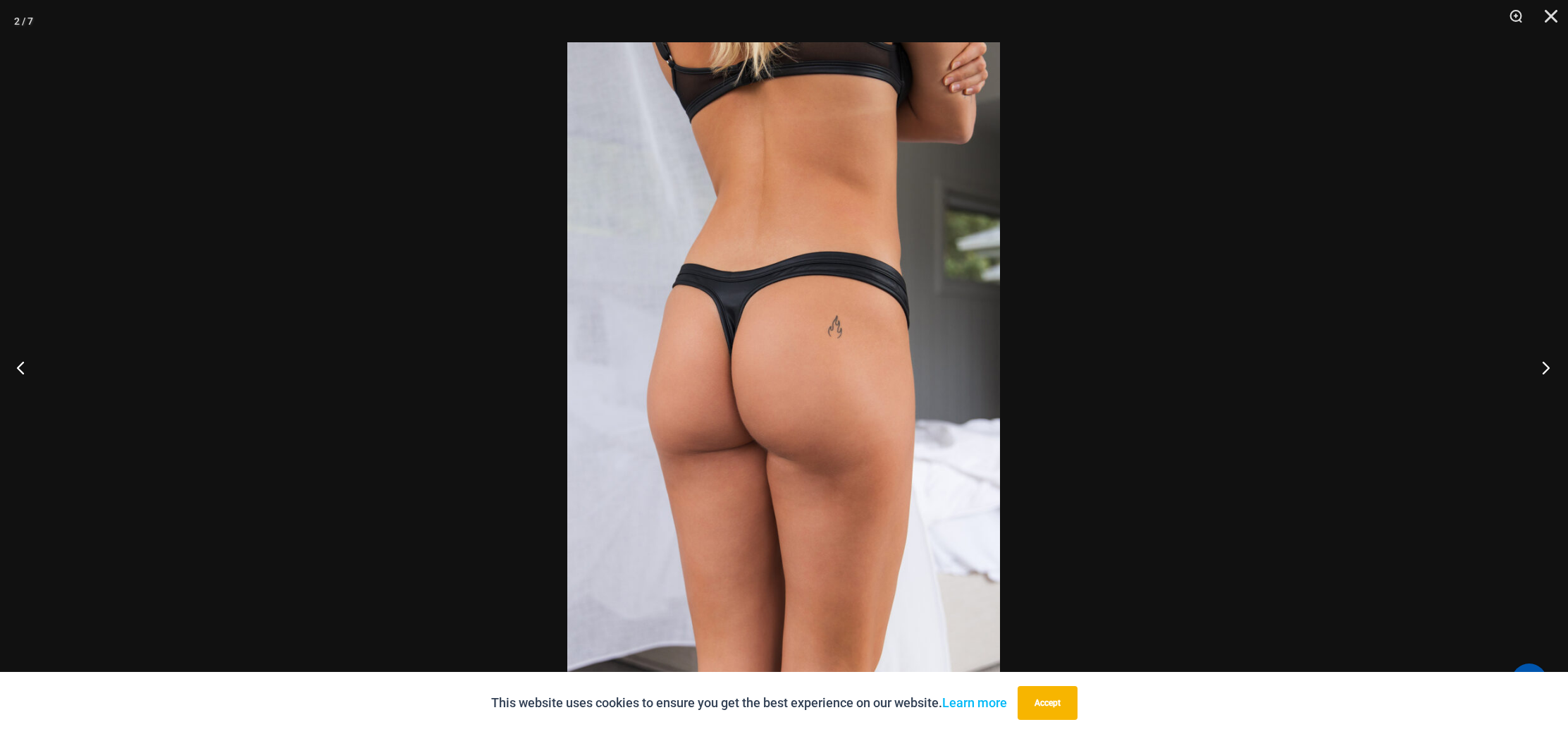
click at [1537, 361] on button "Next" at bounding box center [1541, 367] width 53 height 70
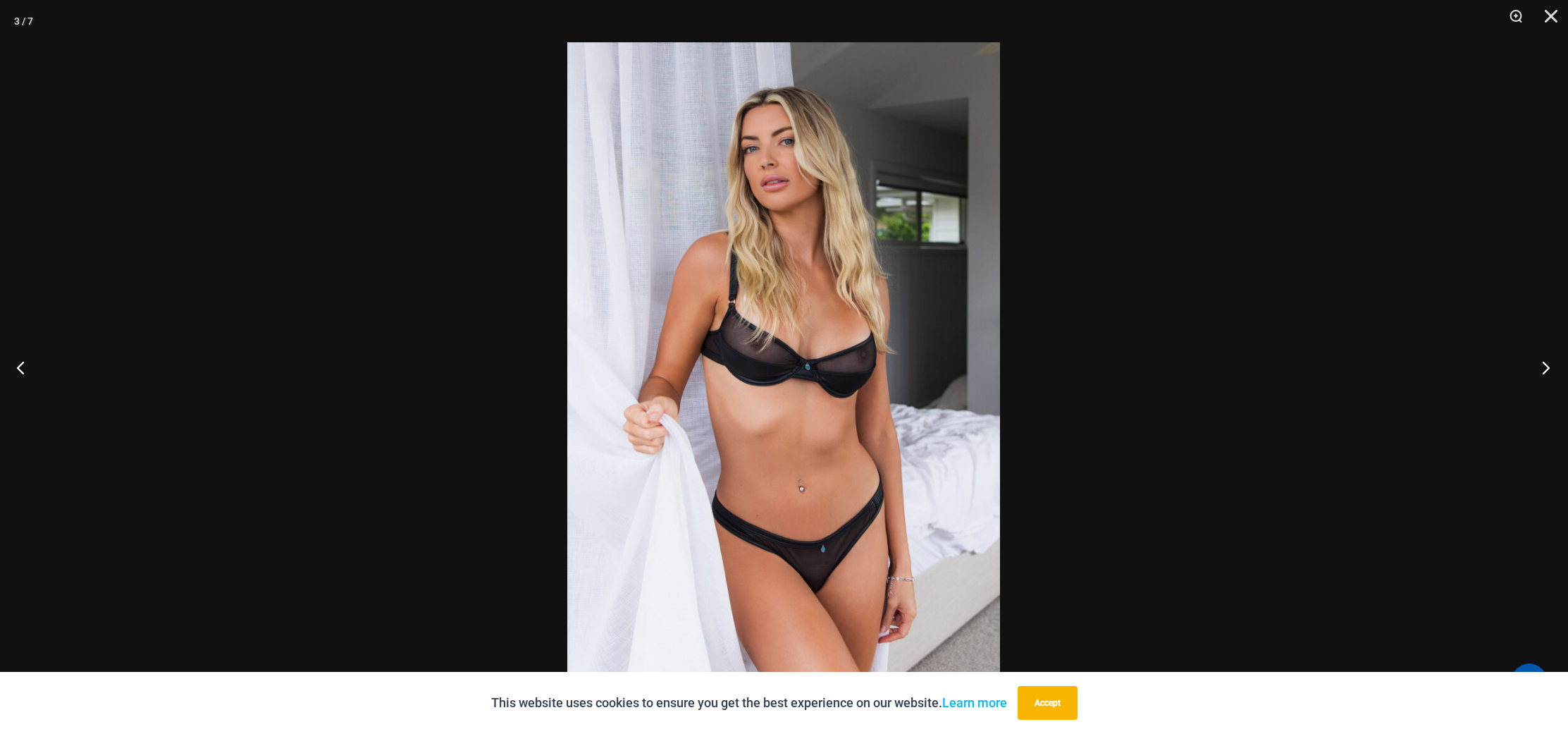
click at [1537, 361] on button "Next" at bounding box center [1541, 367] width 53 height 70
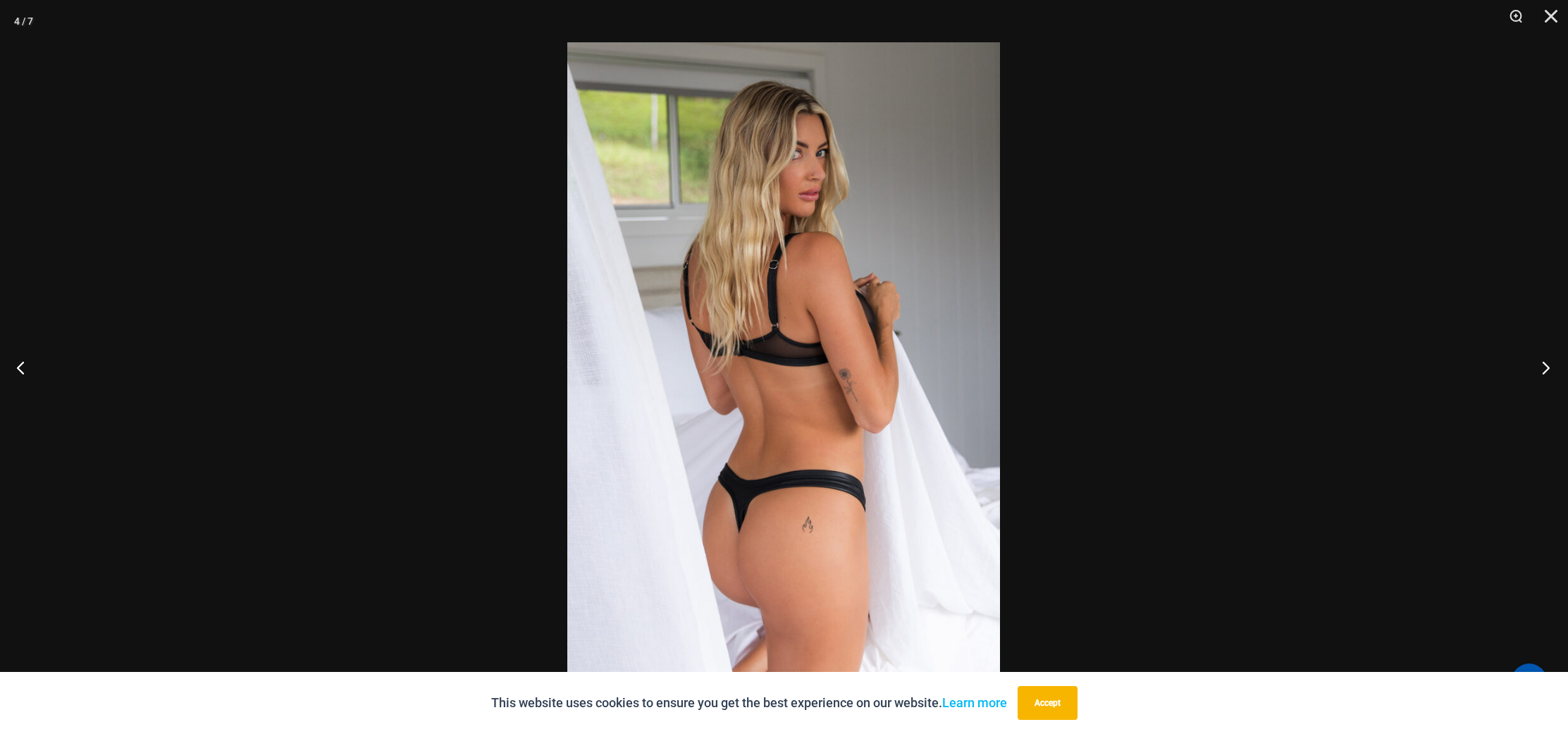
click at [1537, 361] on button "Next" at bounding box center [1541, 367] width 53 height 70
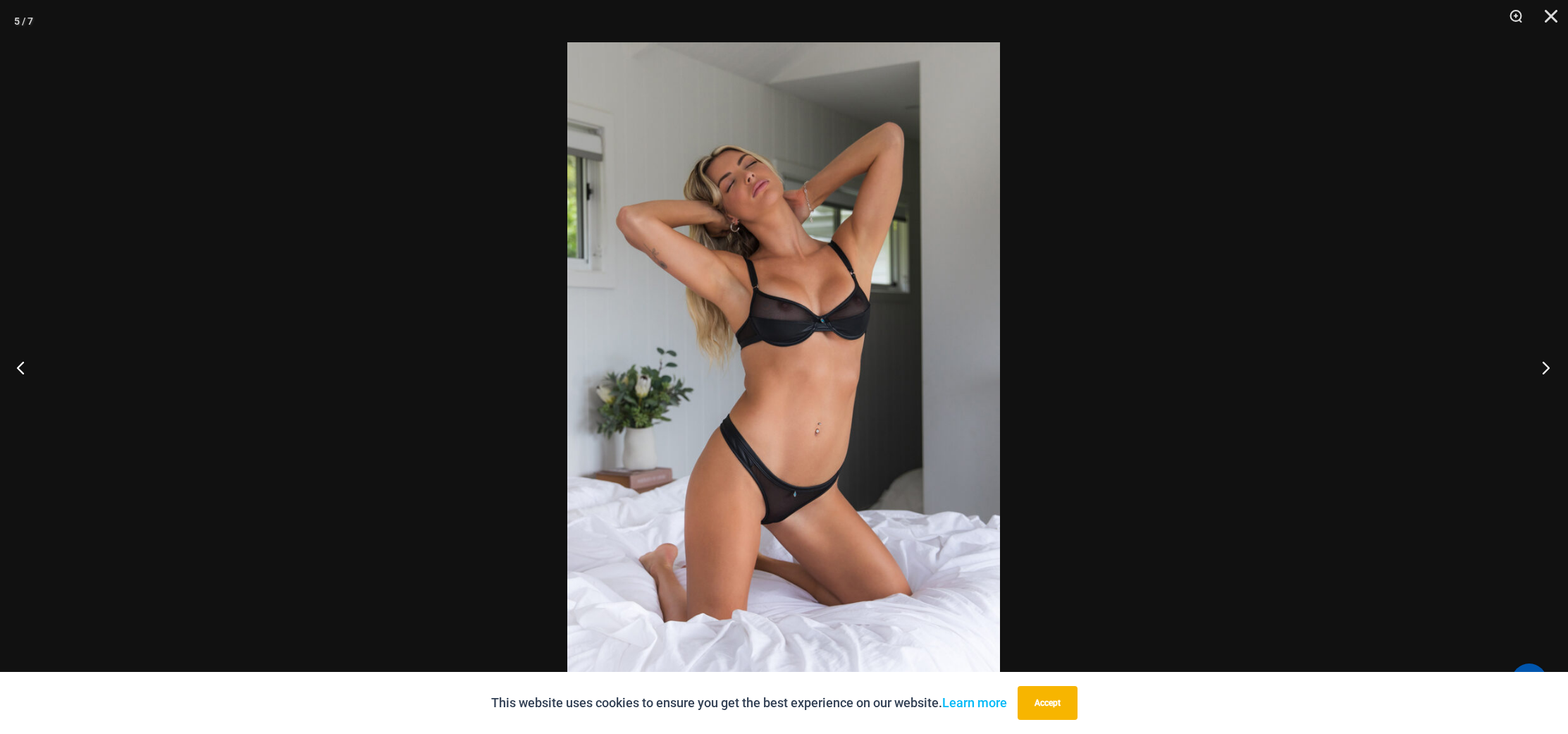
click at [1537, 361] on button "Next" at bounding box center [1541, 367] width 53 height 70
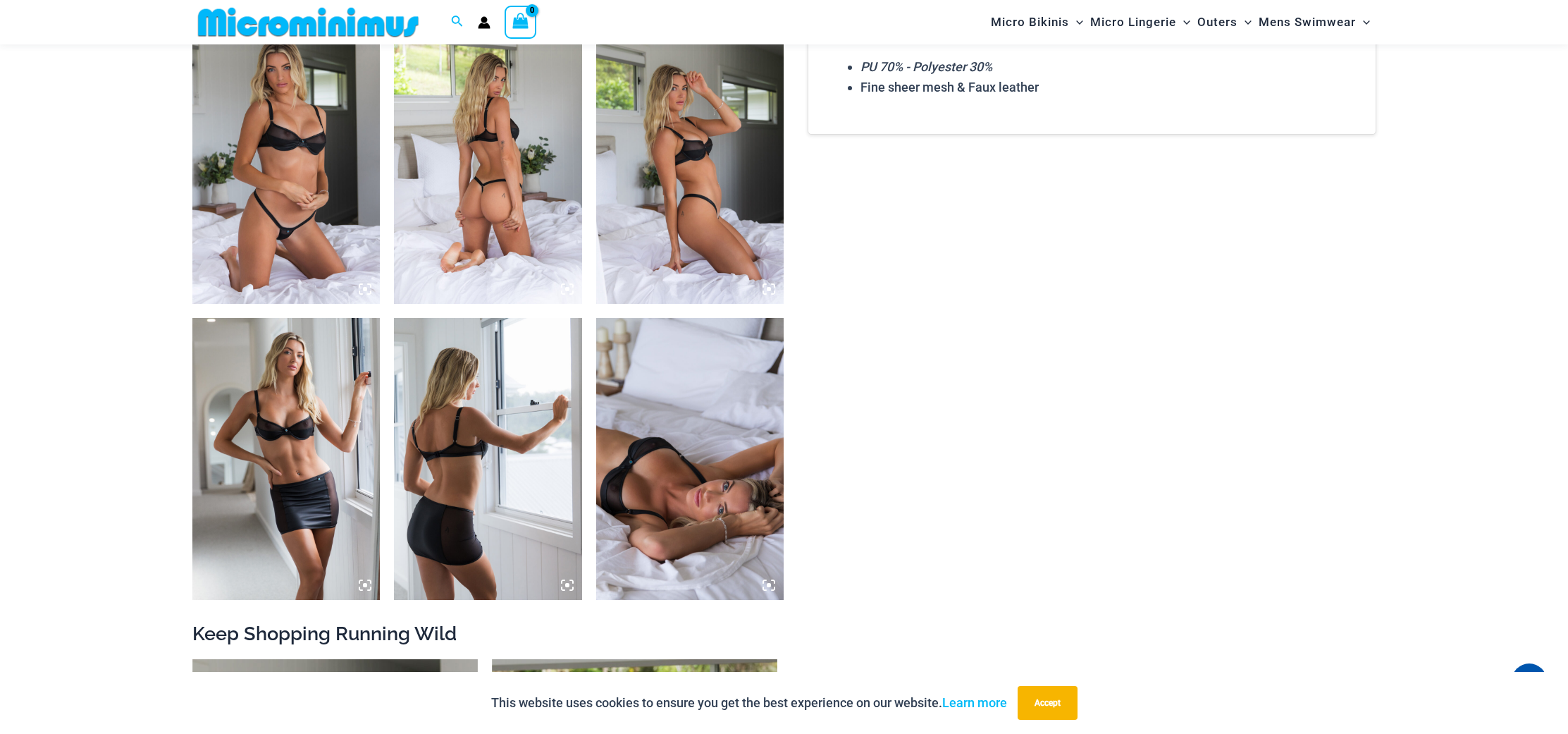
scroll to position [1305, 0]
click at [475, 159] on img at bounding box center [488, 162] width 188 height 282
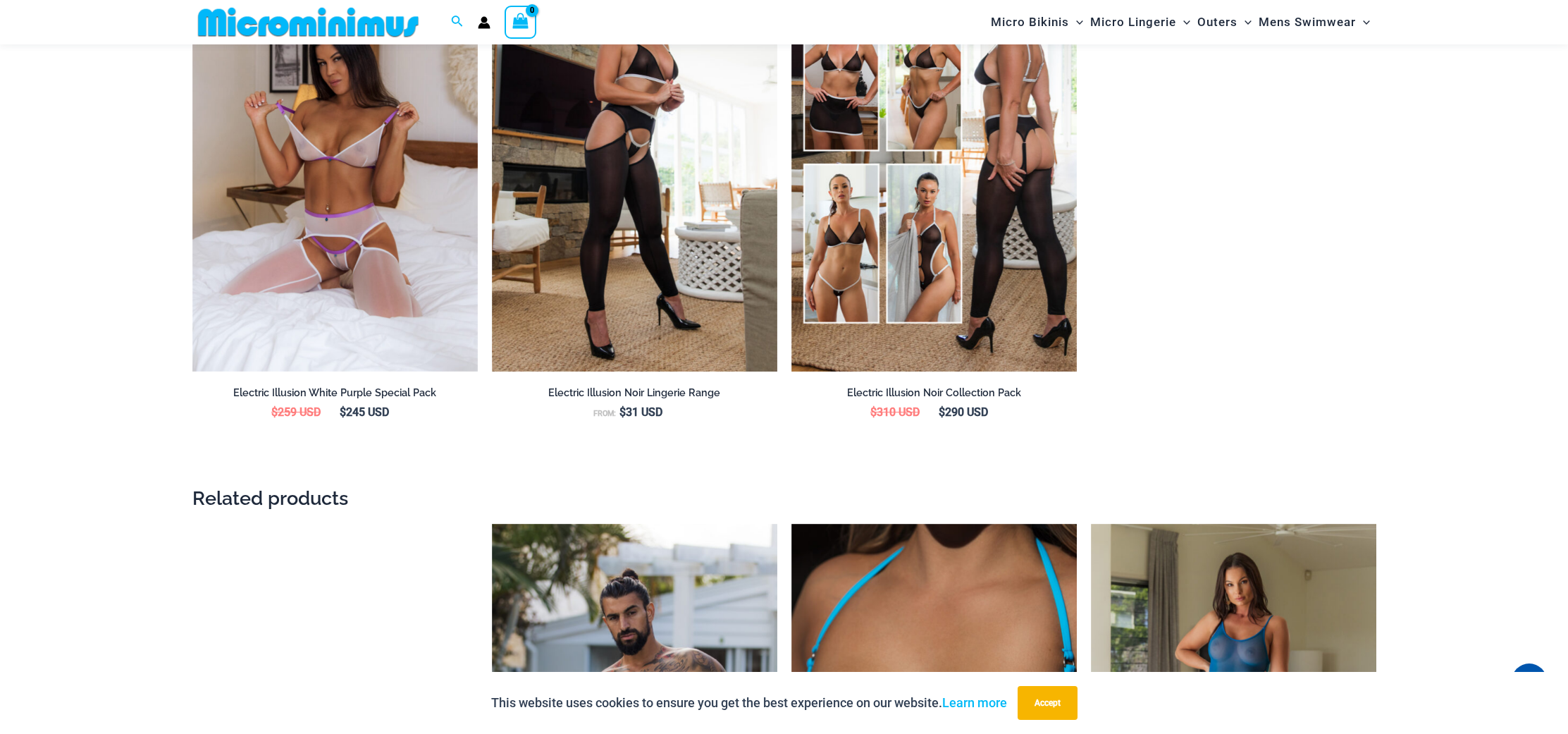
scroll to position [1914, 0]
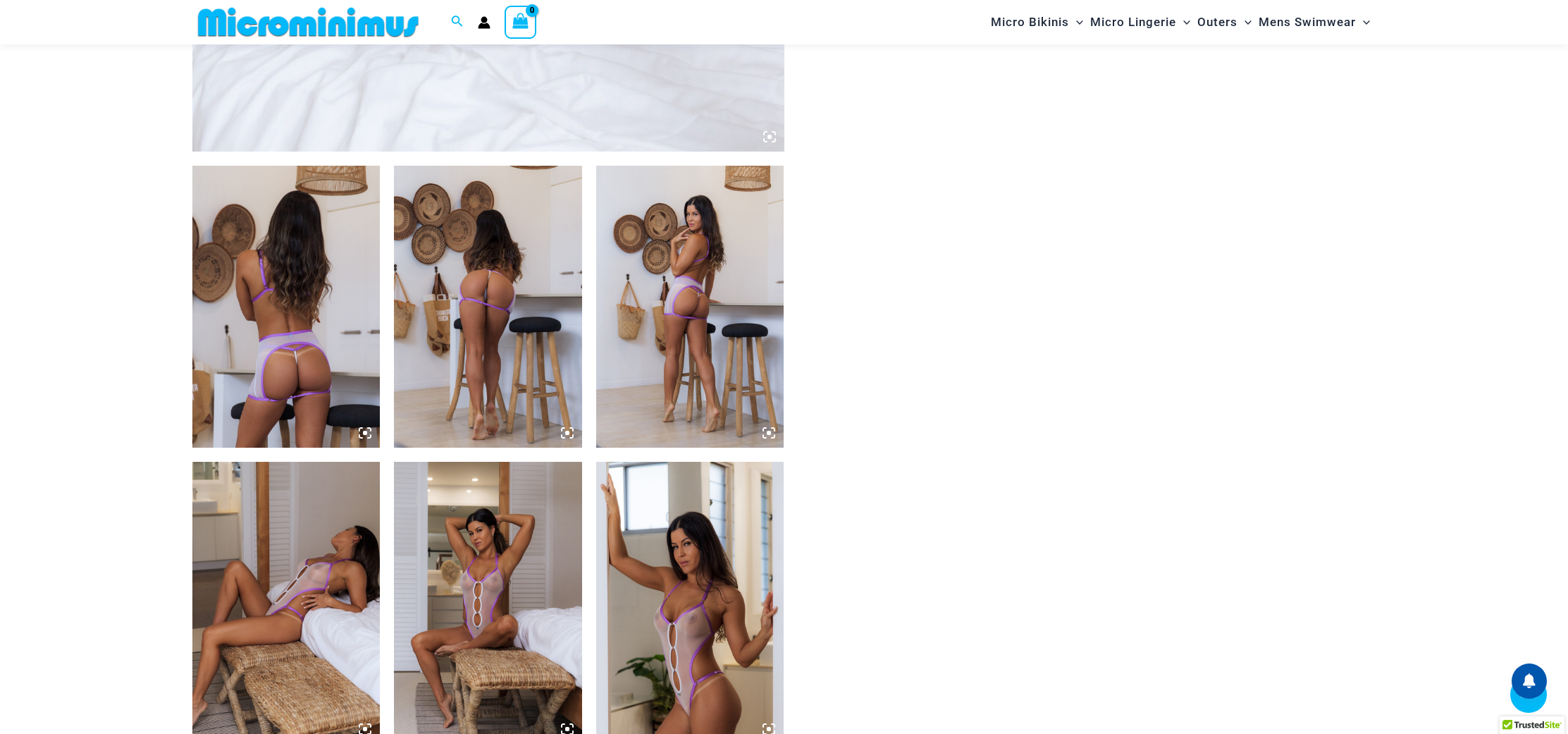
scroll to position [869, 0]
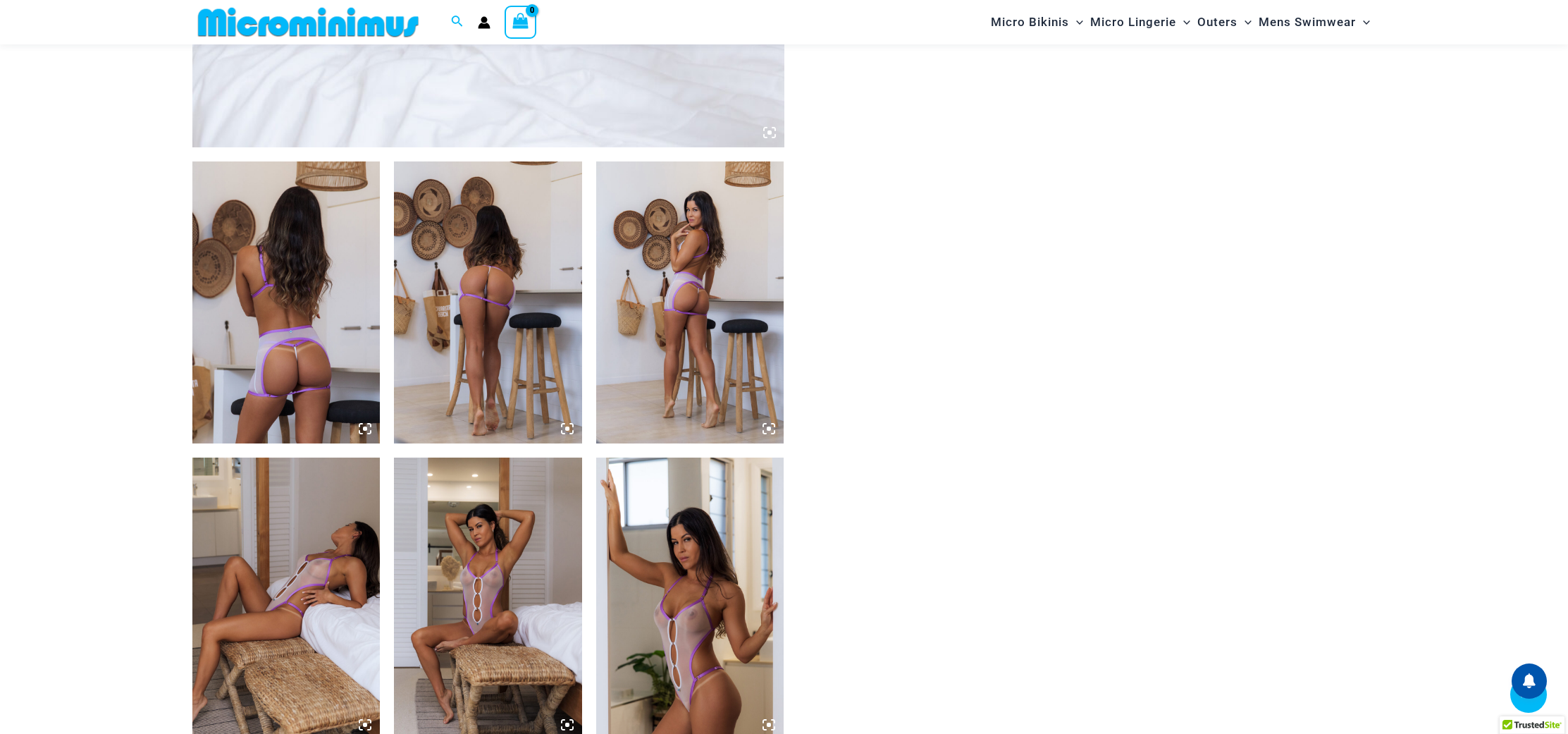
click at [432, 331] on img at bounding box center [488, 303] width 188 height 282
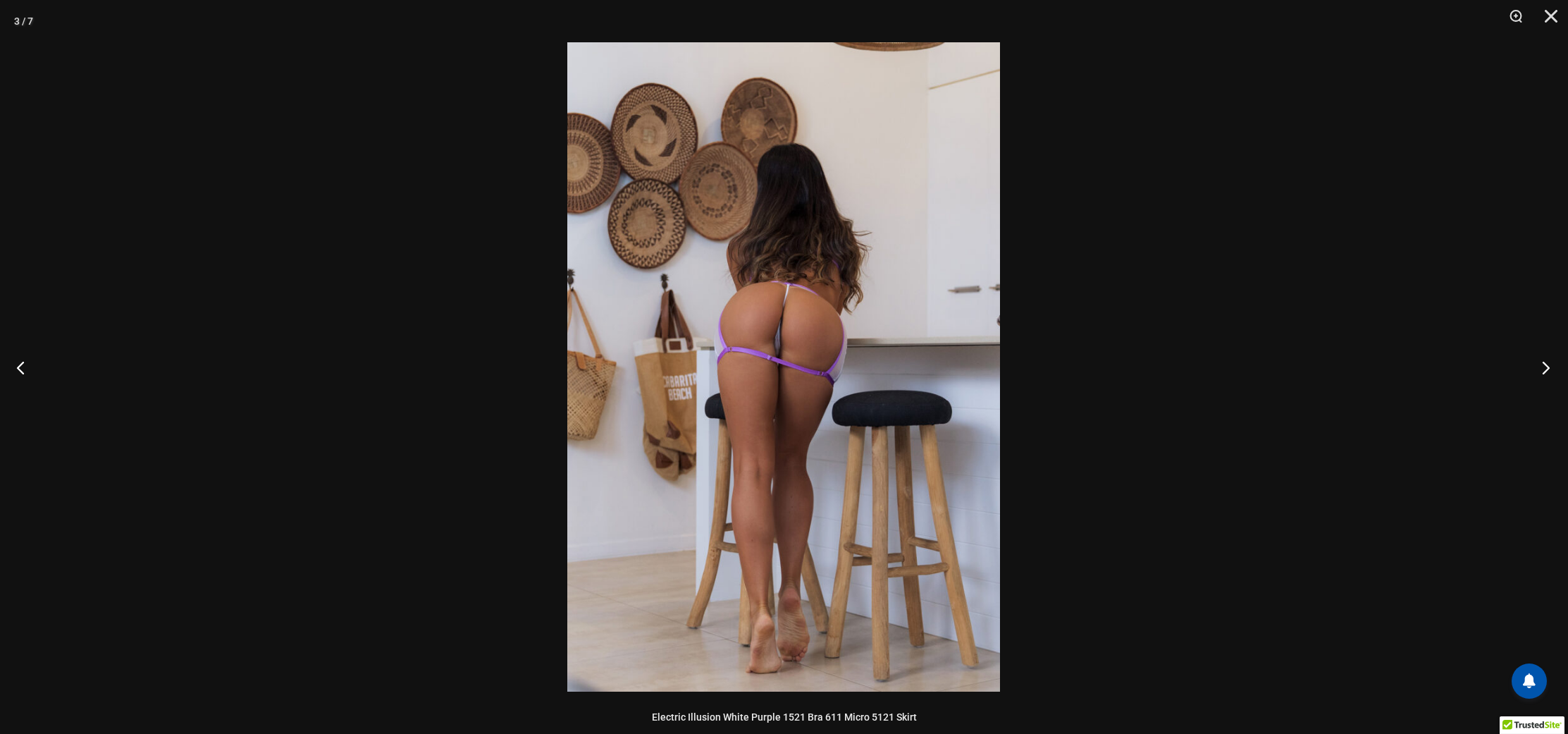
click at [1548, 376] on button "Next" at bounding box center [1541, 367] width 53 height 70
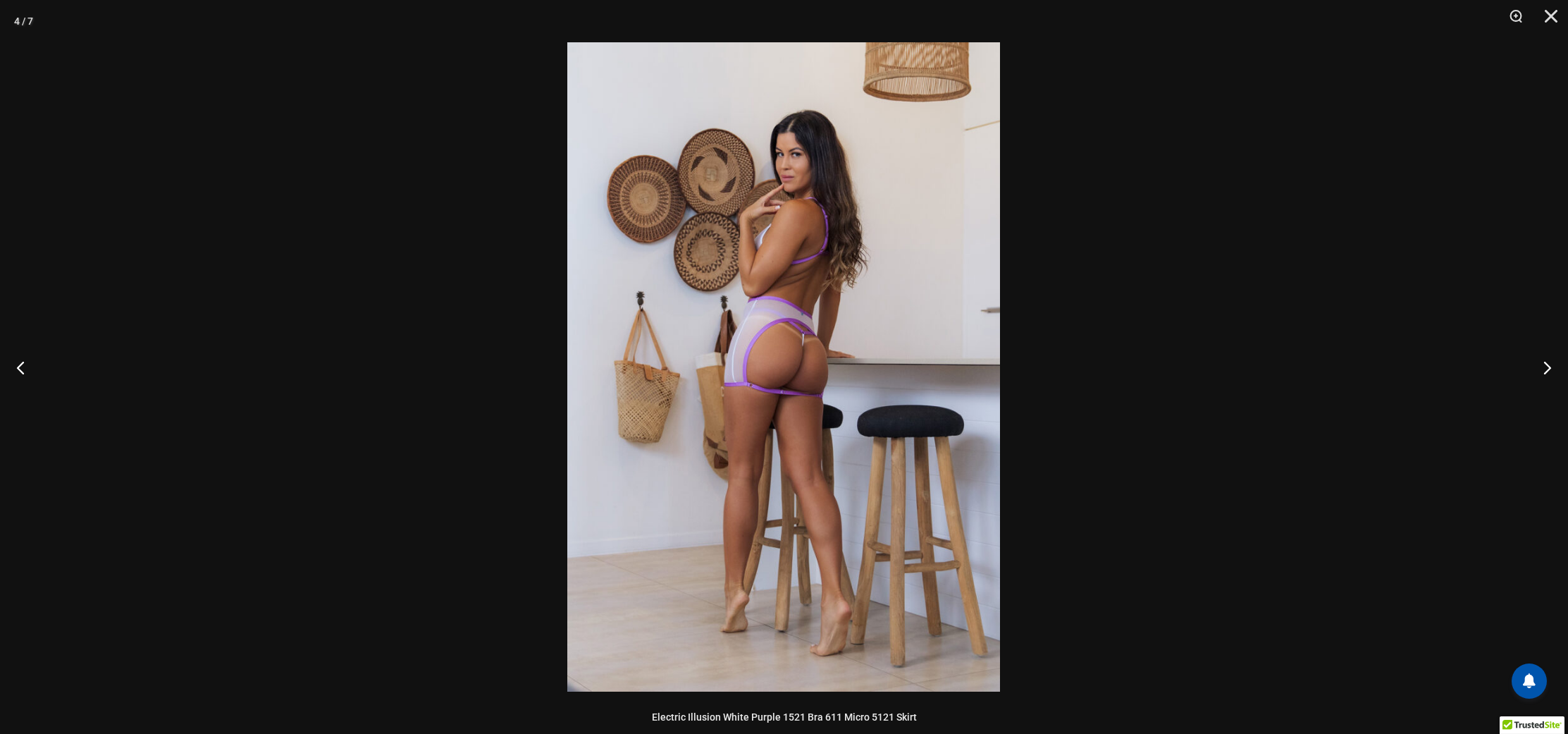
click at [481, 395] on div at bounding box center [784, 367] width 1568 height 734
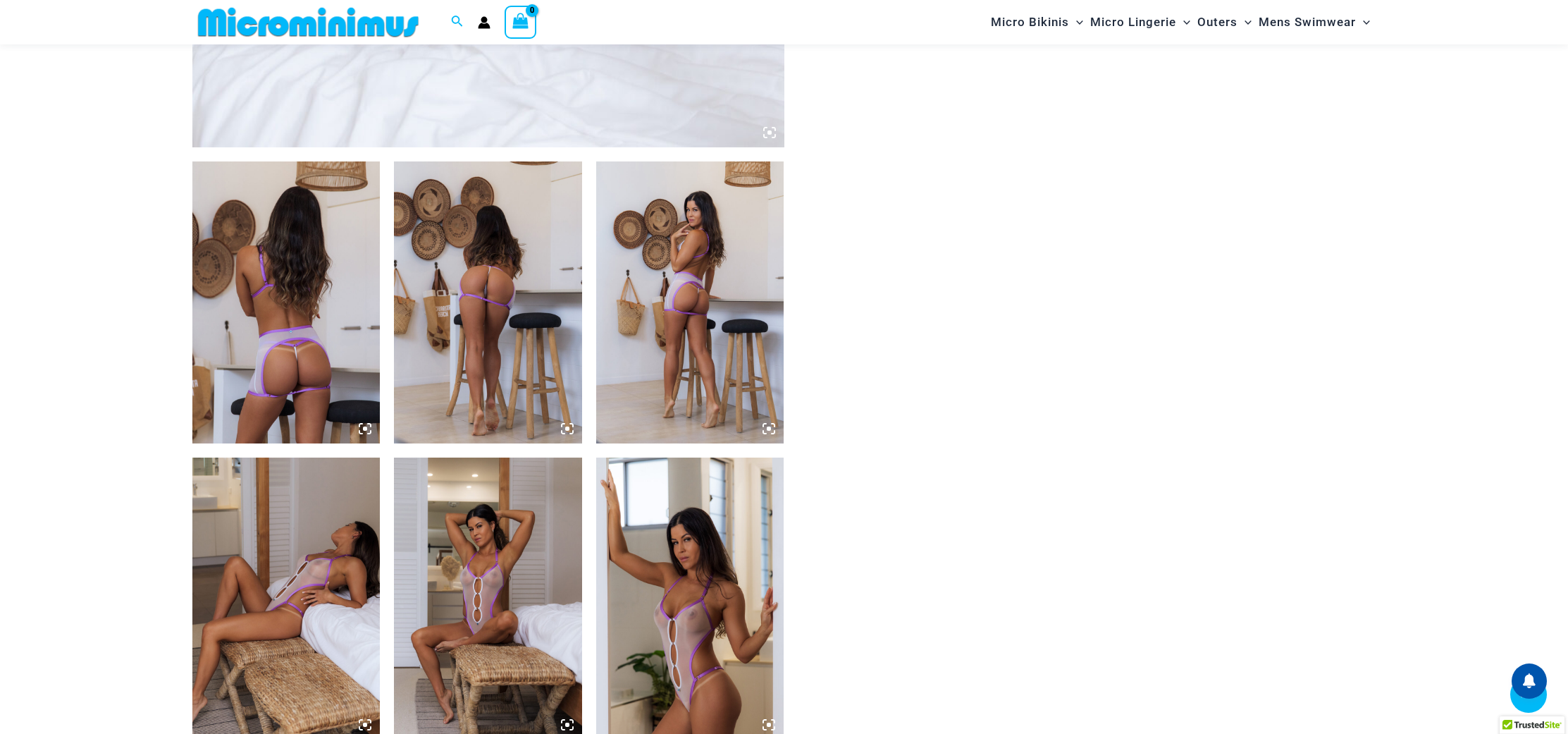
click at [763, 399] on img at bounding box center [690, 303] width 188 height 282
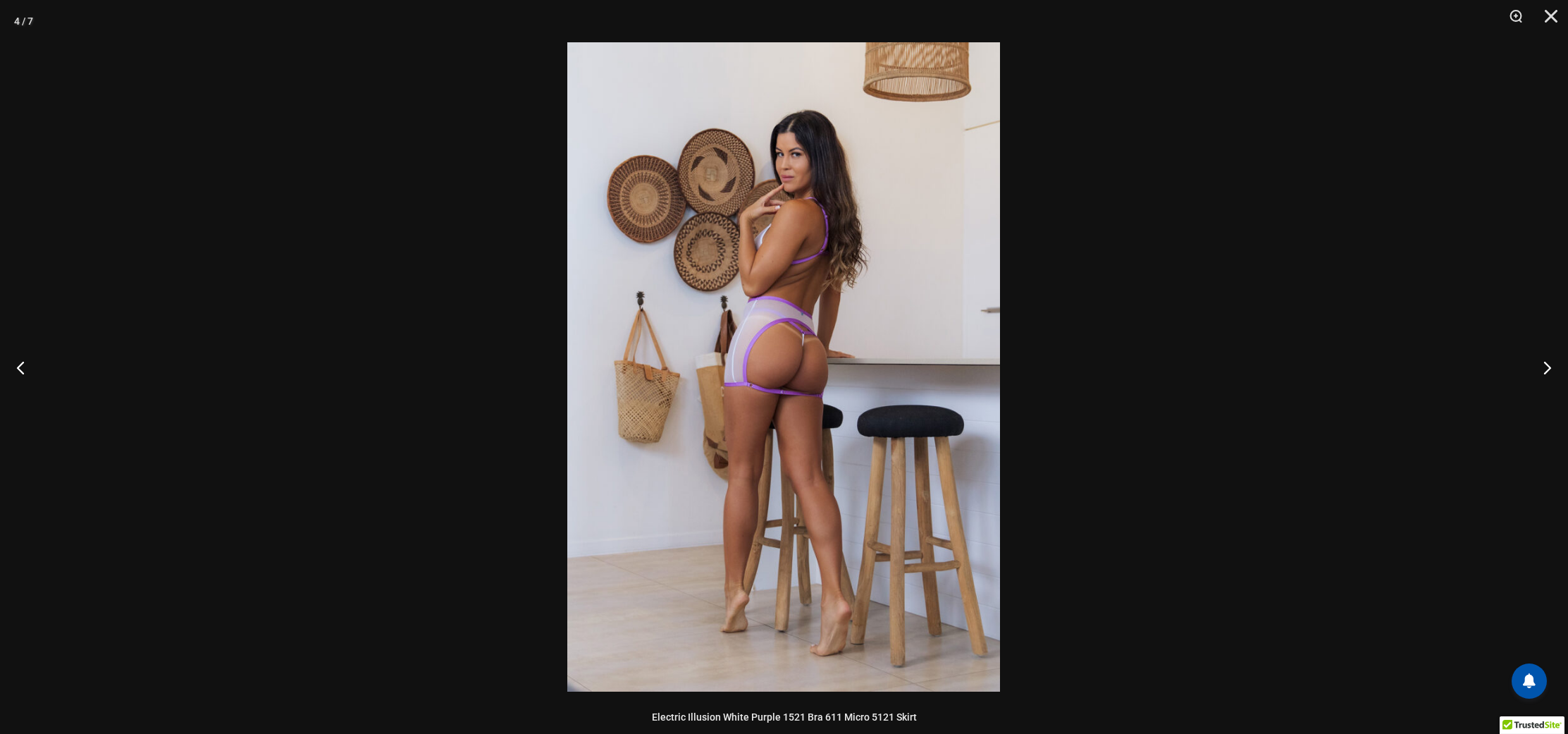
click at [731, 366] on img at bounding box center [784, 367] width 433 height 650
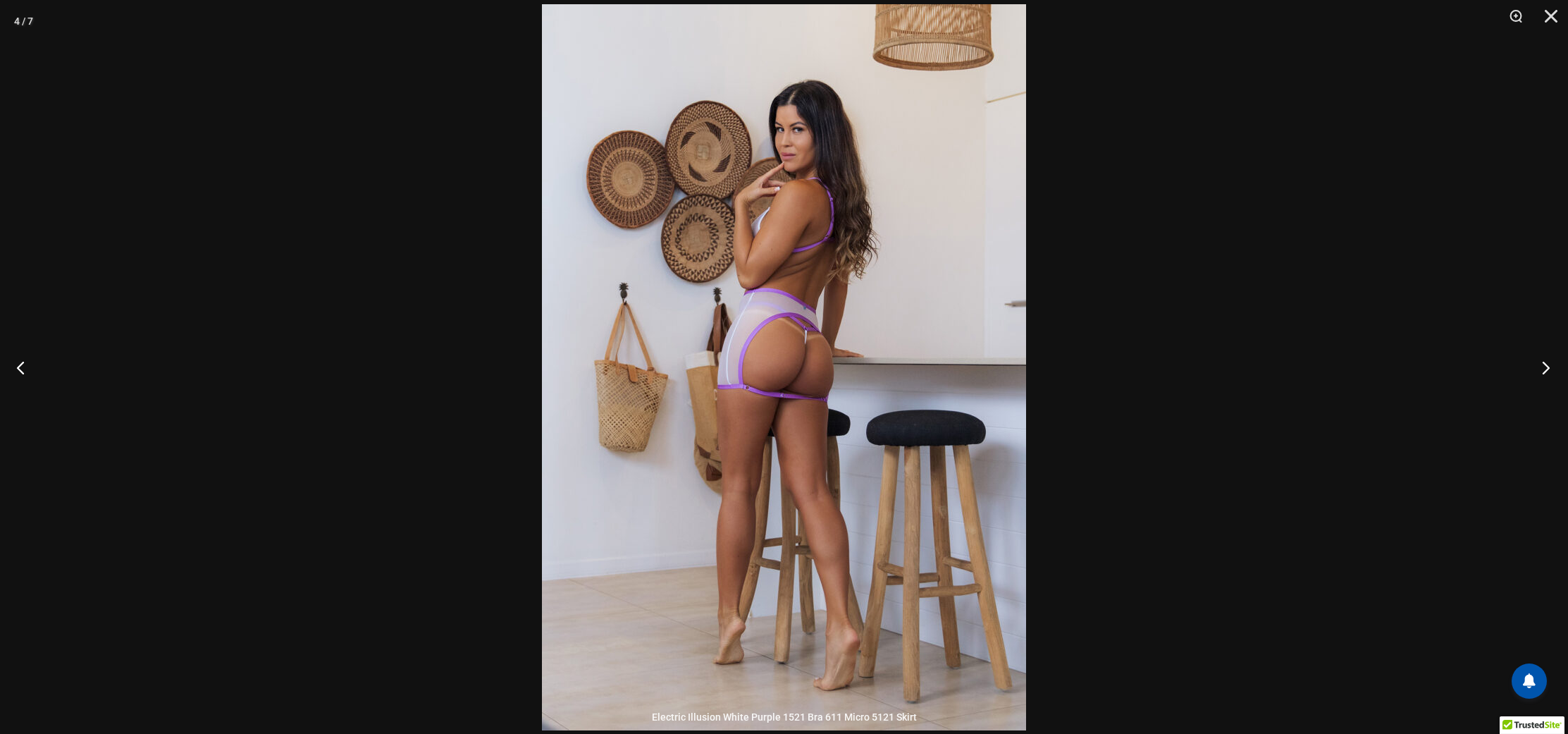
click at [1545, 363] on button "Next" at bounding box center [1541, 367] width 53 height 70
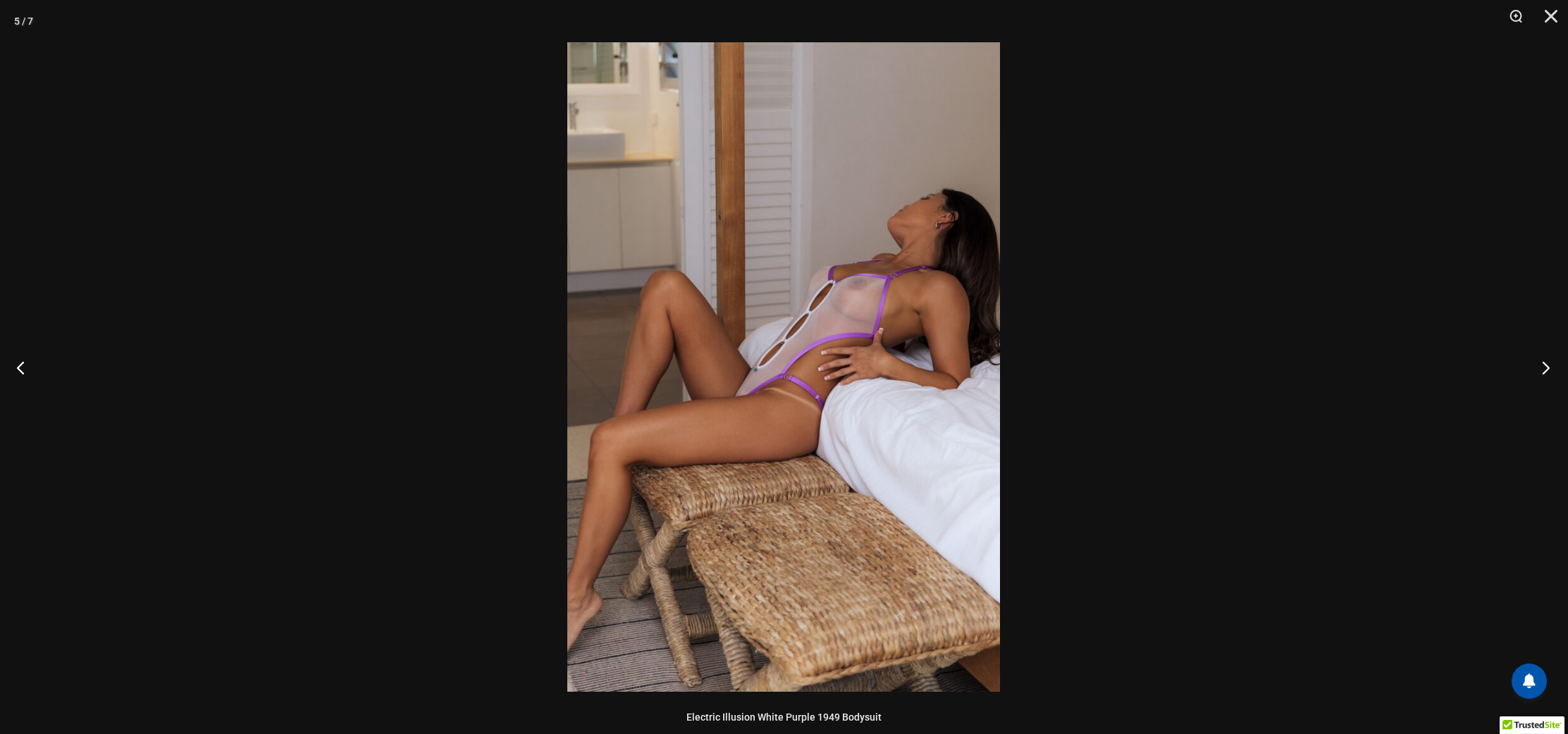
click at [1545, 363] on button "Next" at bounding box center [1541, 367] width 53 height 70
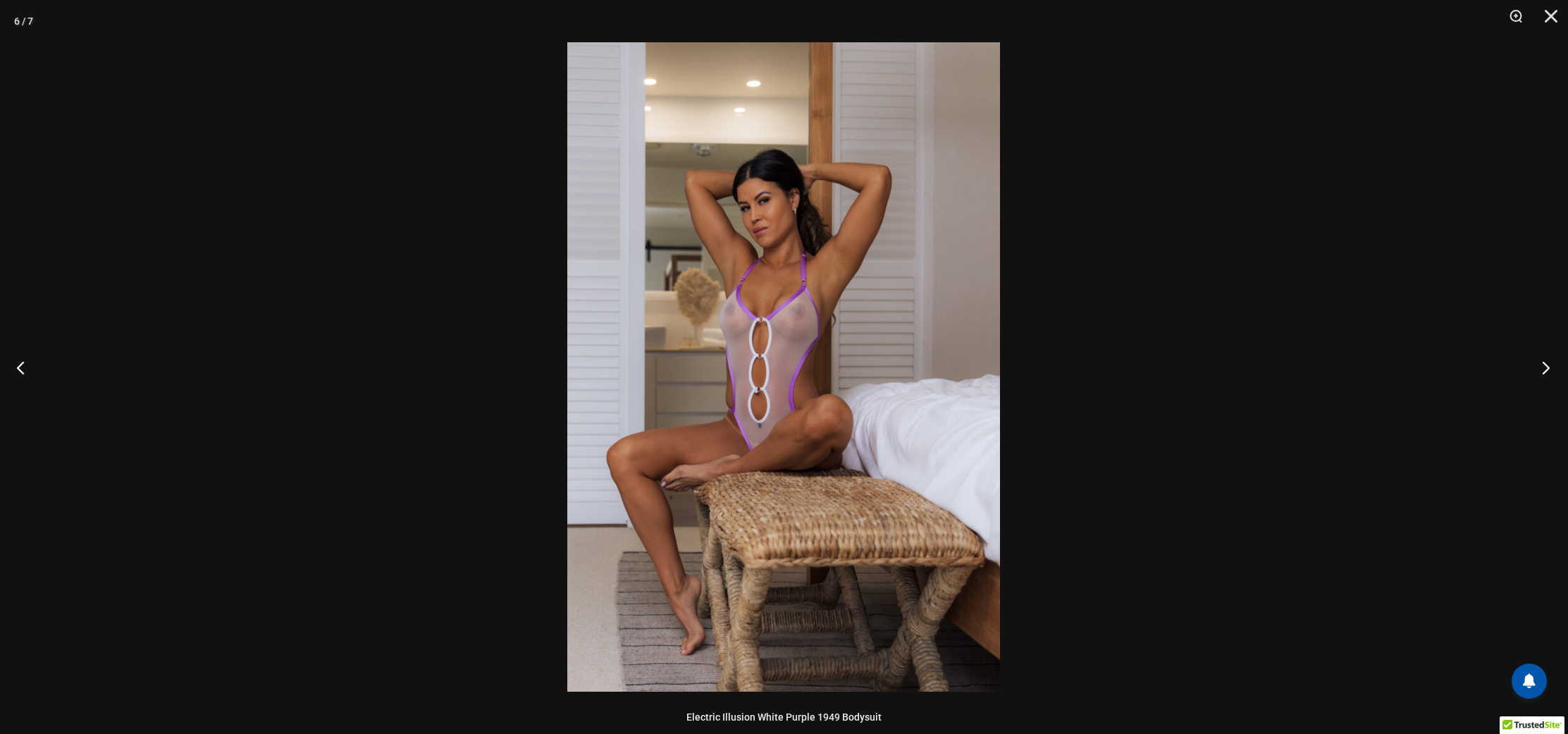
click at [1545, 363] on button "Next" at bounding box center [1541, 367] width 53 height 70
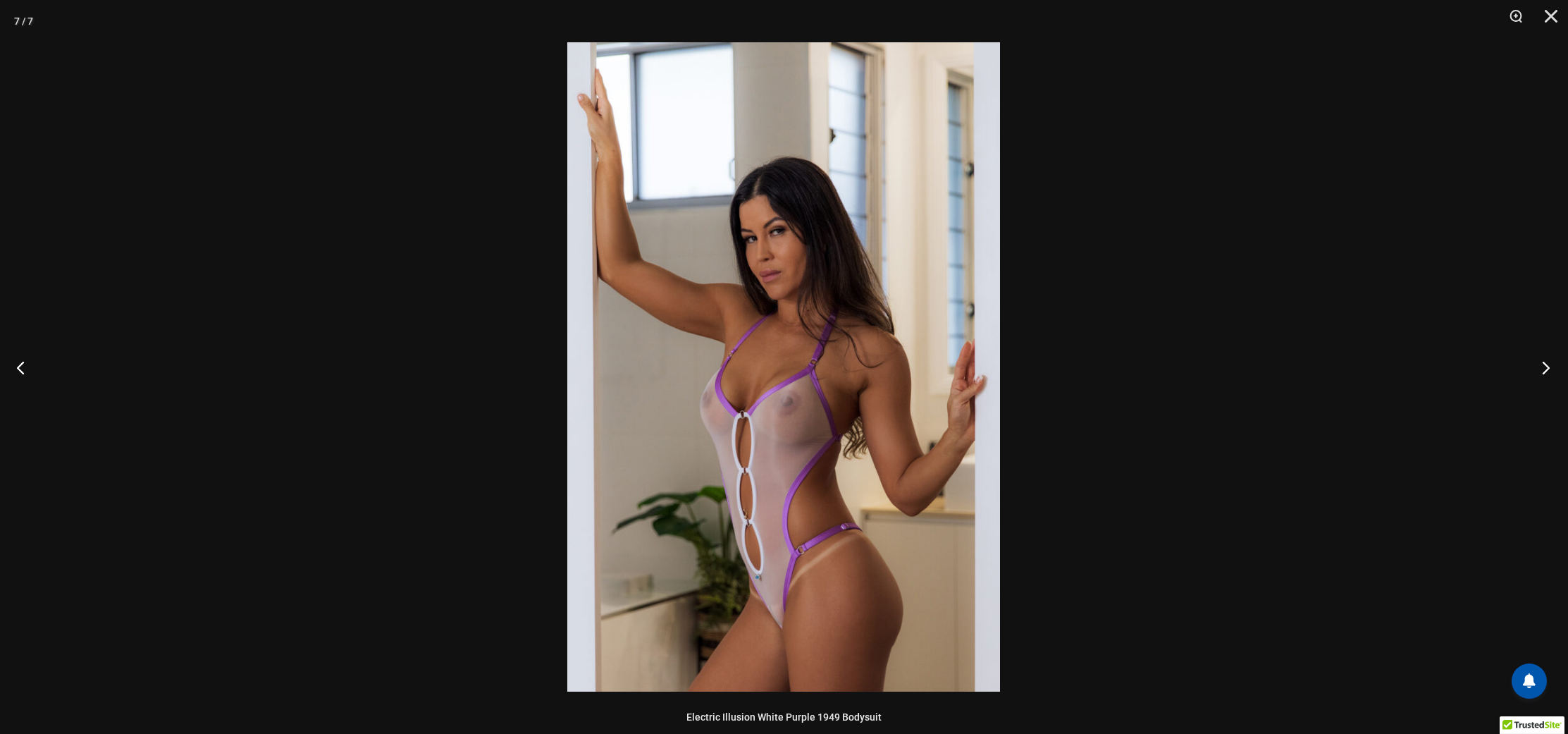
click at [1545, 363] on button "Next" at bounding box center [1541, 367] width 53 height 70
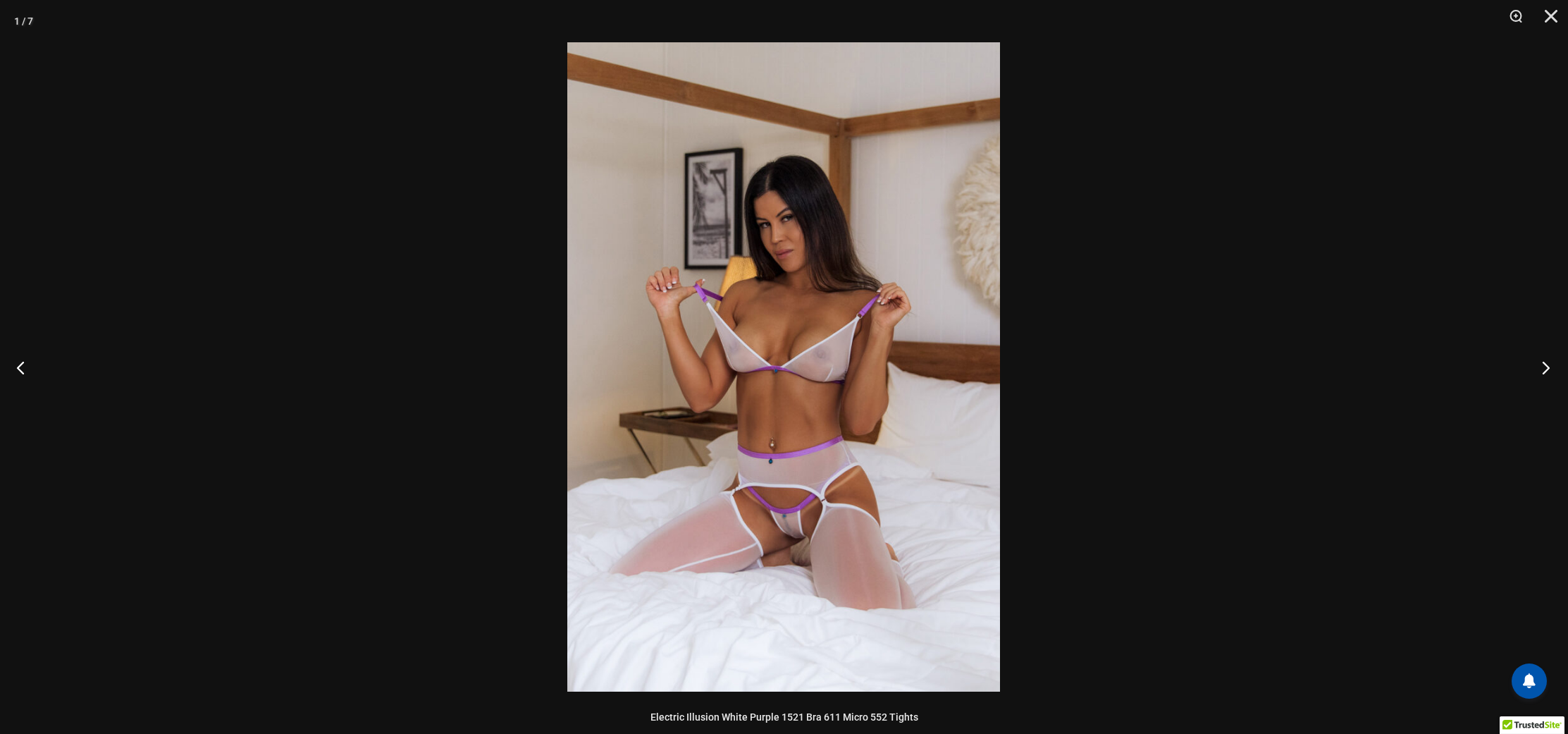
click at [1545, 363] on button "Next" at bounding box center [1541, 367] width 53 height 70
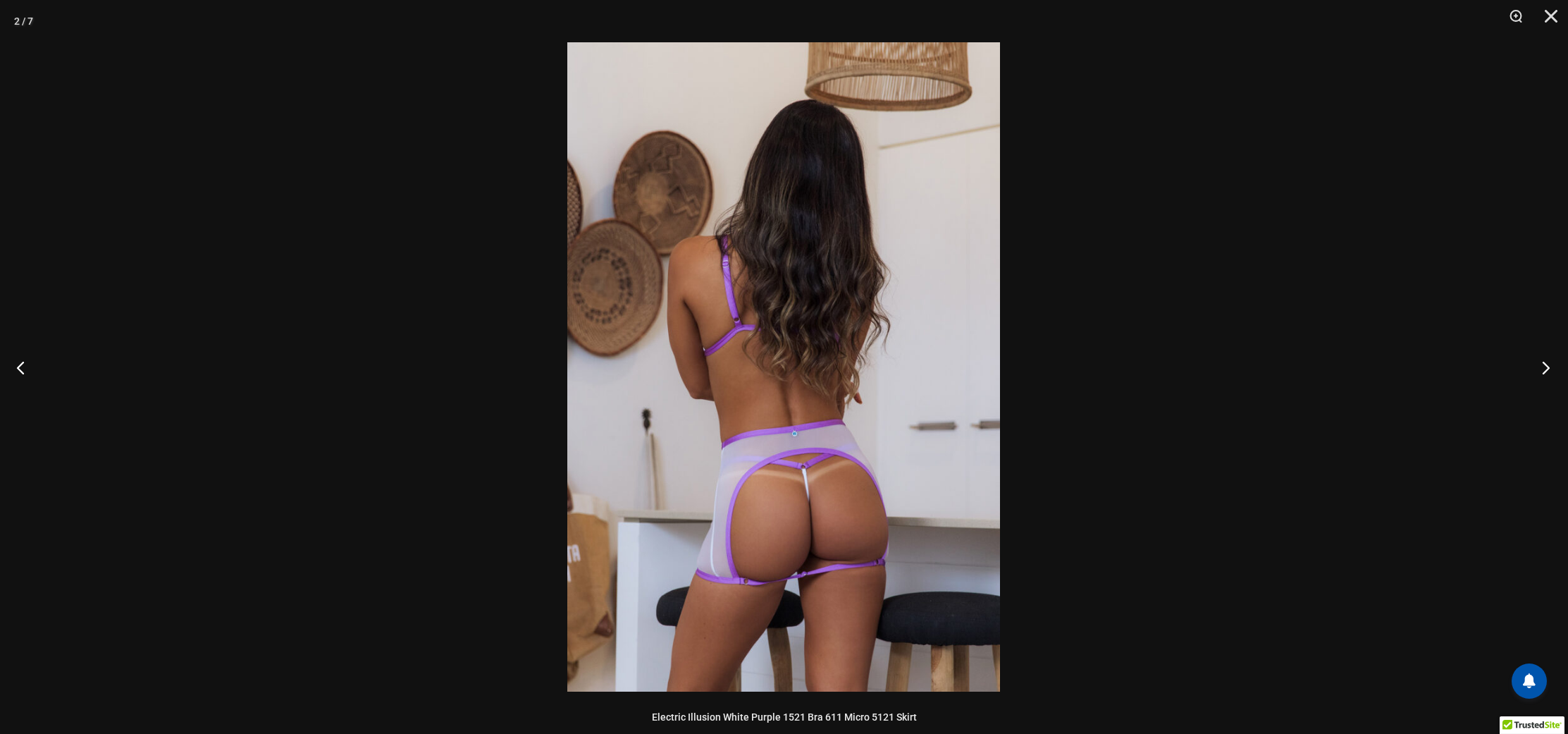
click at [1538, 363] on button "Next" at bounding box center [1541, 367] width 53 height 70
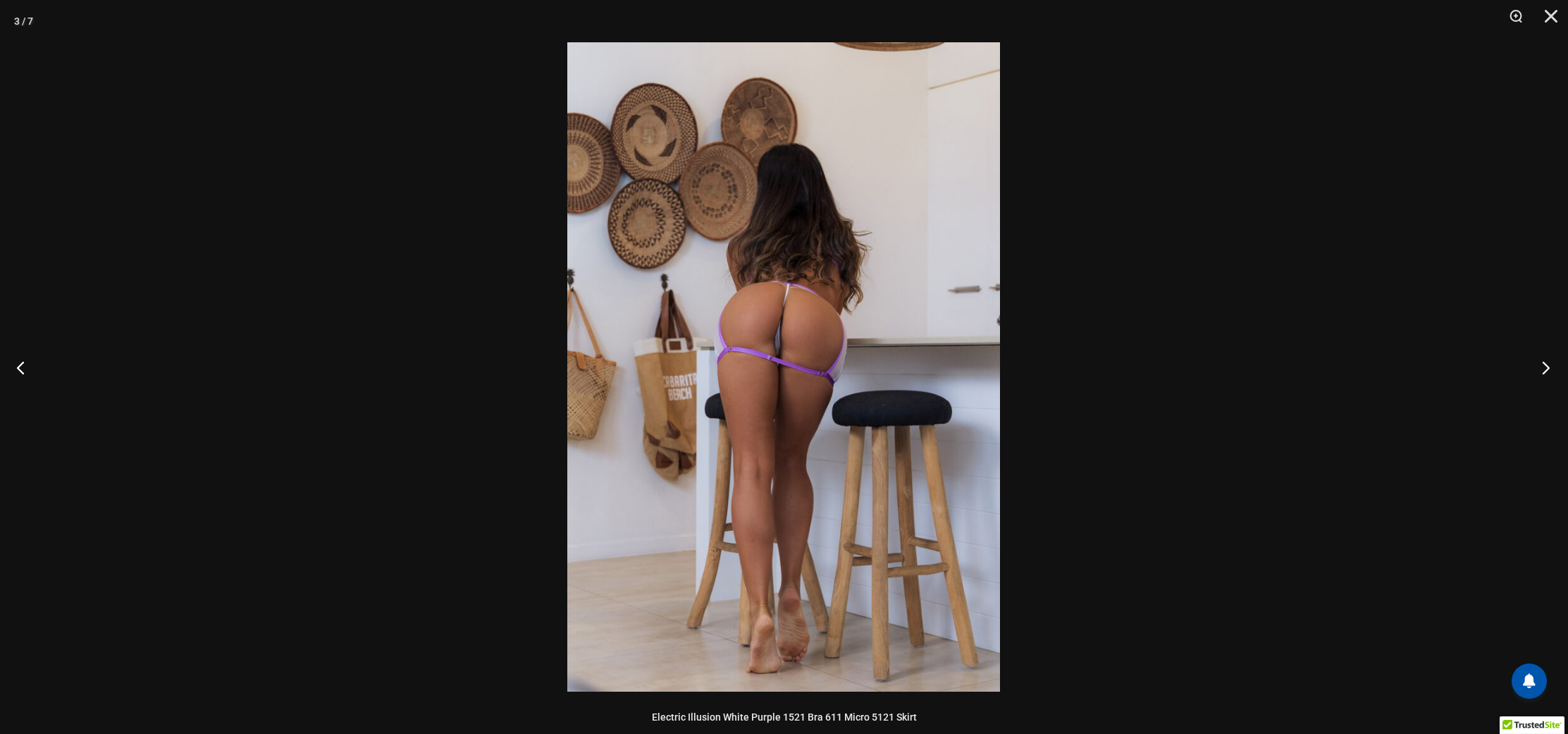
click at [1534, 362] on button "Next" at bounding box center [1541, 367] width 53 height 70
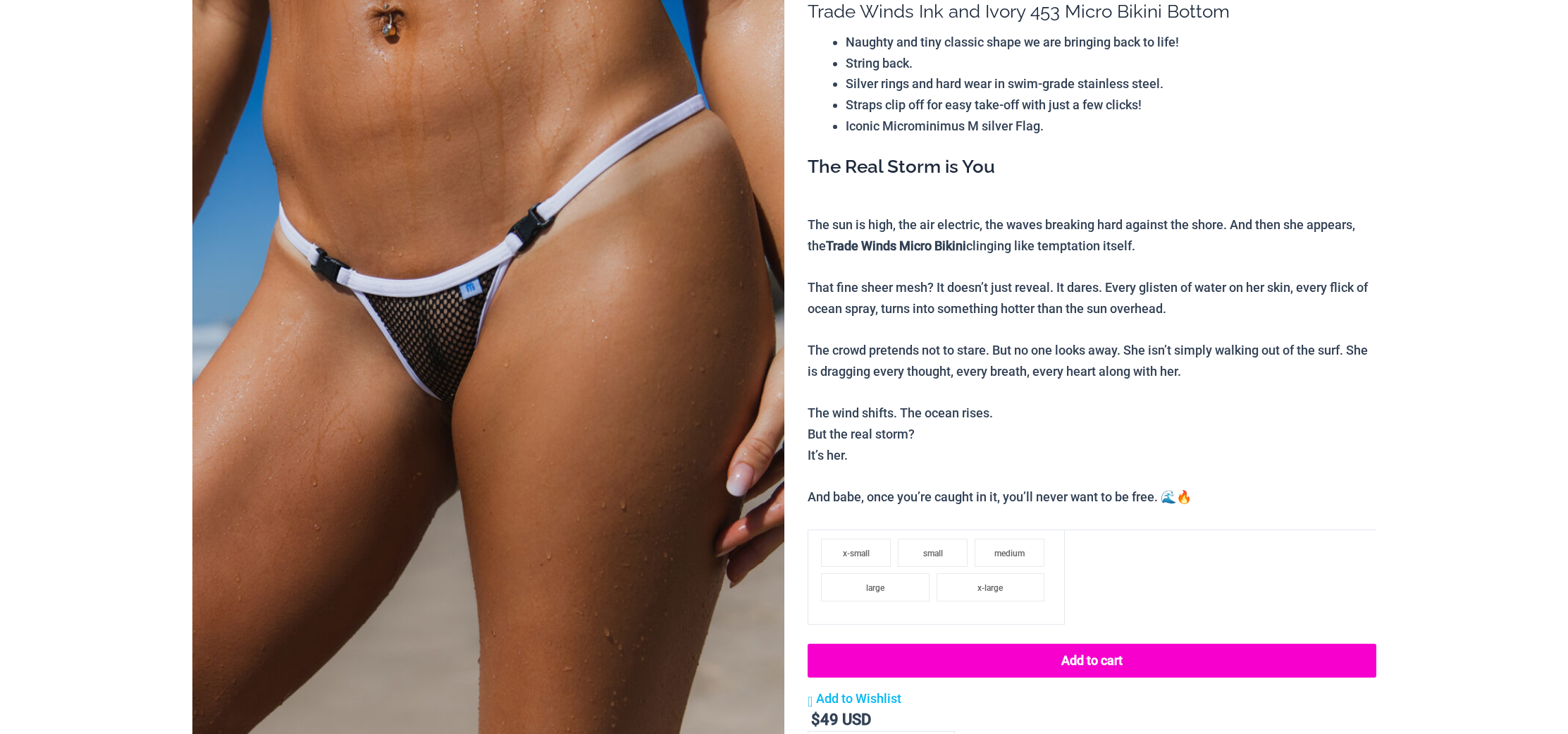
scroll to position [428, 0]
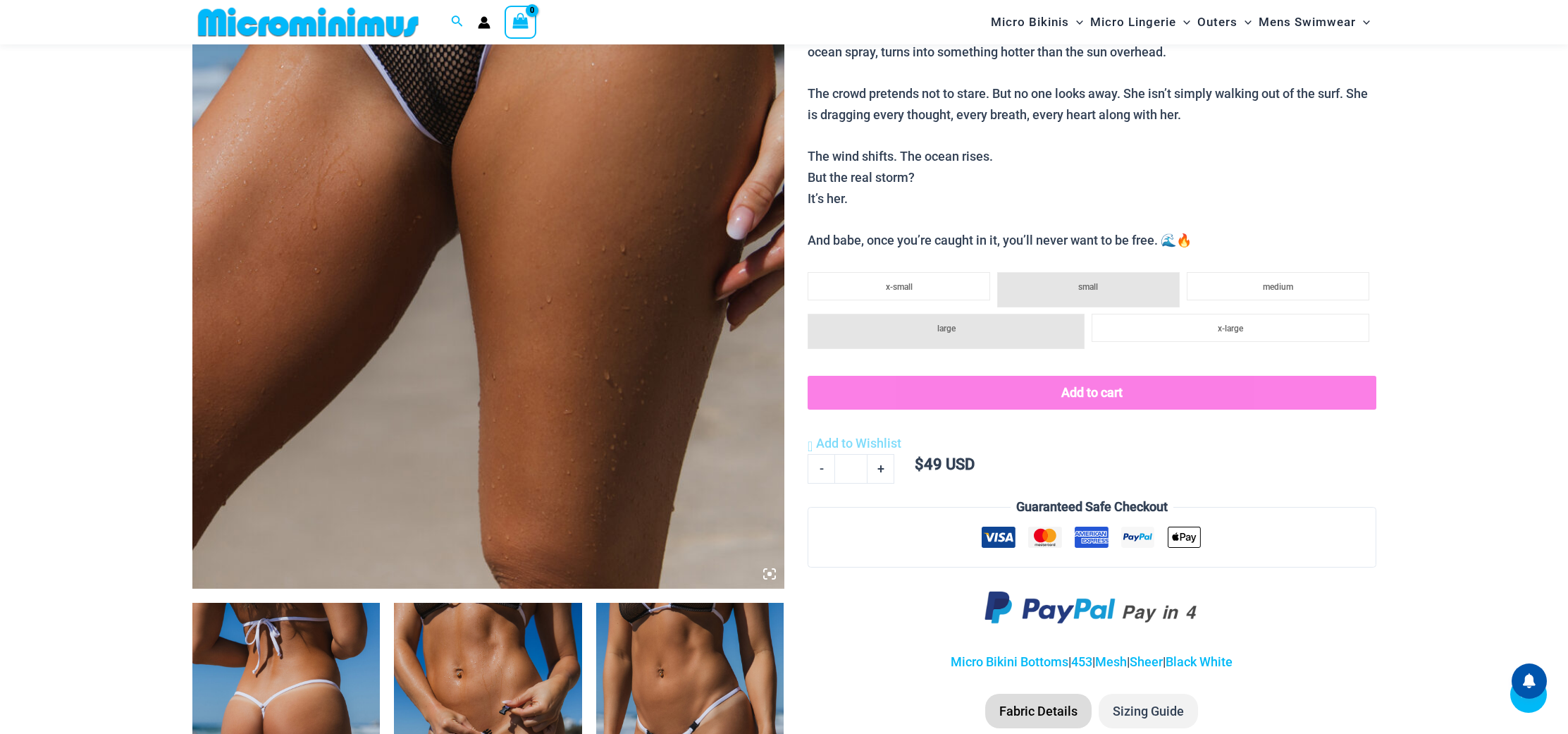
click at [530, 603] on img at bounding box center [488, 743] width 188 height 282
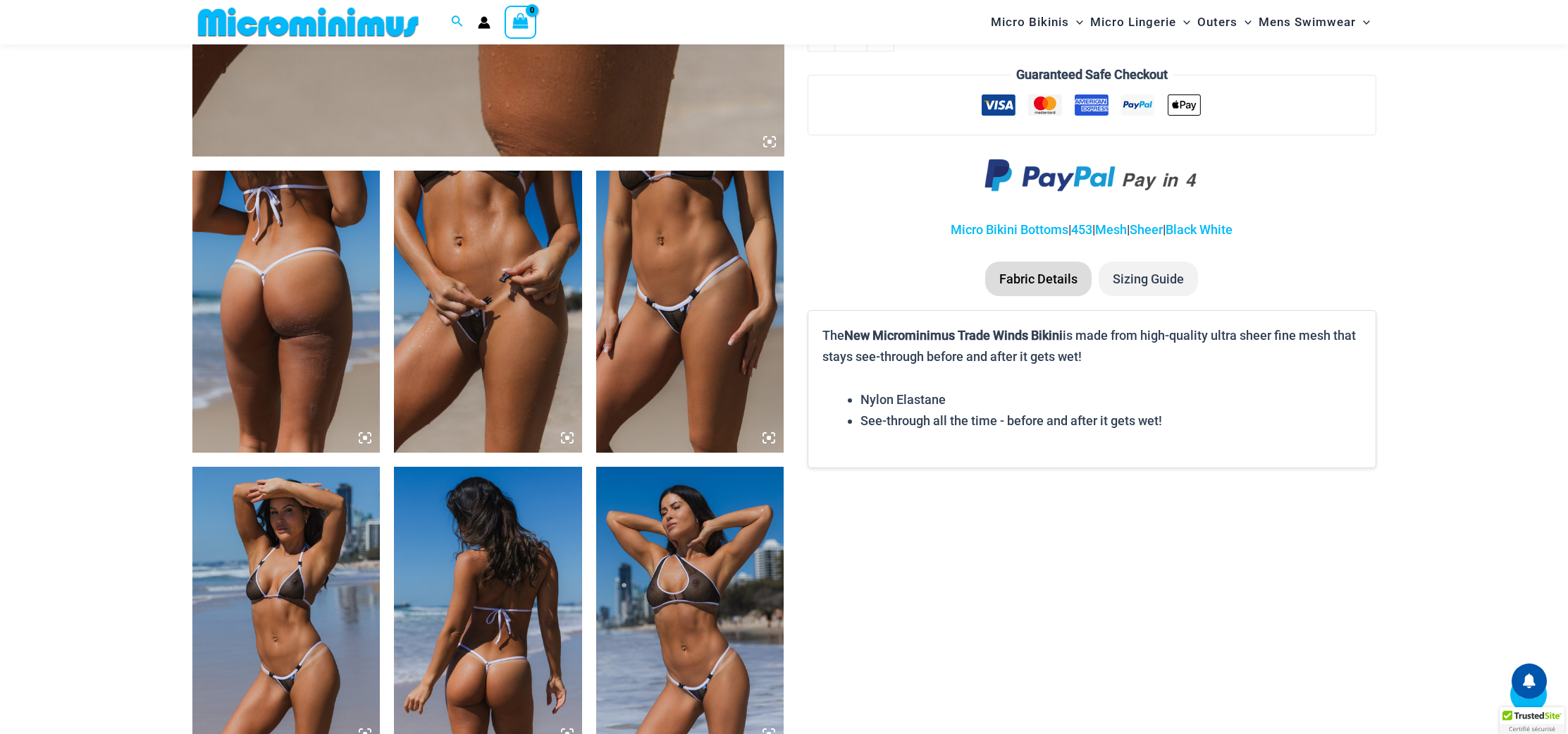
click at [429, 371] on img at bounding box center [488, 311] width 188 height 282
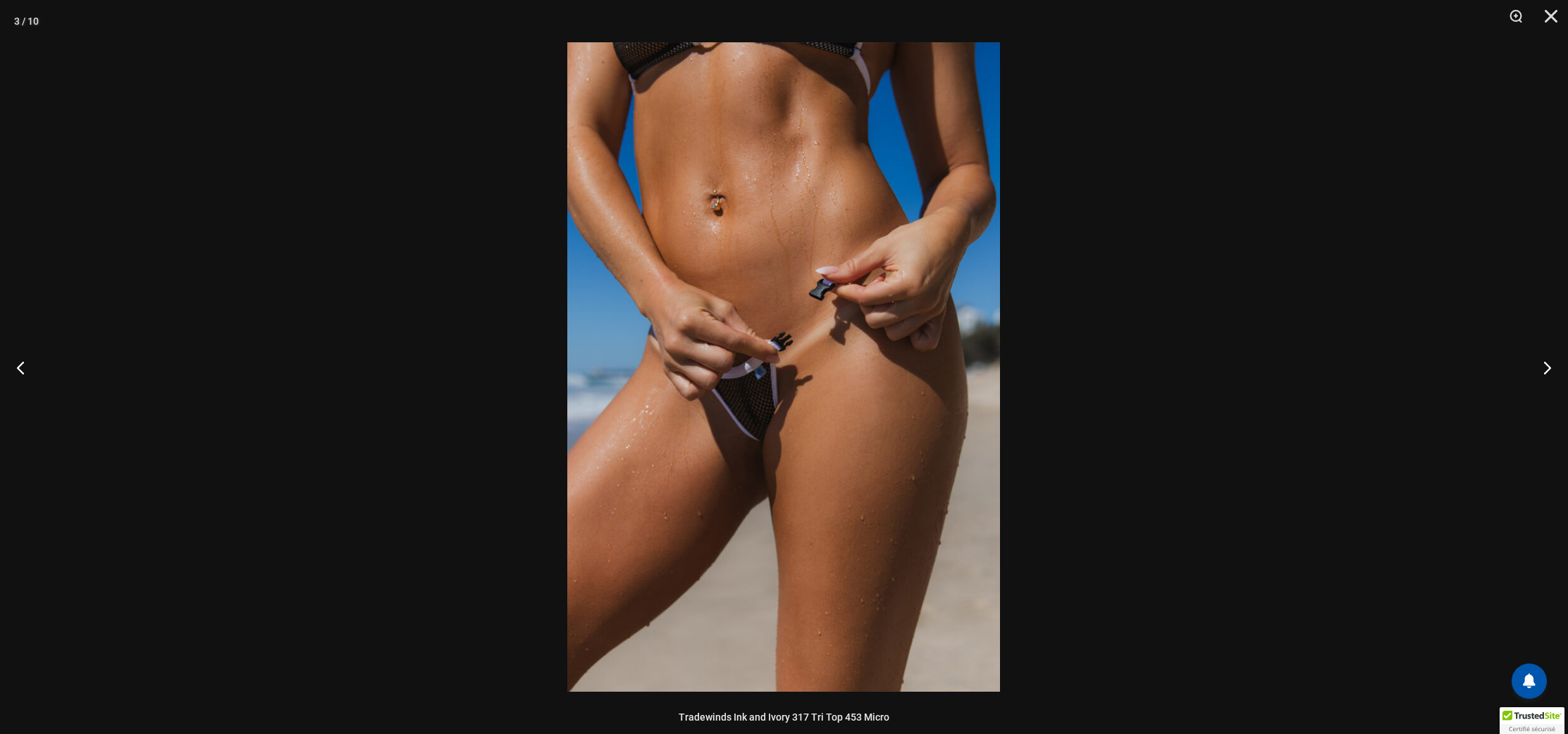
click at [638, 338] on img at bounding box center [784, 367] width 433 height 650
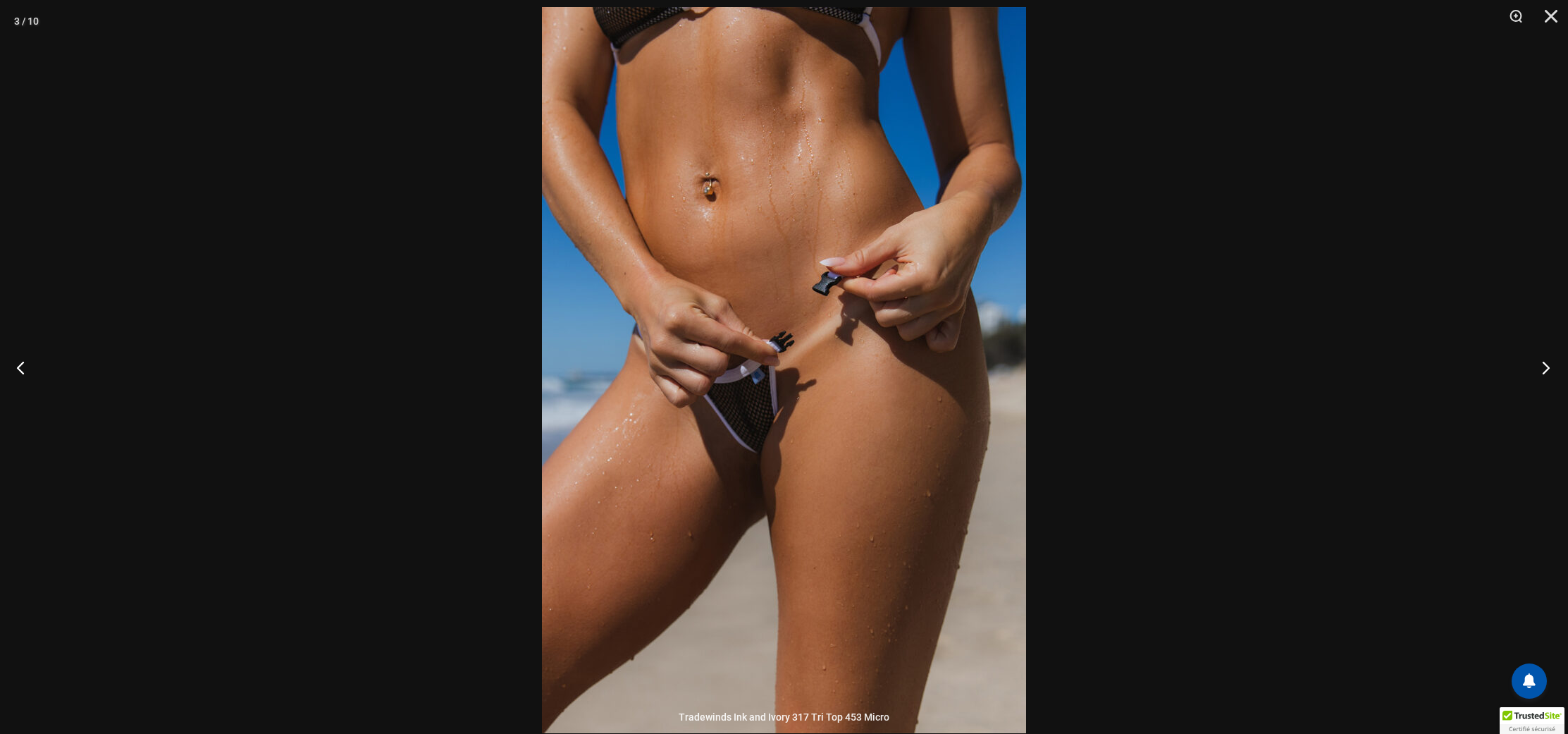
click at [1540, 376] on button "Next" at bounding box center [1541, 367] width 53 height 70
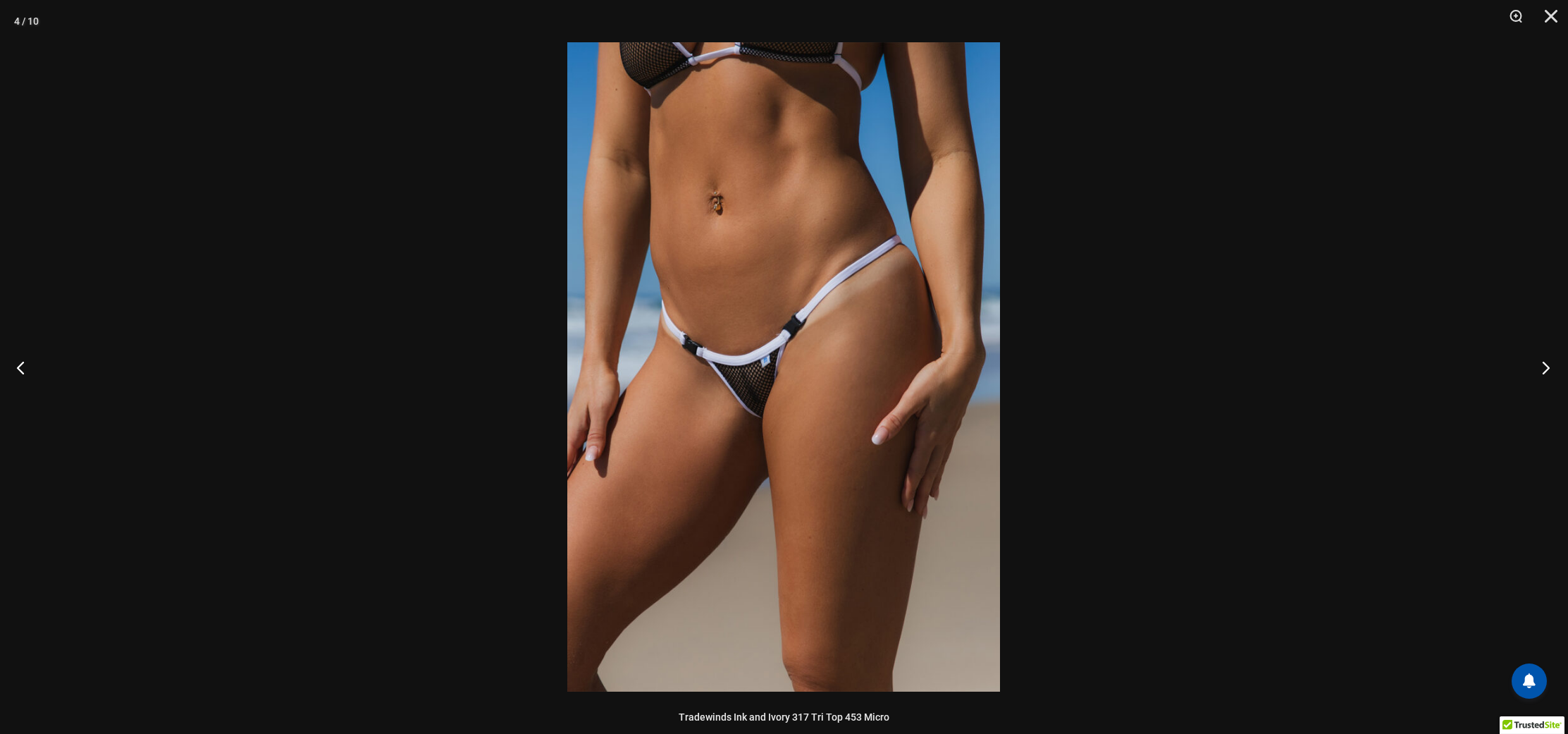
click at [1540, 376] on button "Next" at bounding box center [1541, 367] width 53 height 70
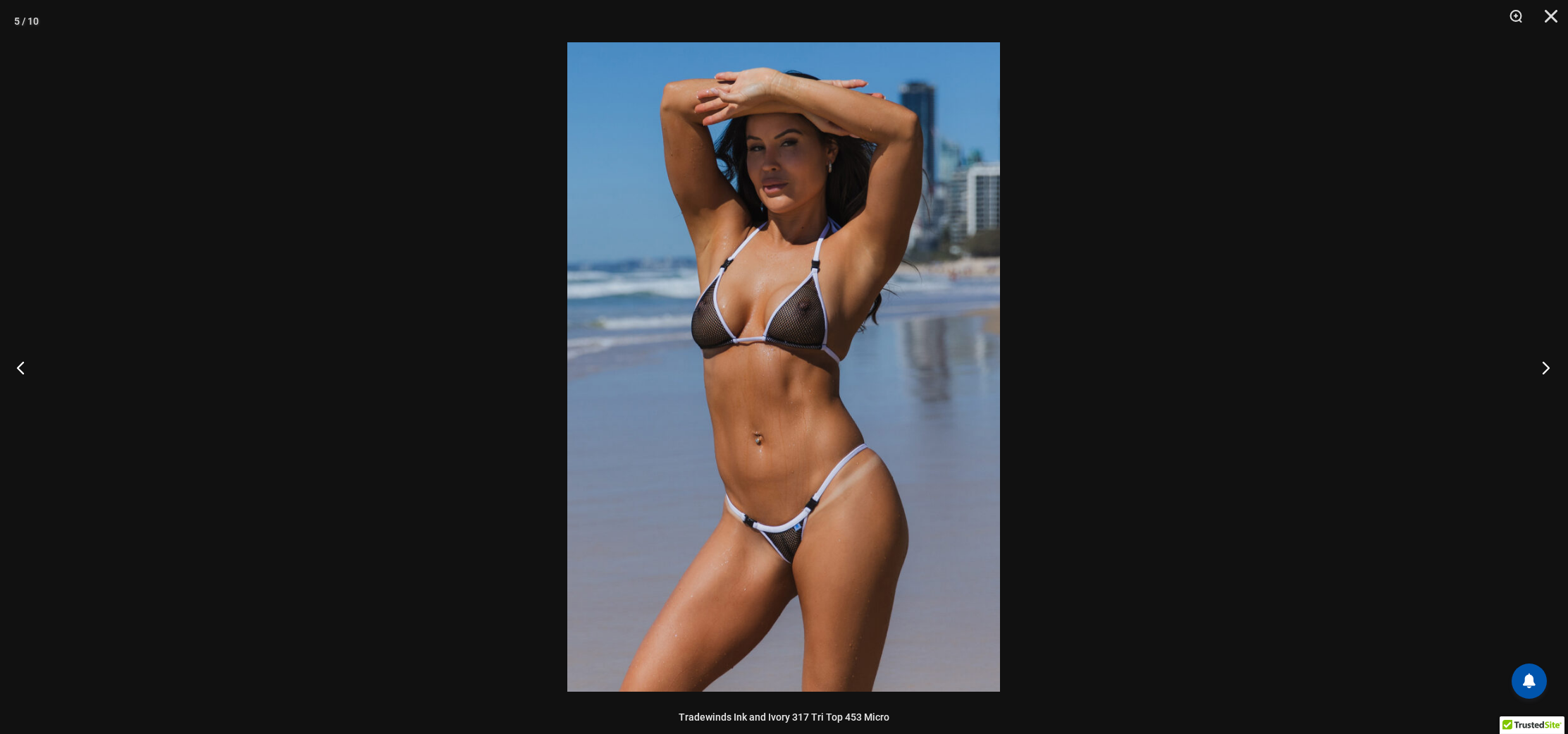
click at [1540, 374] on button "Next" at bounding box center [1541, 367] width 53 height 70
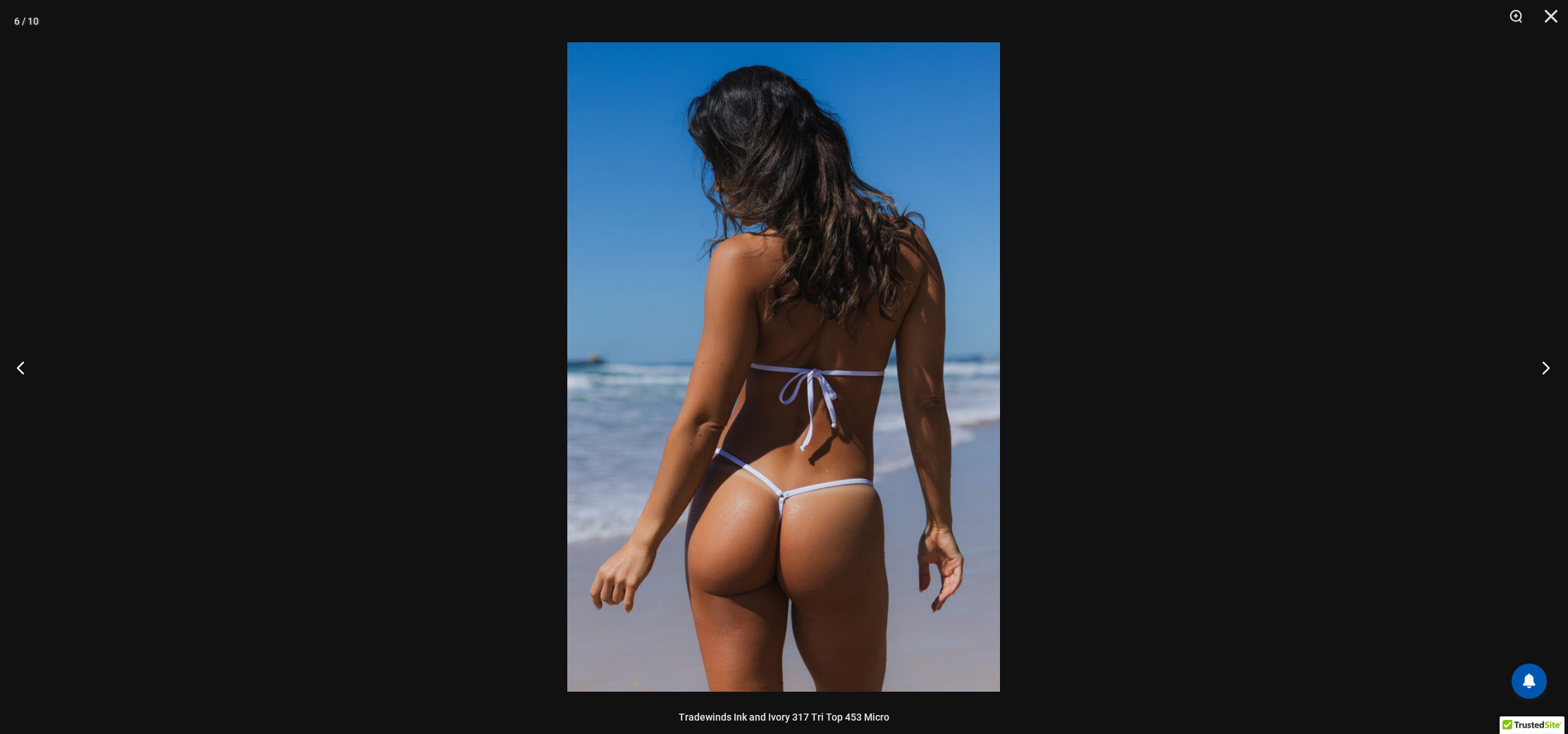
click at [1540, 374] on button "Next" at bounding box center [1541, 367] width 53 height 70
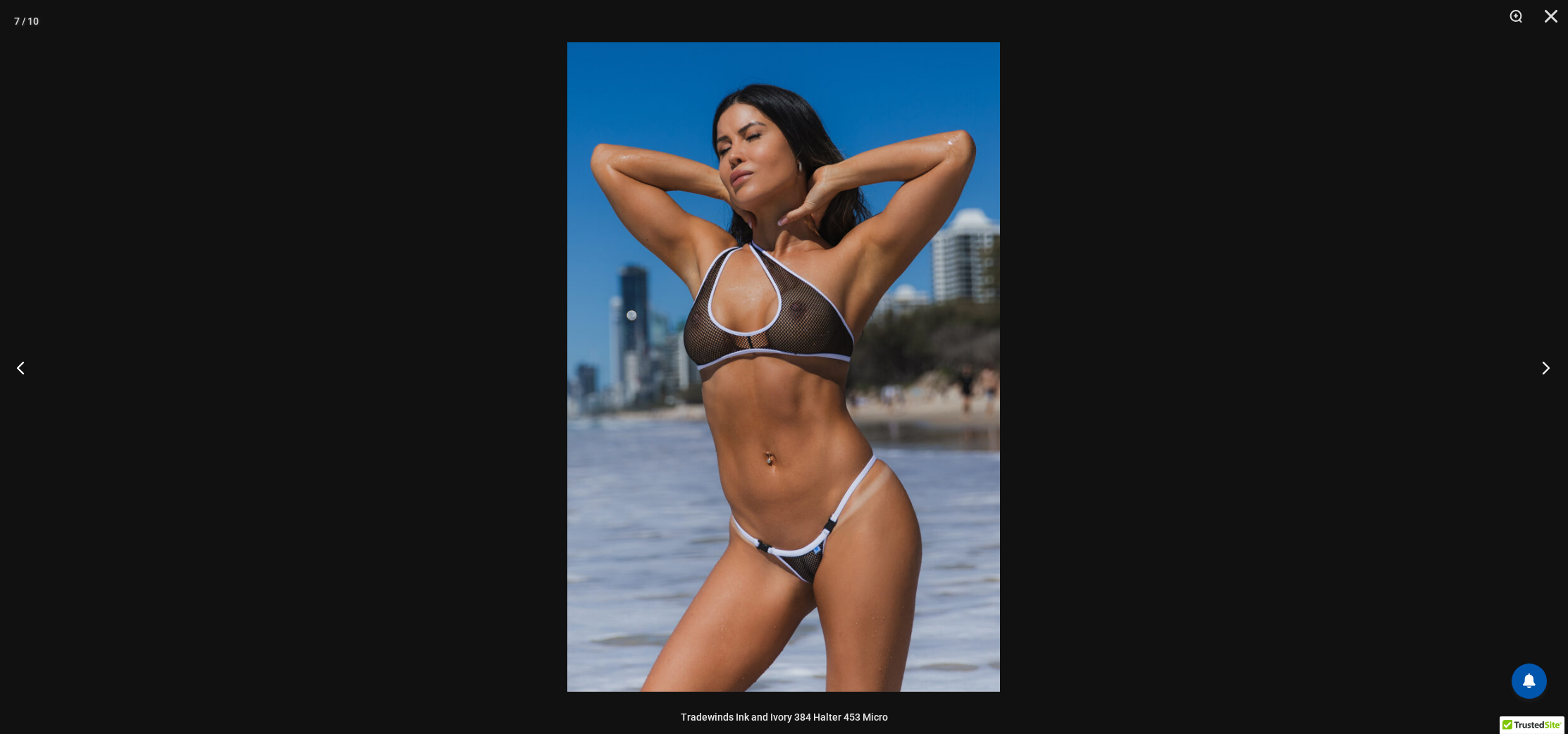
click at [1540, 374] on button "Next" at bounding box center [1541, 367] width 53 height 70
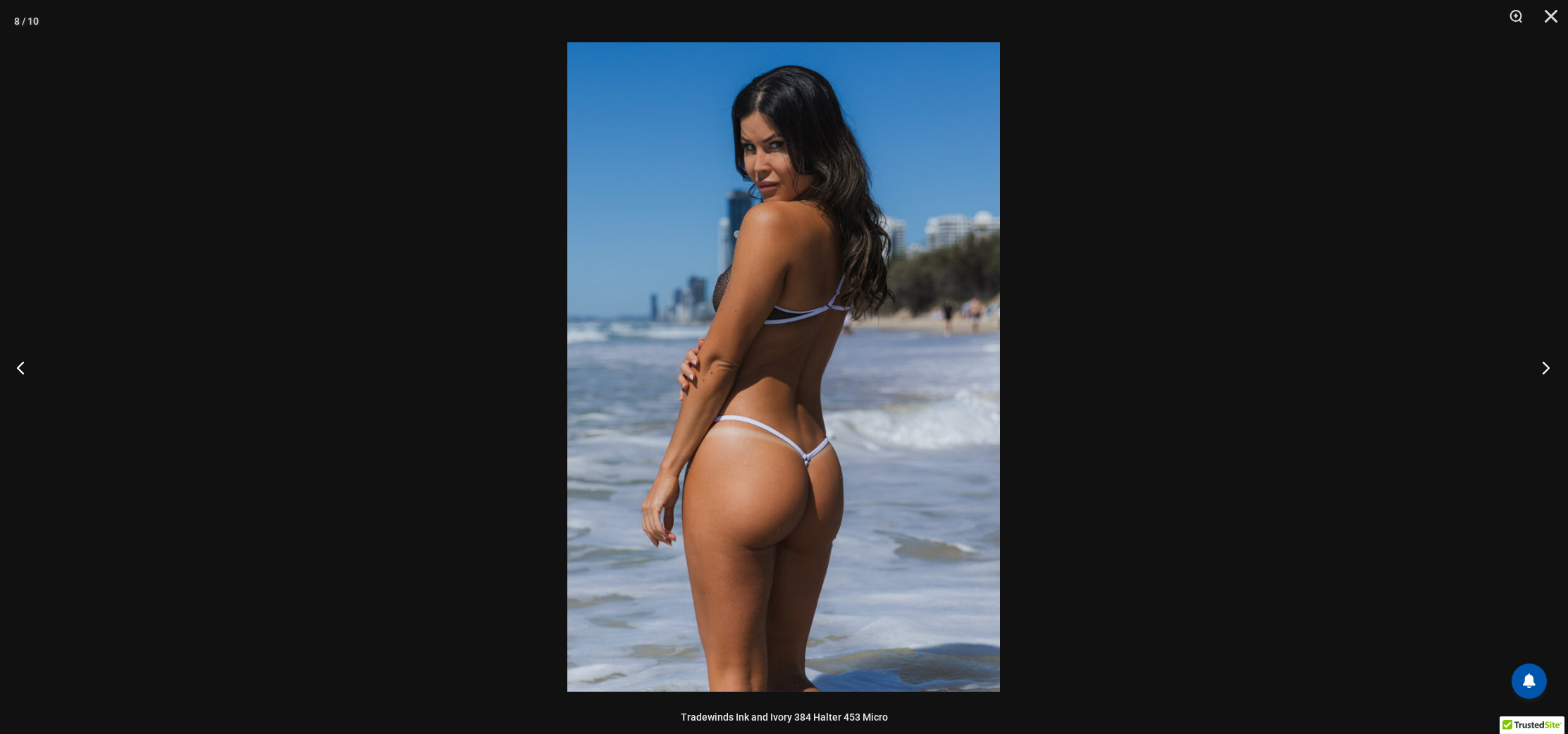
click at [1540, 374] on button "Next" at bounding box center [1541, 367] width 53 height 70
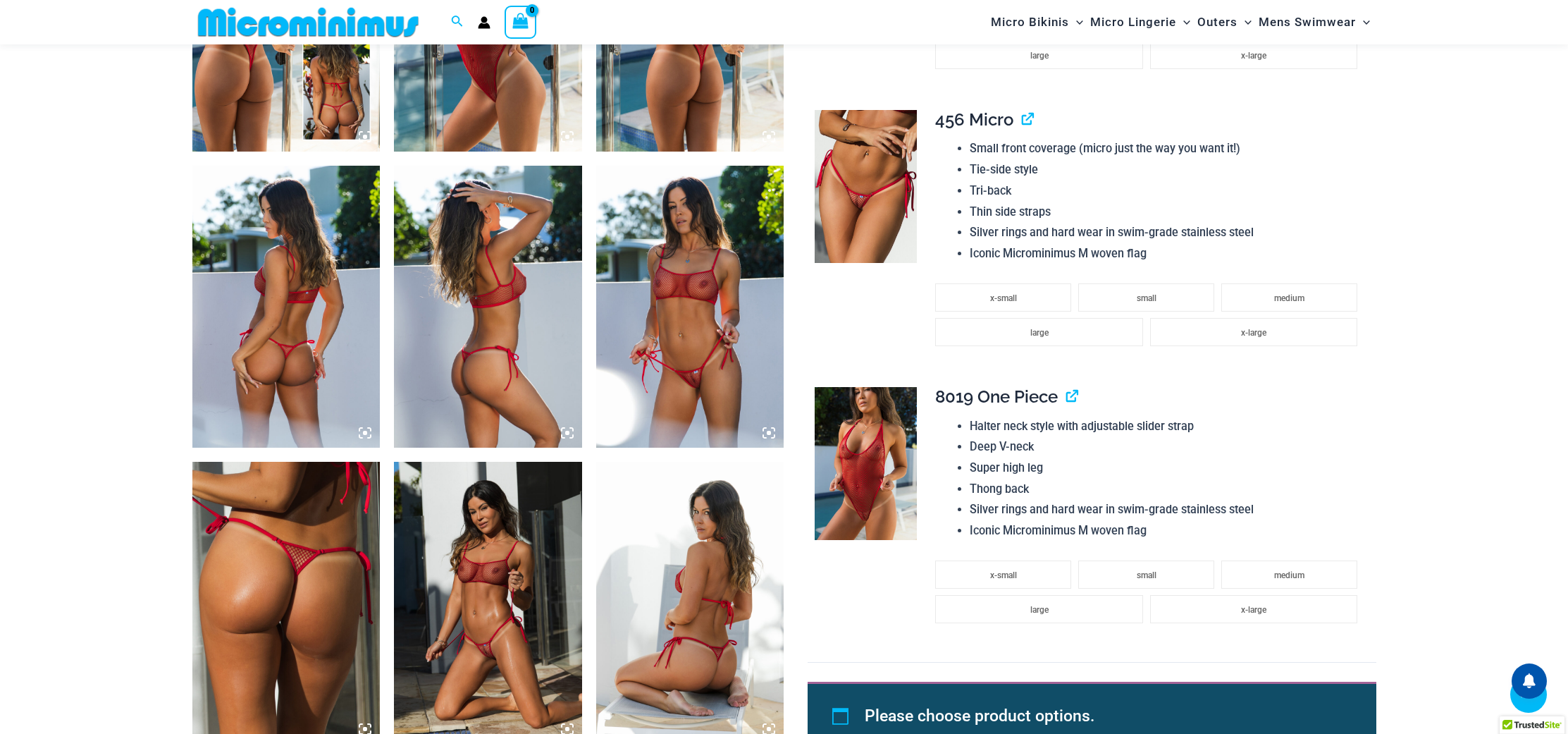
scroll to position [1185, 0]
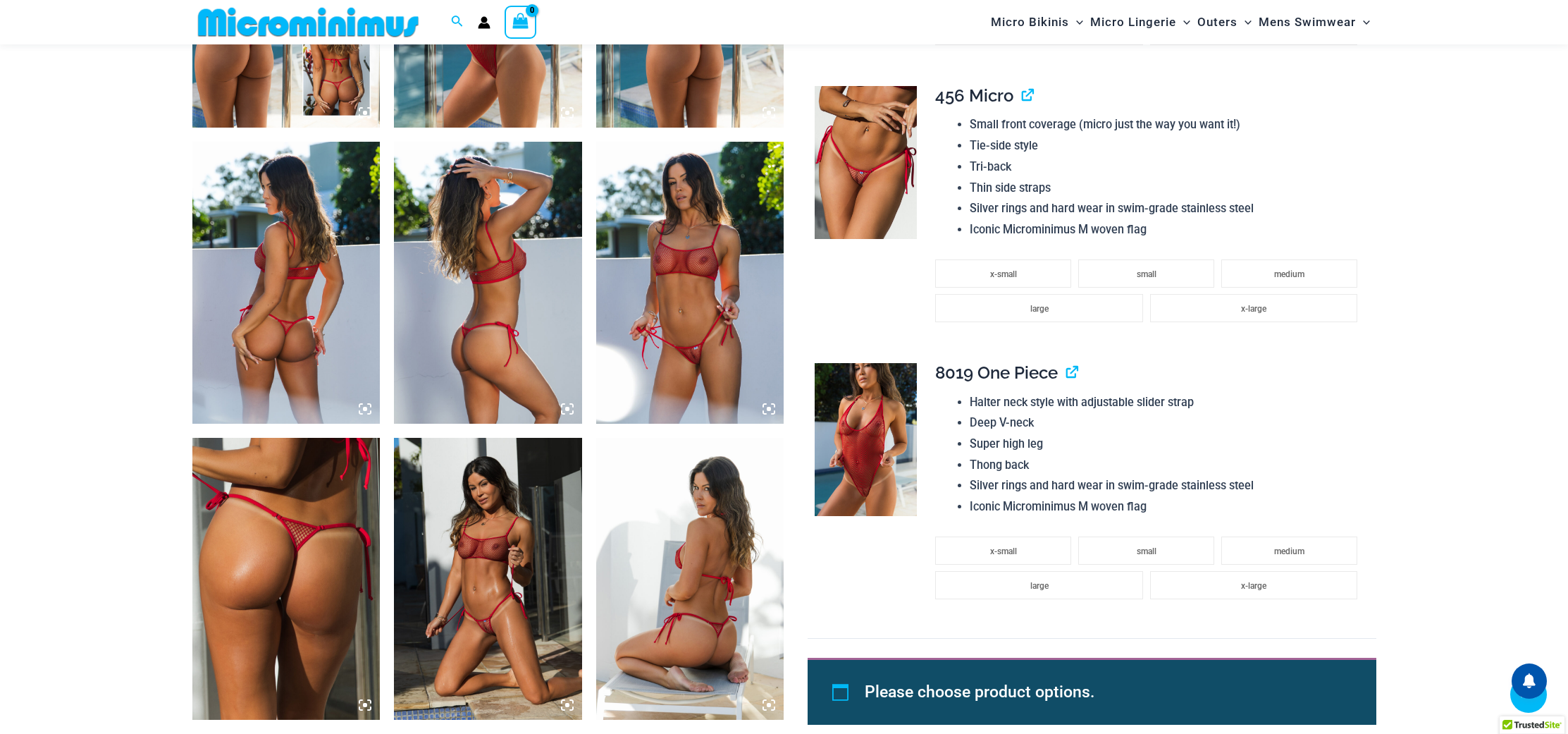
click at [477, 521] on img at bounding box center [488, 578] width 188 height 282
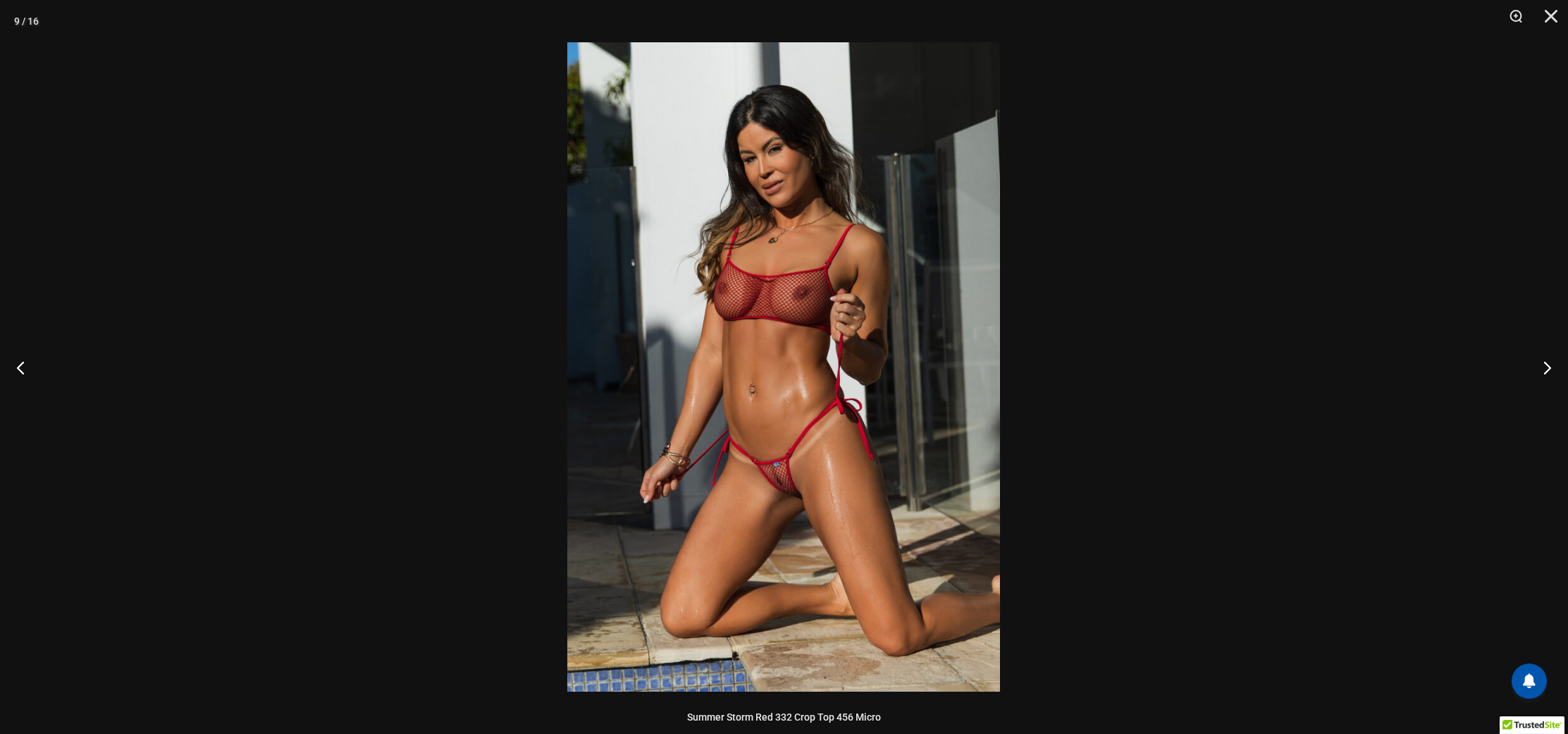
click at [472, 512] on div at bounding box center [784, 367] width 1568 height 734
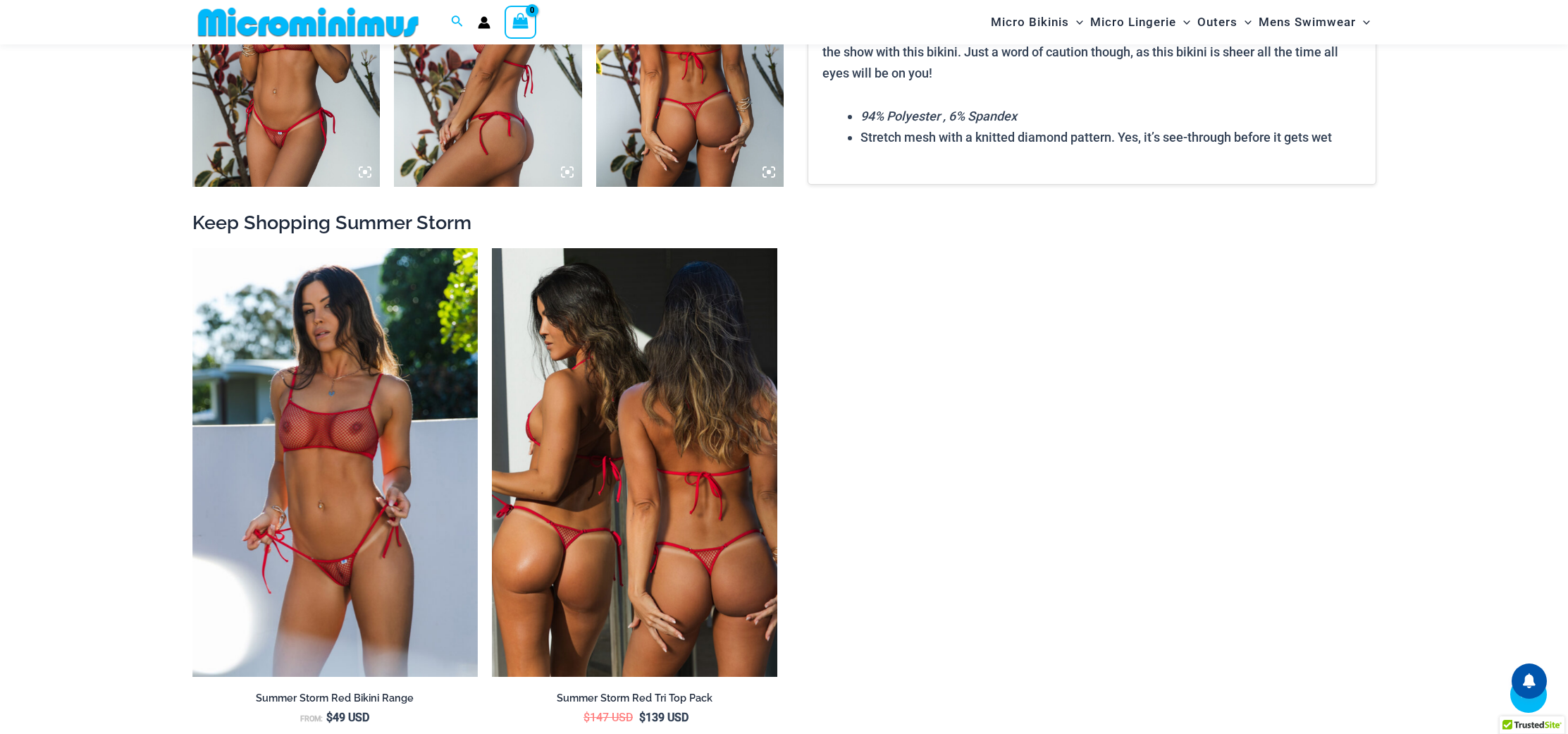
scroll to position [2315, 0]
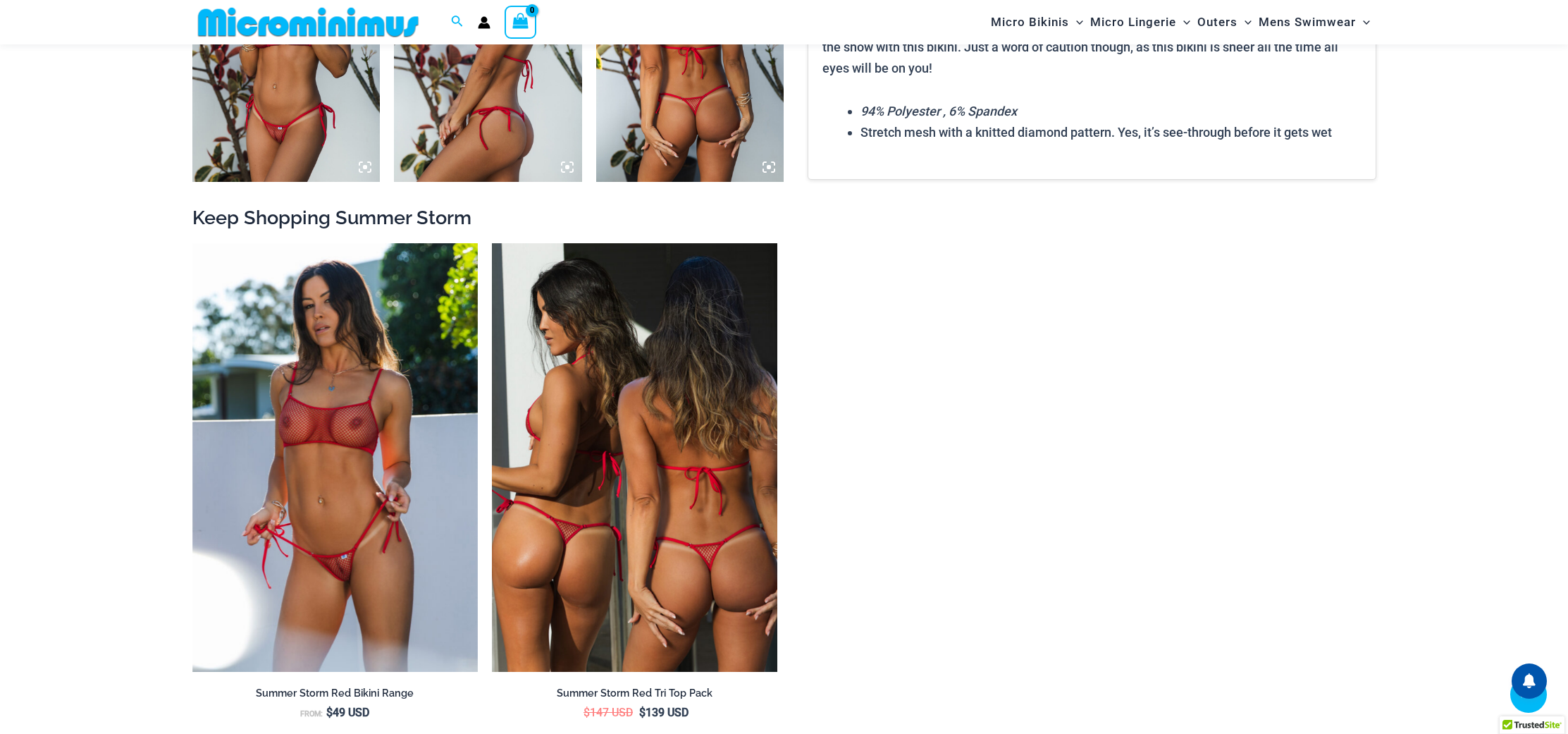
click at [676, 431] on img at bounding box center [634, 457] width 285 height 428
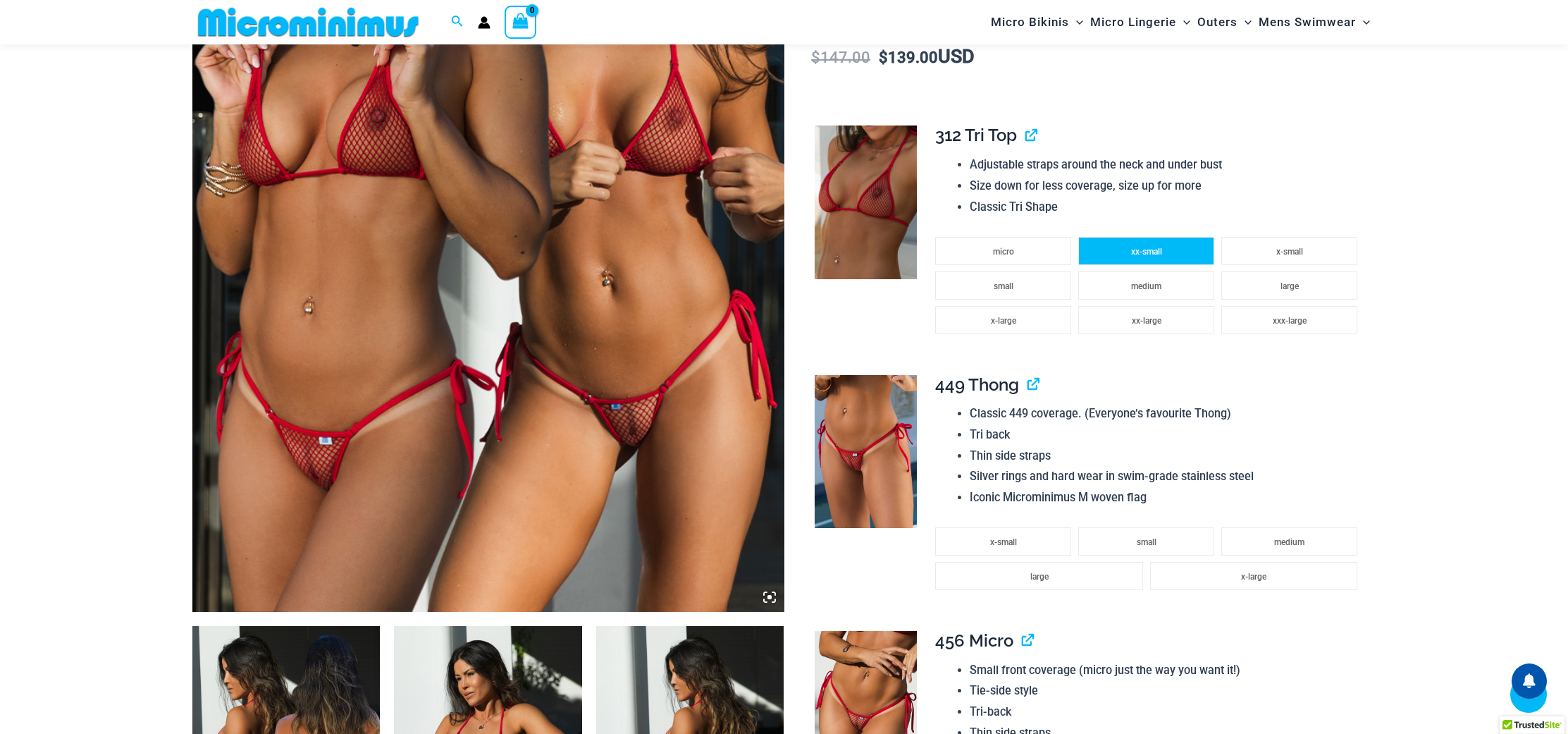
scroll to position [404, 0]
click at [1019, 256] on li "micro" at bounding box center [1003, 252] width 136 height 28
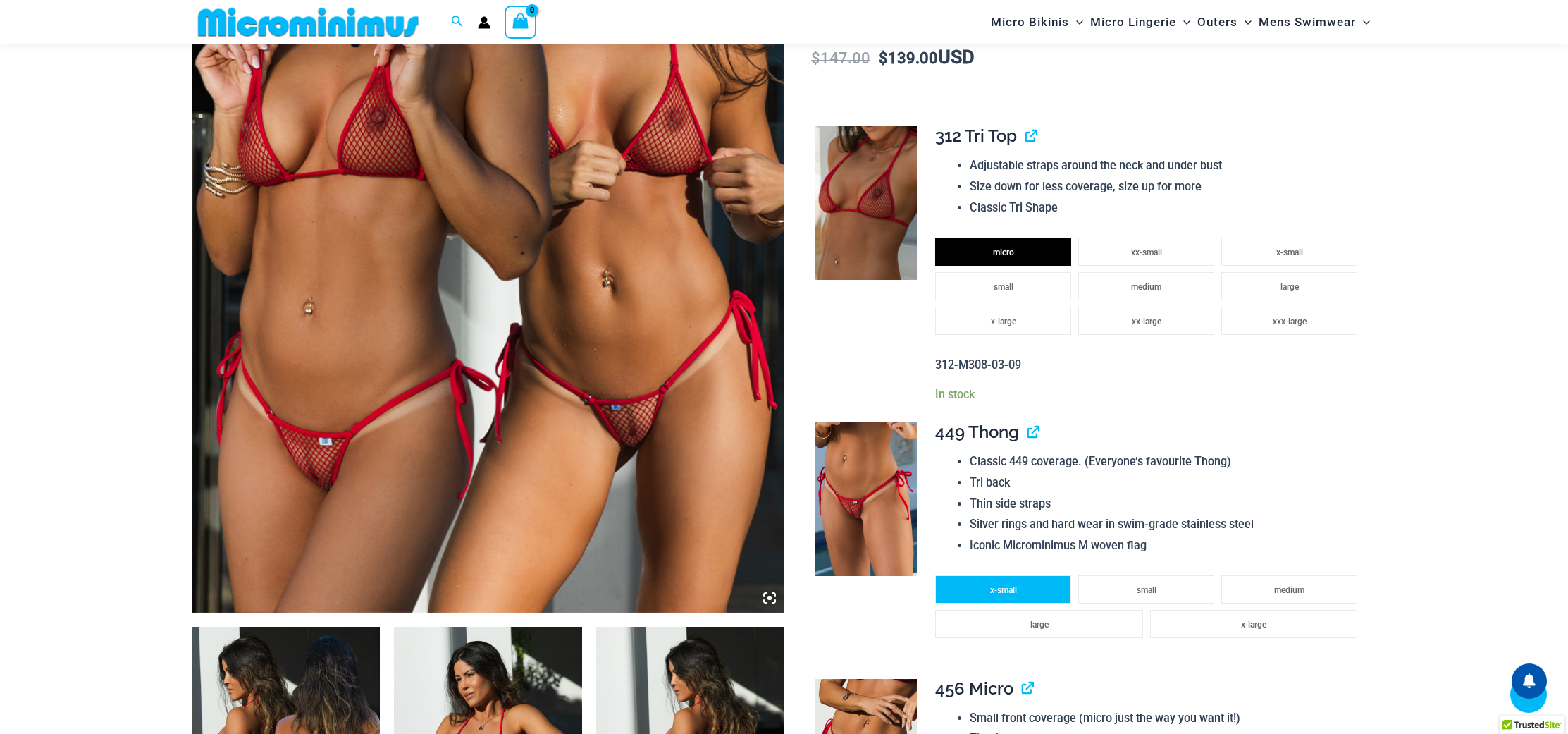
click at [1052, 588] on li "x-small" at bounding box center [1003, 589] width 136 height 28
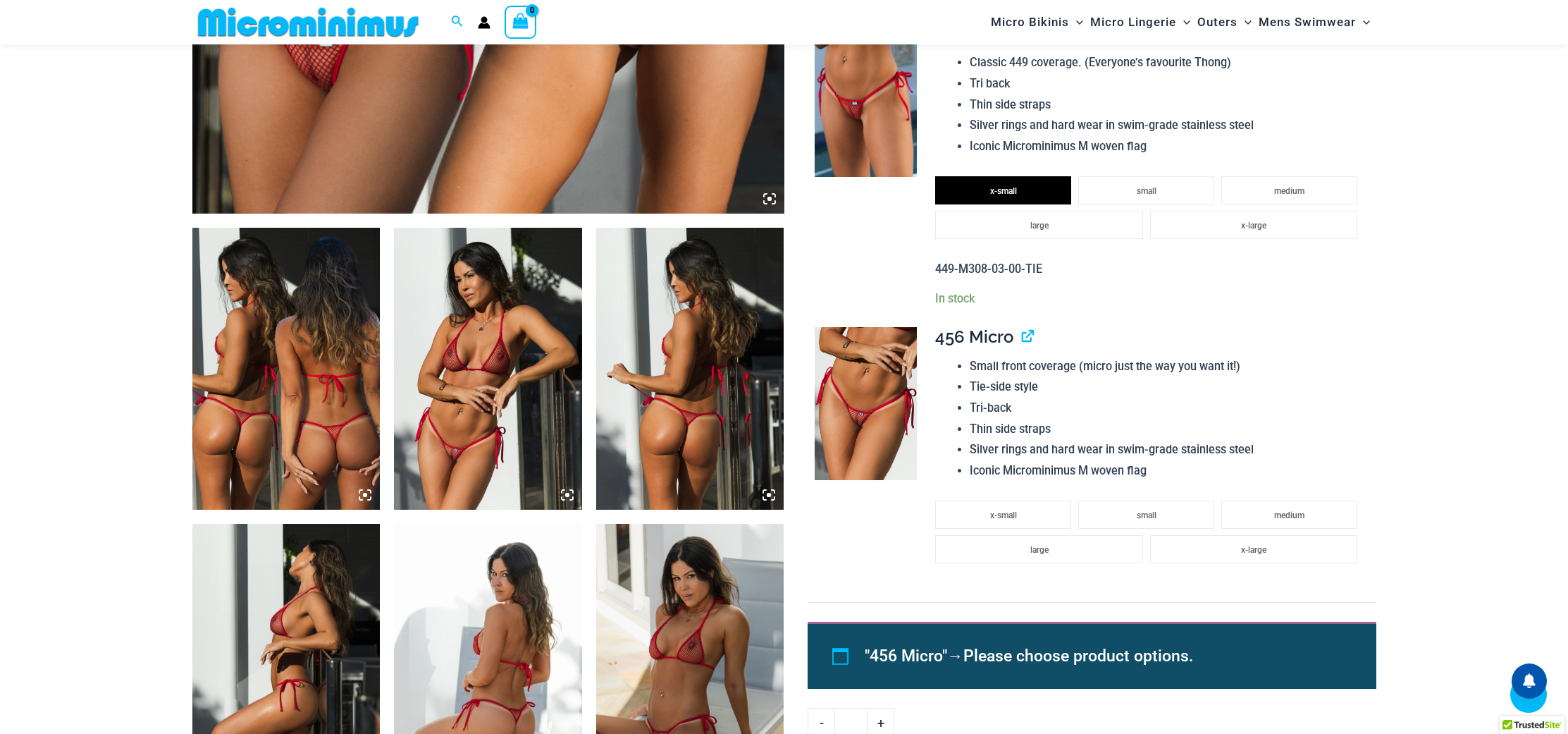
scroll to position [843, 0]
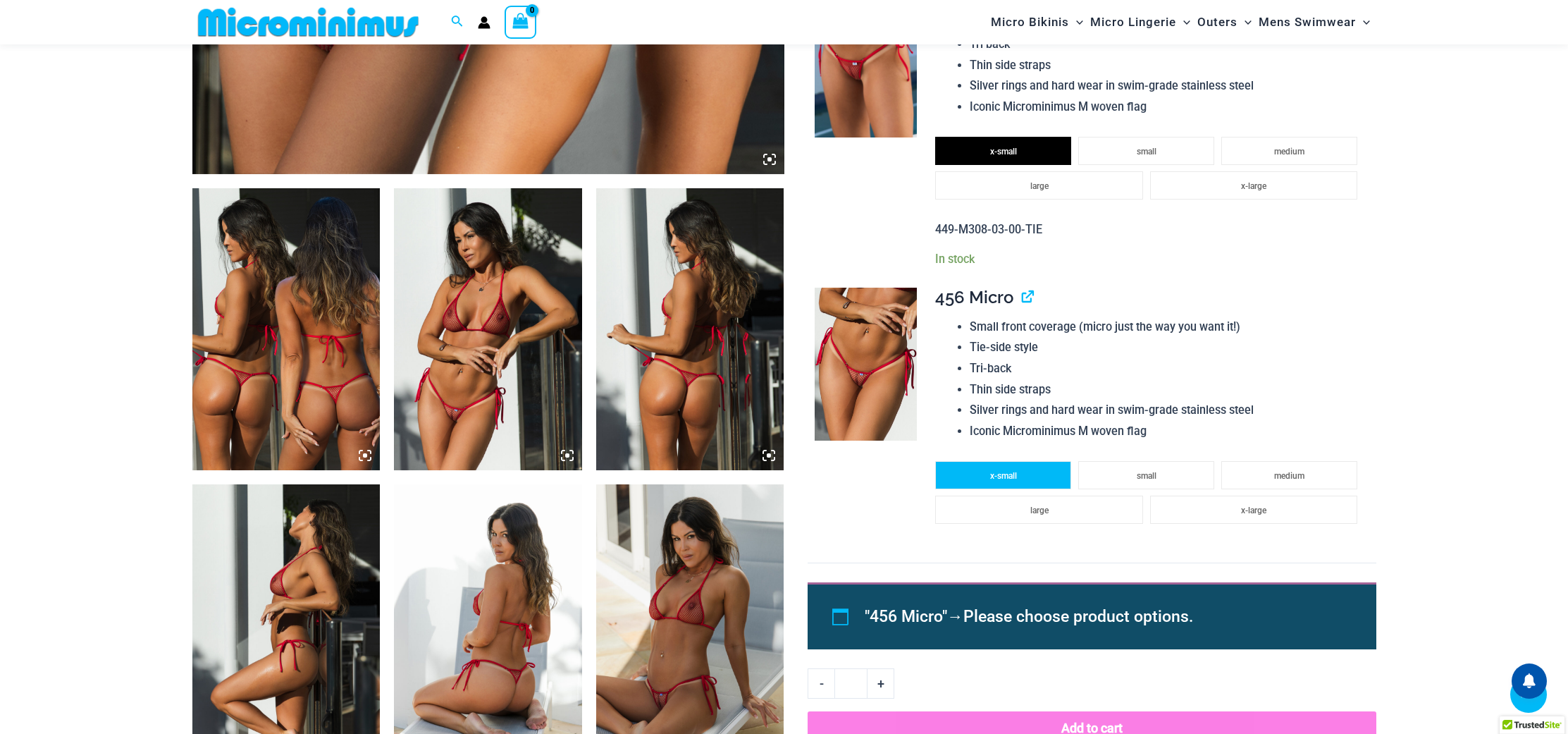
click at [963, 476] on li "x-small" at bounding box center [1003, 475] width 136 height 28
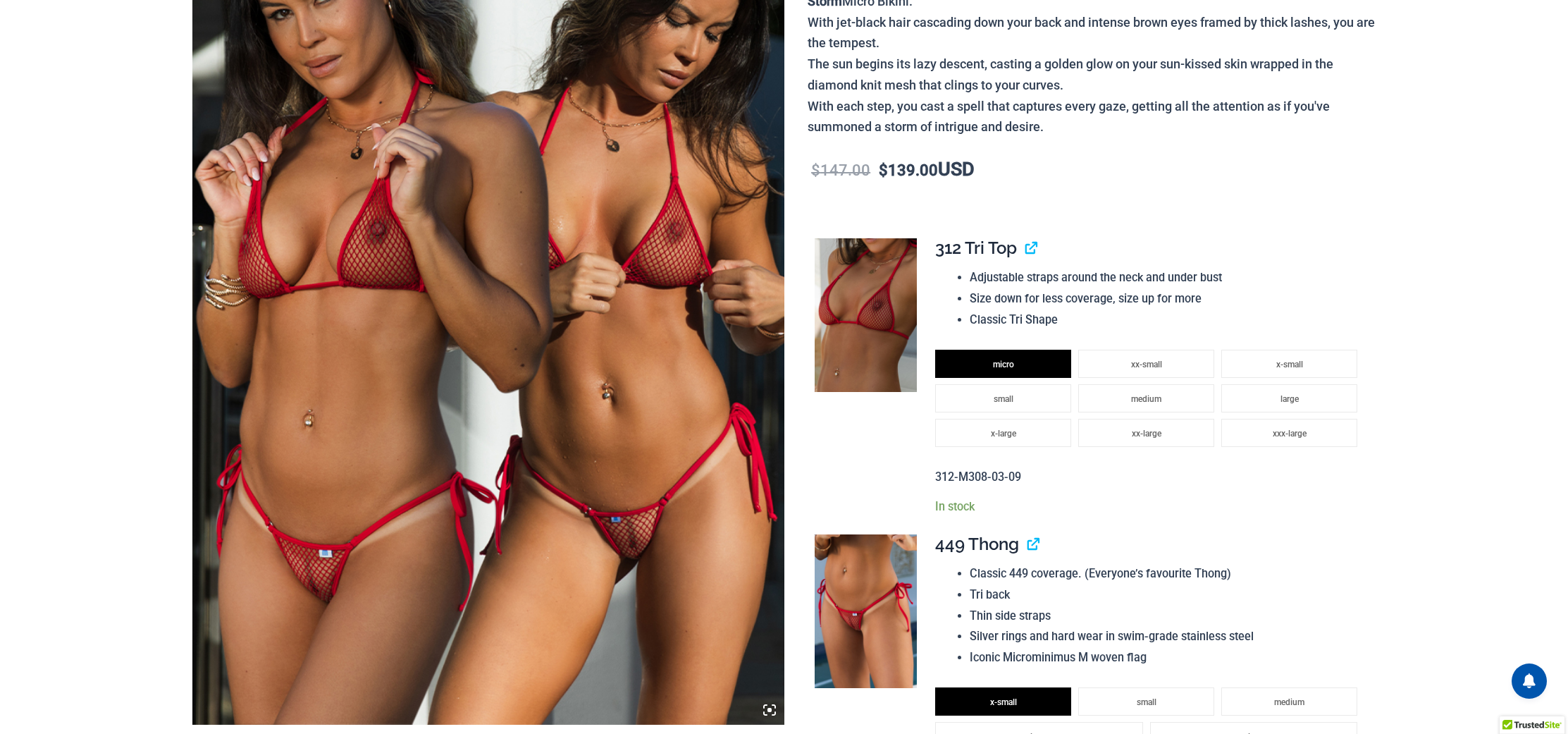
scroll to position [0, 0]
